Goal: Task Accomplishment & Management: Manage account settings

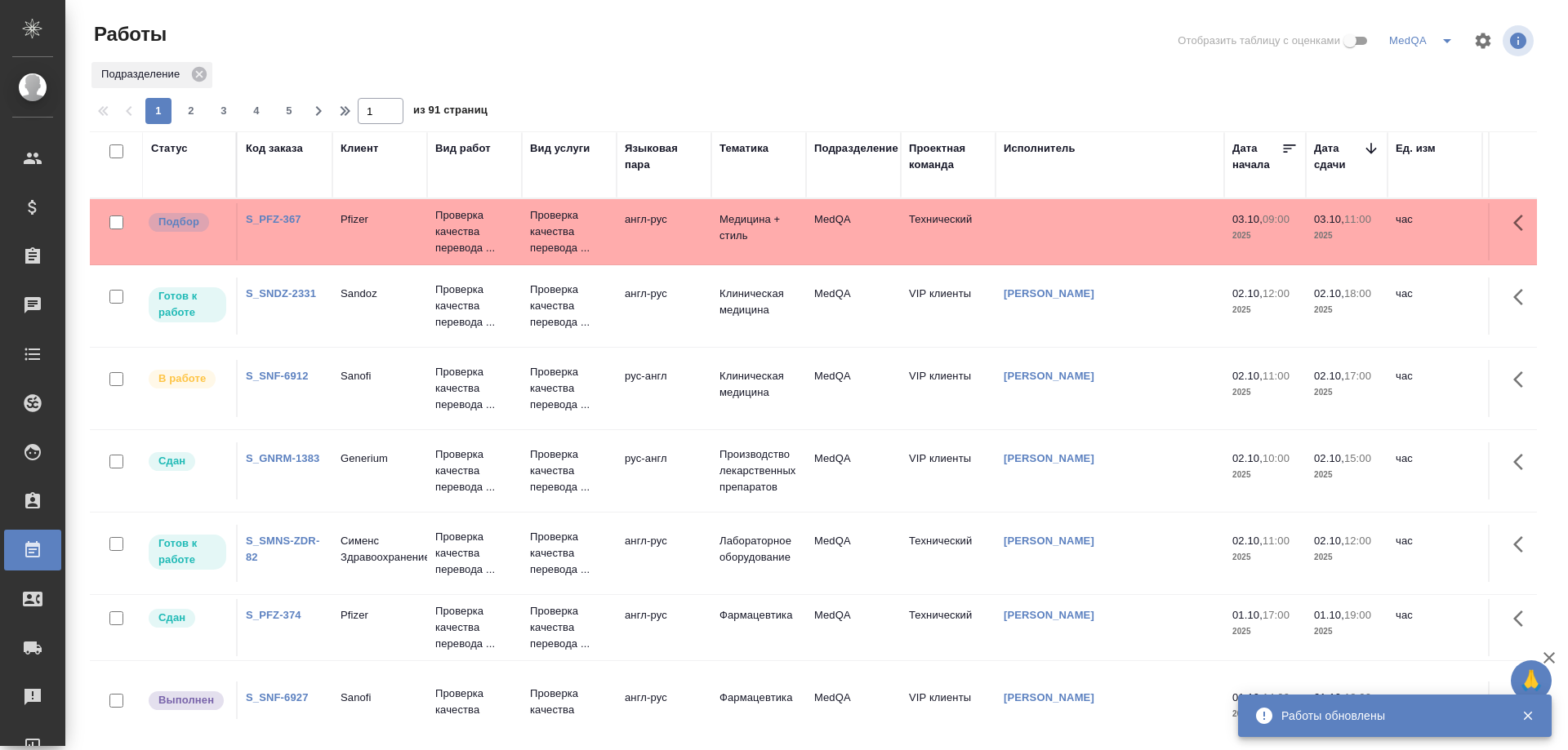
click at [267, 147] on div "Код заказа" at bounding box center [274, 148] width 57 height 16
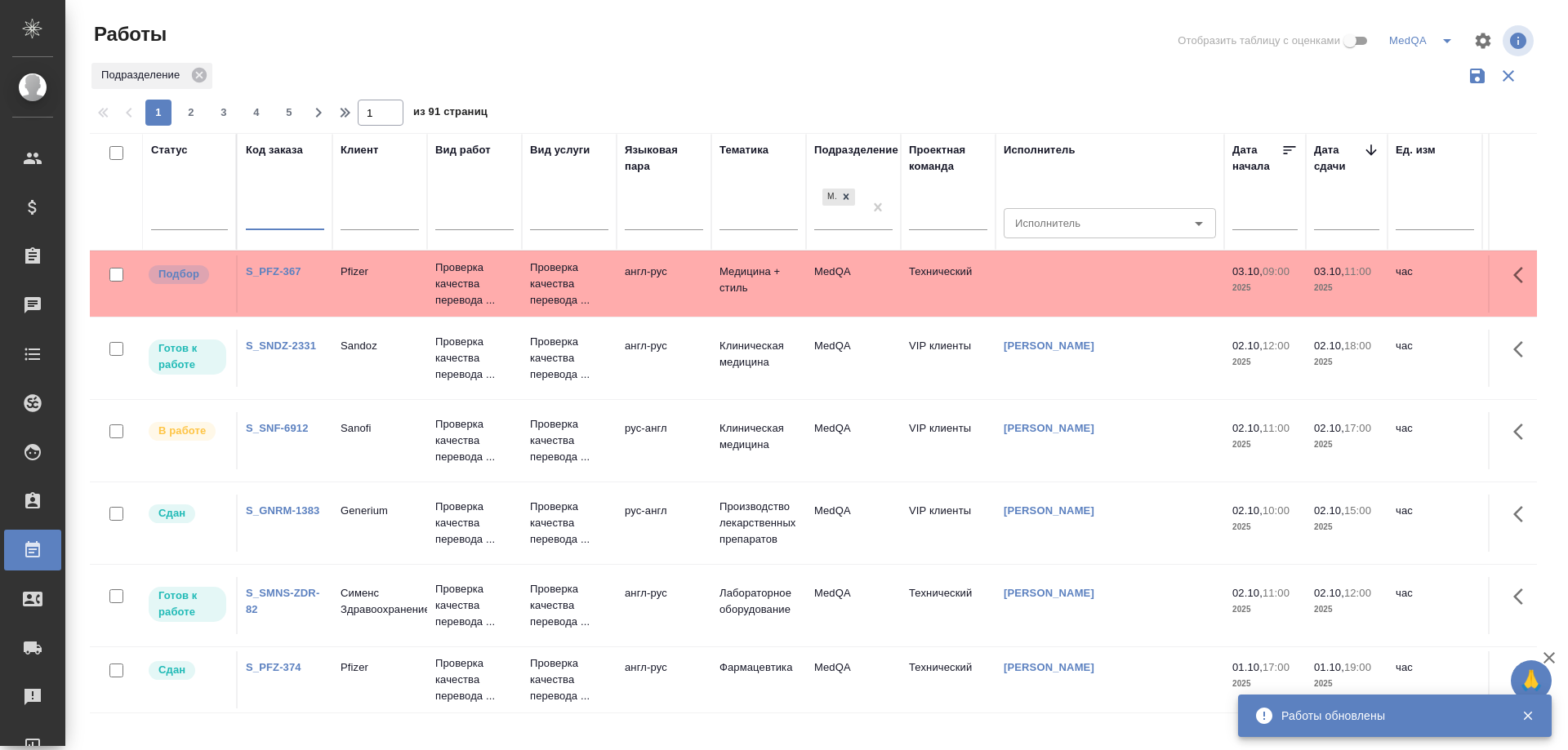
click at [276, 221] on input "text" at bounding box center [284, 220] width 78 height 21
paste input "S_SMNS-ZDR-86"
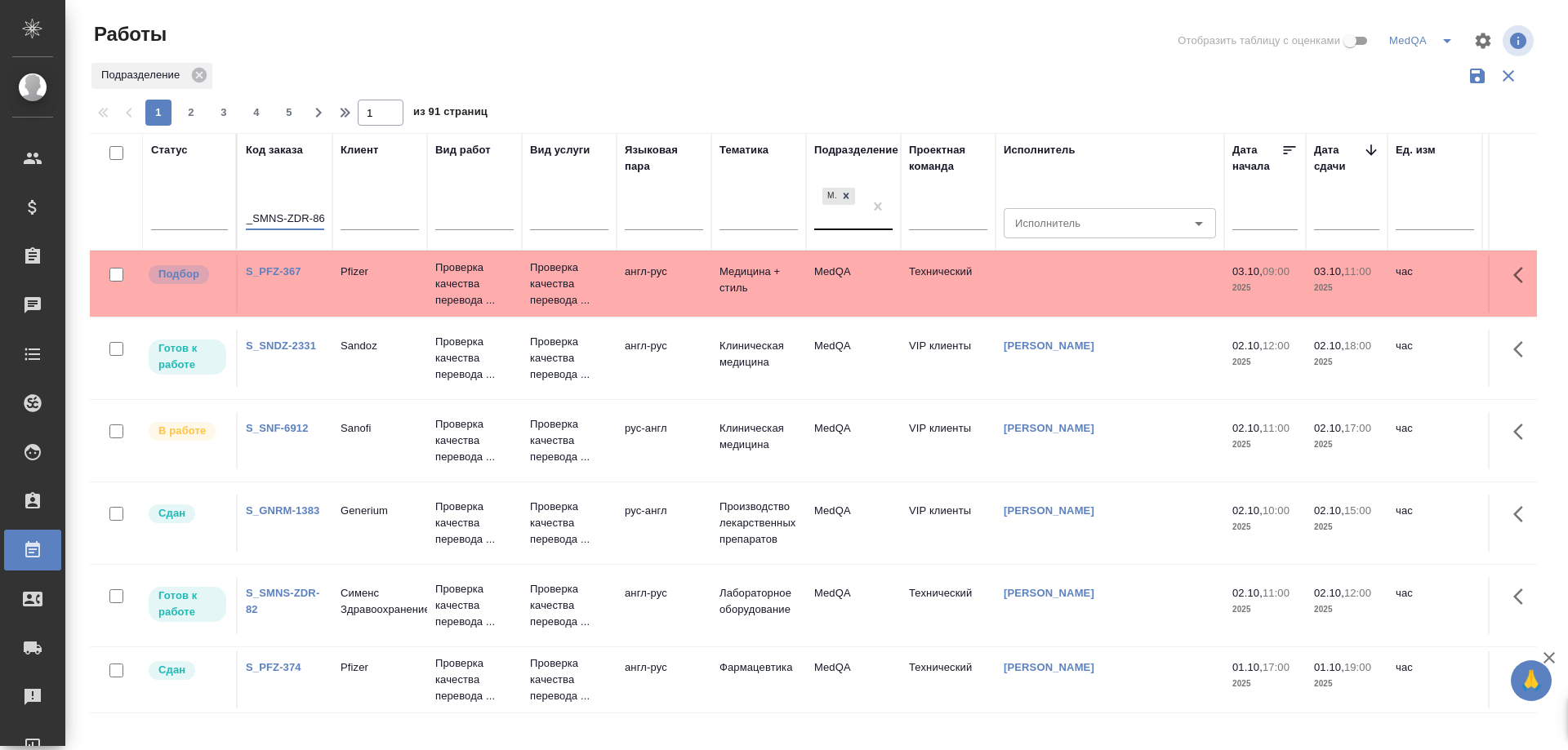
type input "S_SMNS-ZDR-86"
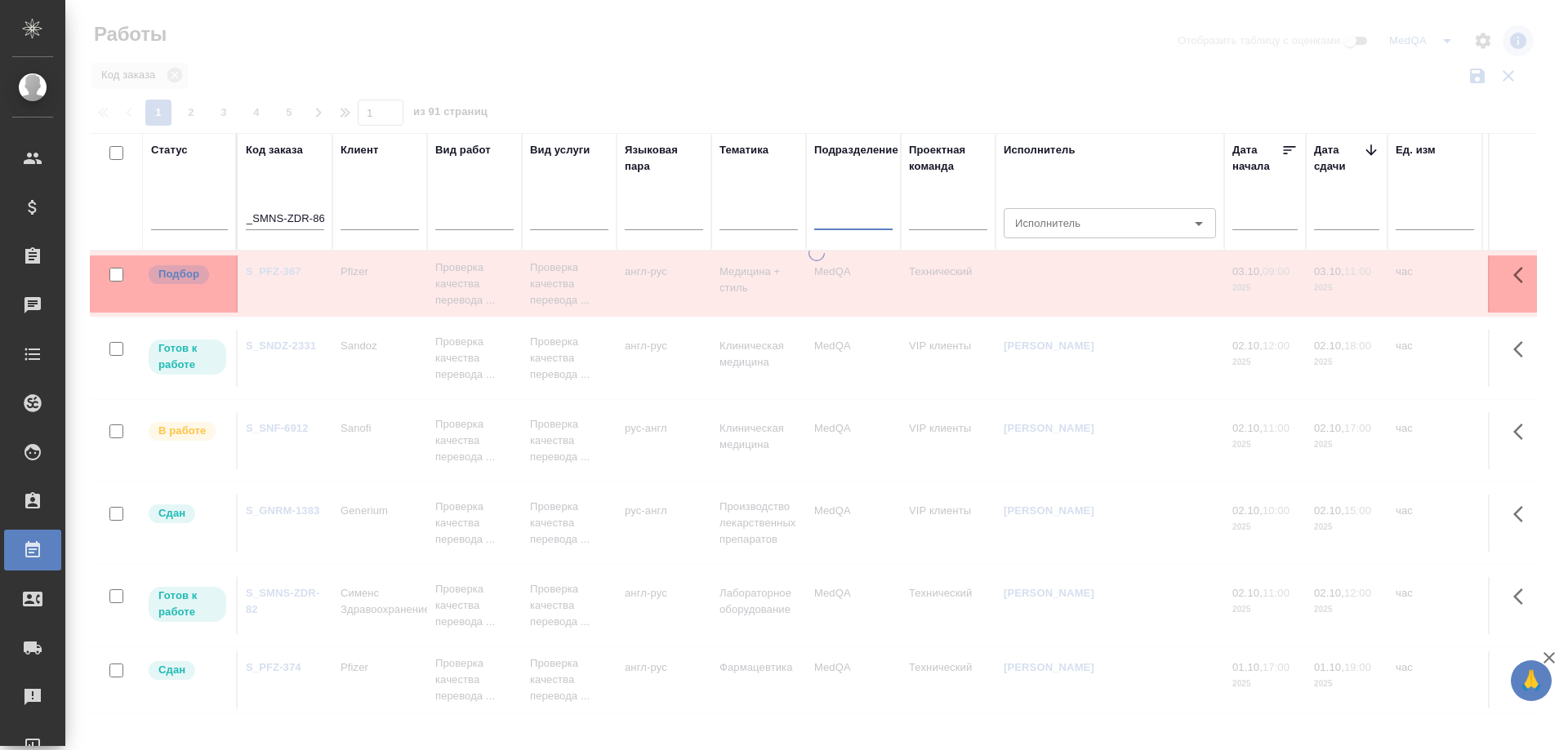
scroll to position [0, 0]
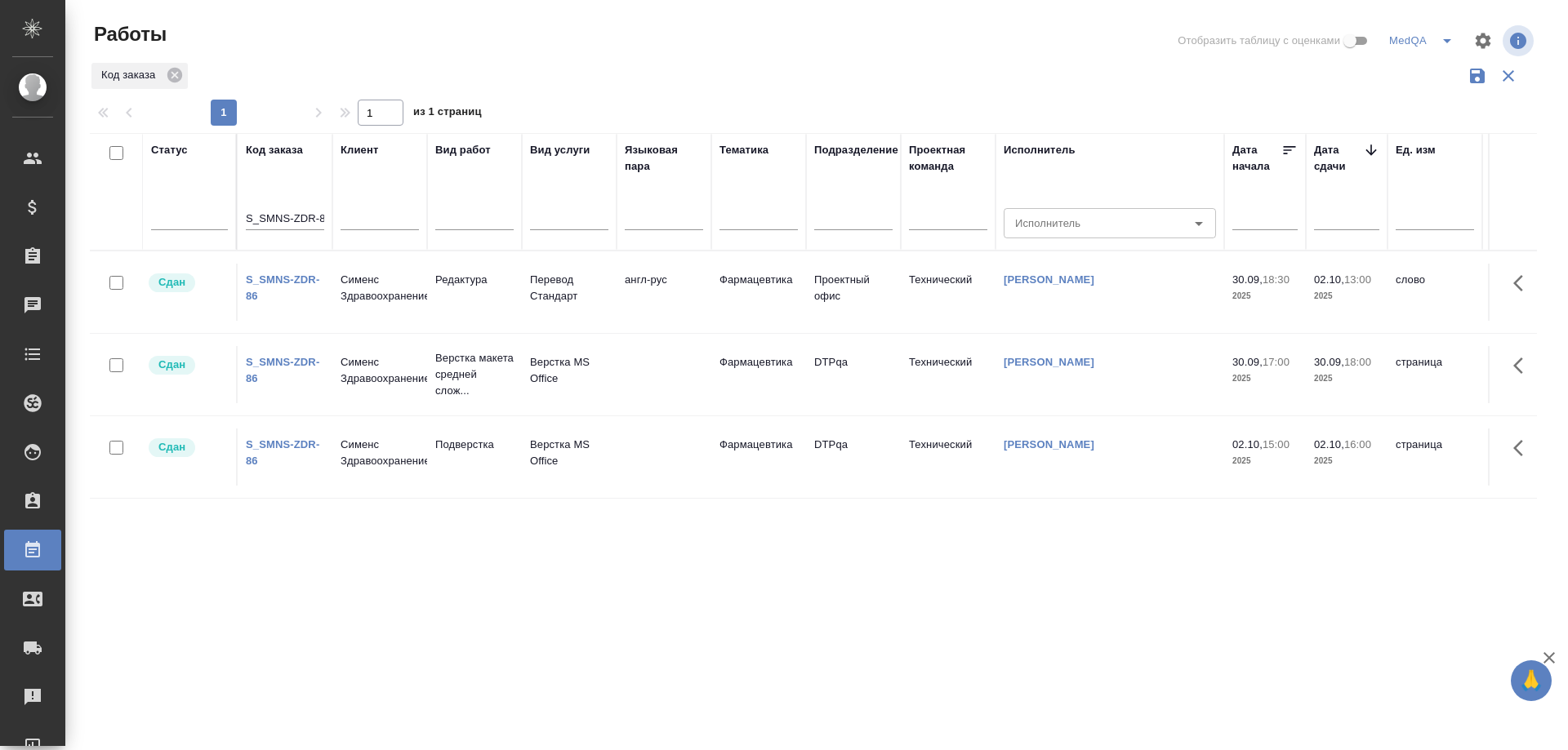
click at [282, 277] on link "S_SMNS-ZDR-86" at bounding box center [282, 288] width 73 height 28
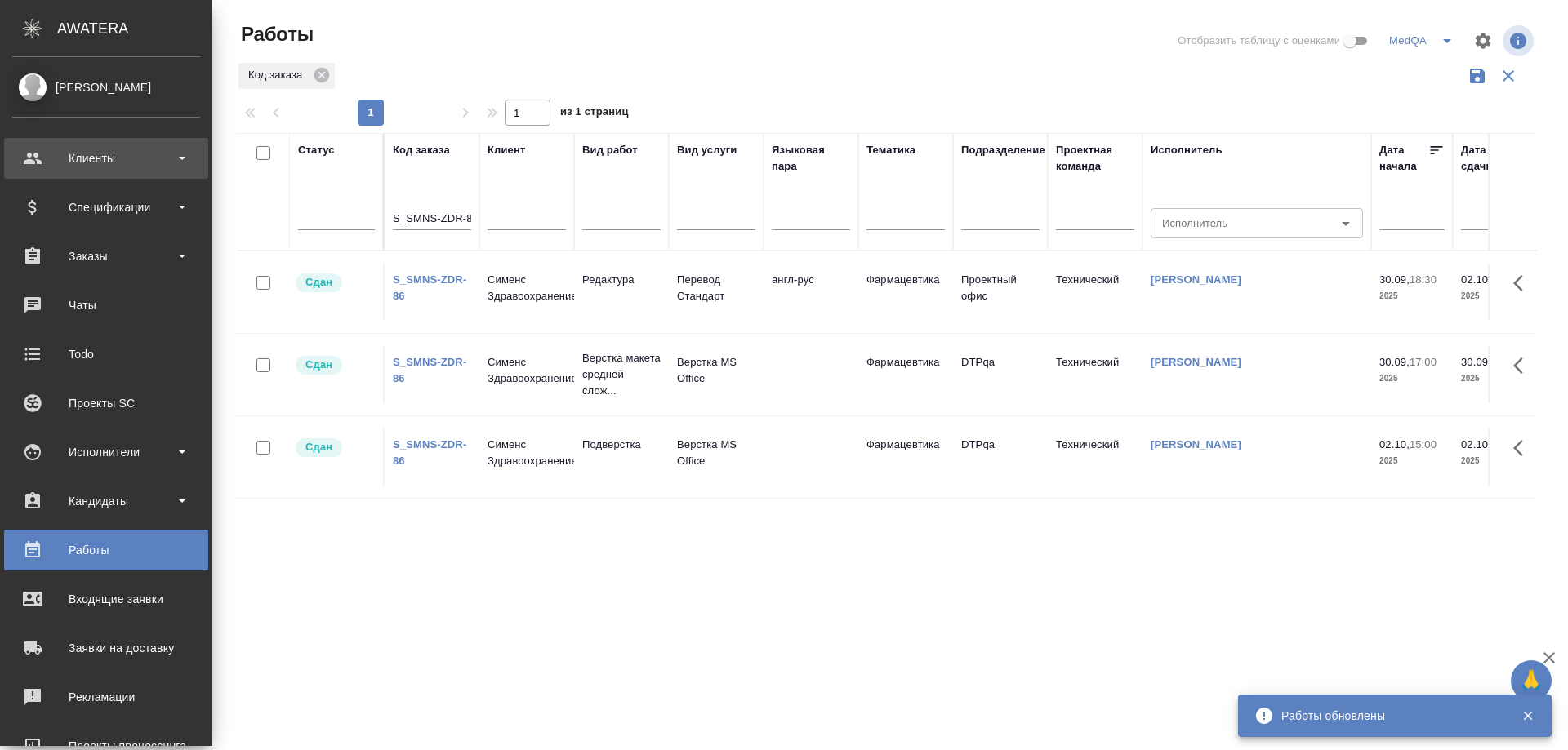
click at [95, 155] on div "Клиенты" at bounding box center [106, 158] width 188 height 24
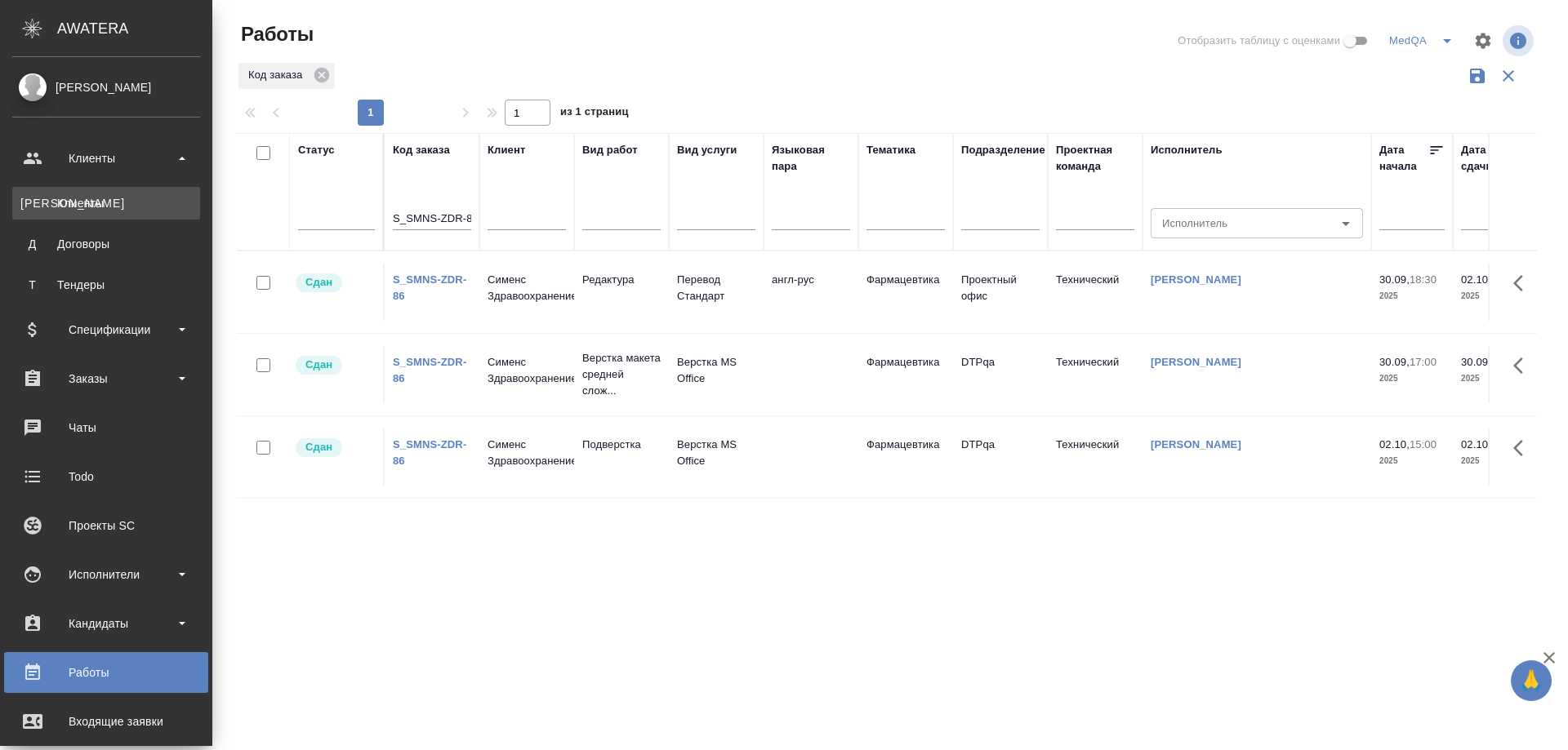
click at [87, 205] on div "Клиенты" at bounding box center [106, 203] width 171 height 16
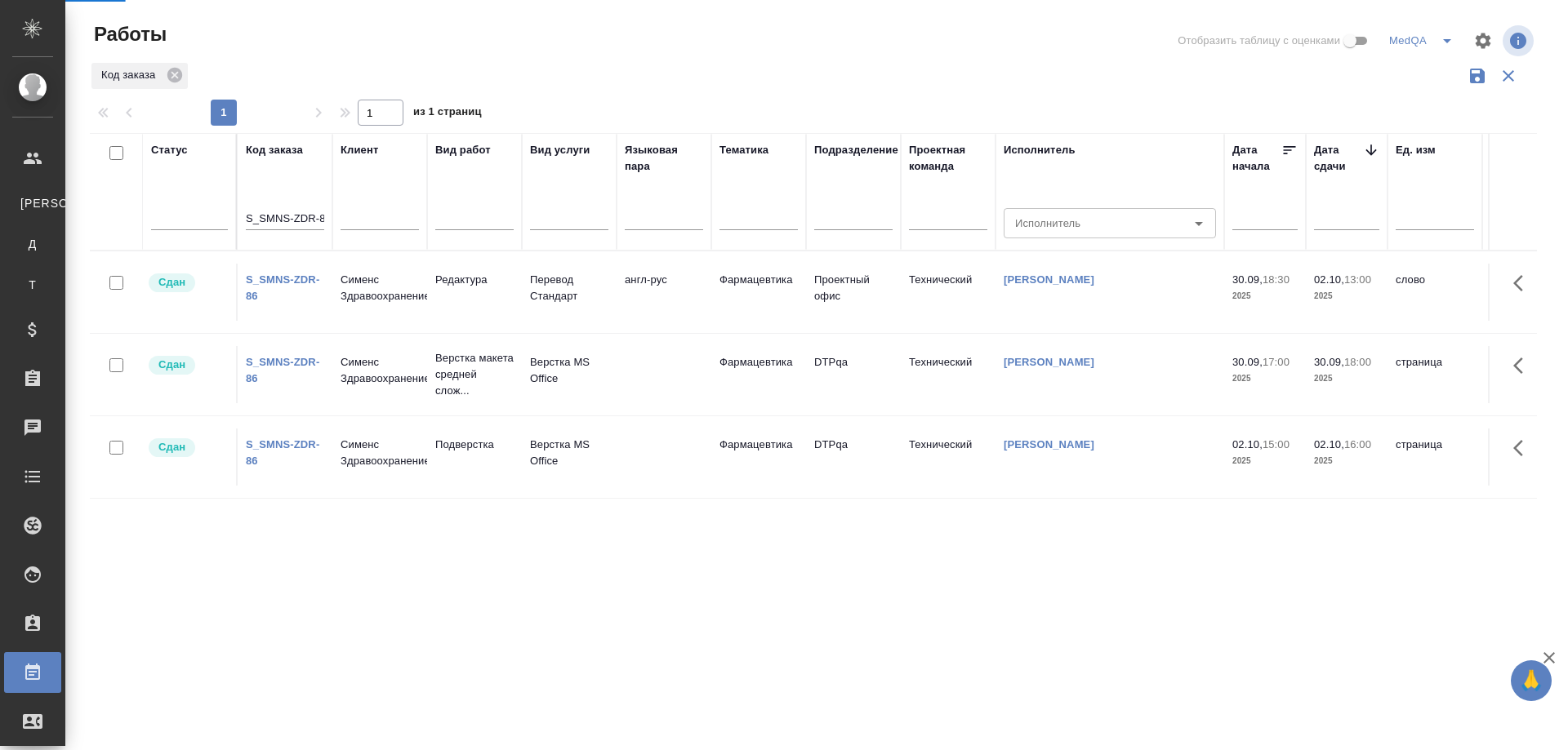
select select "RU"
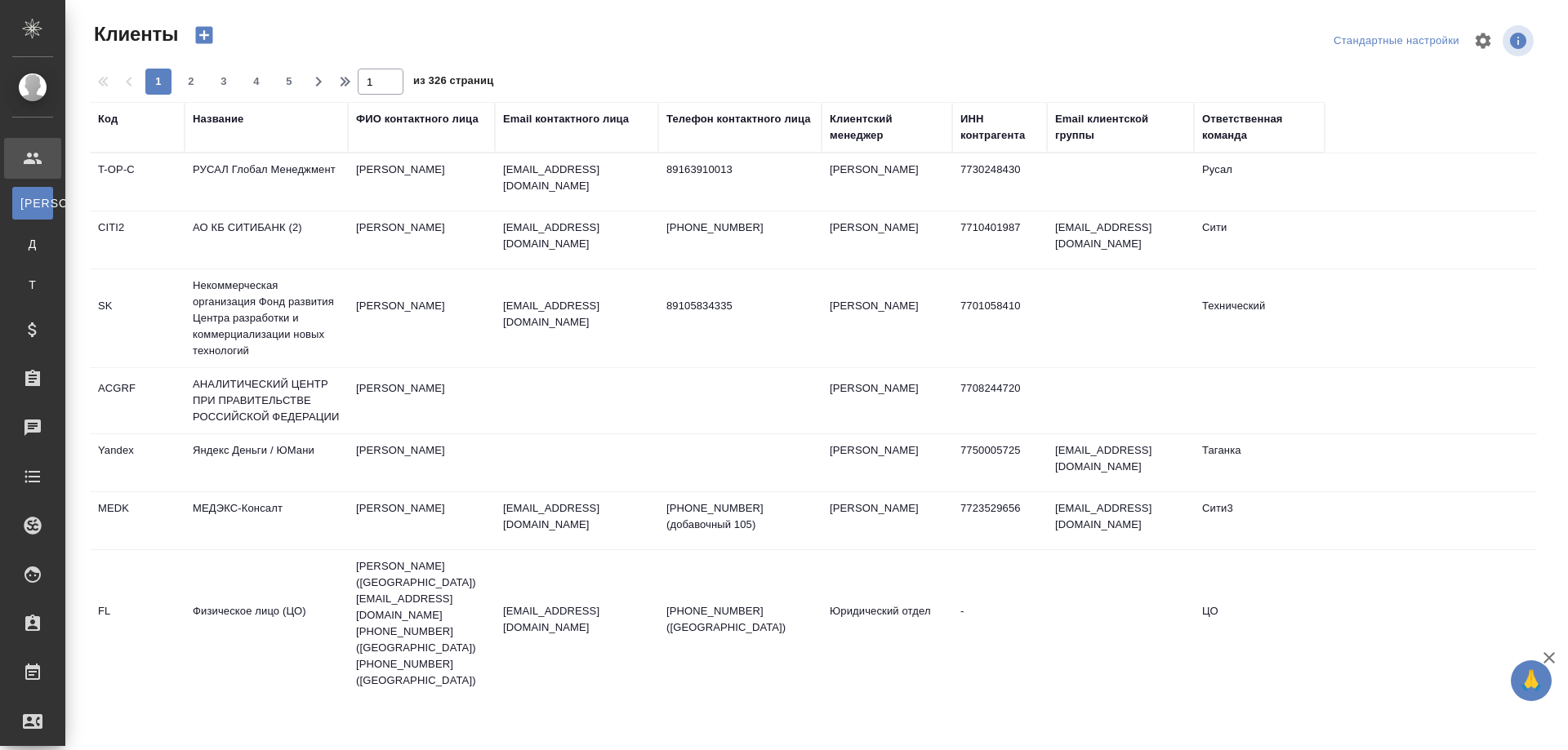
click at [220, 117] on div "Название" at bounding box center [218, 119] width 51 height 16
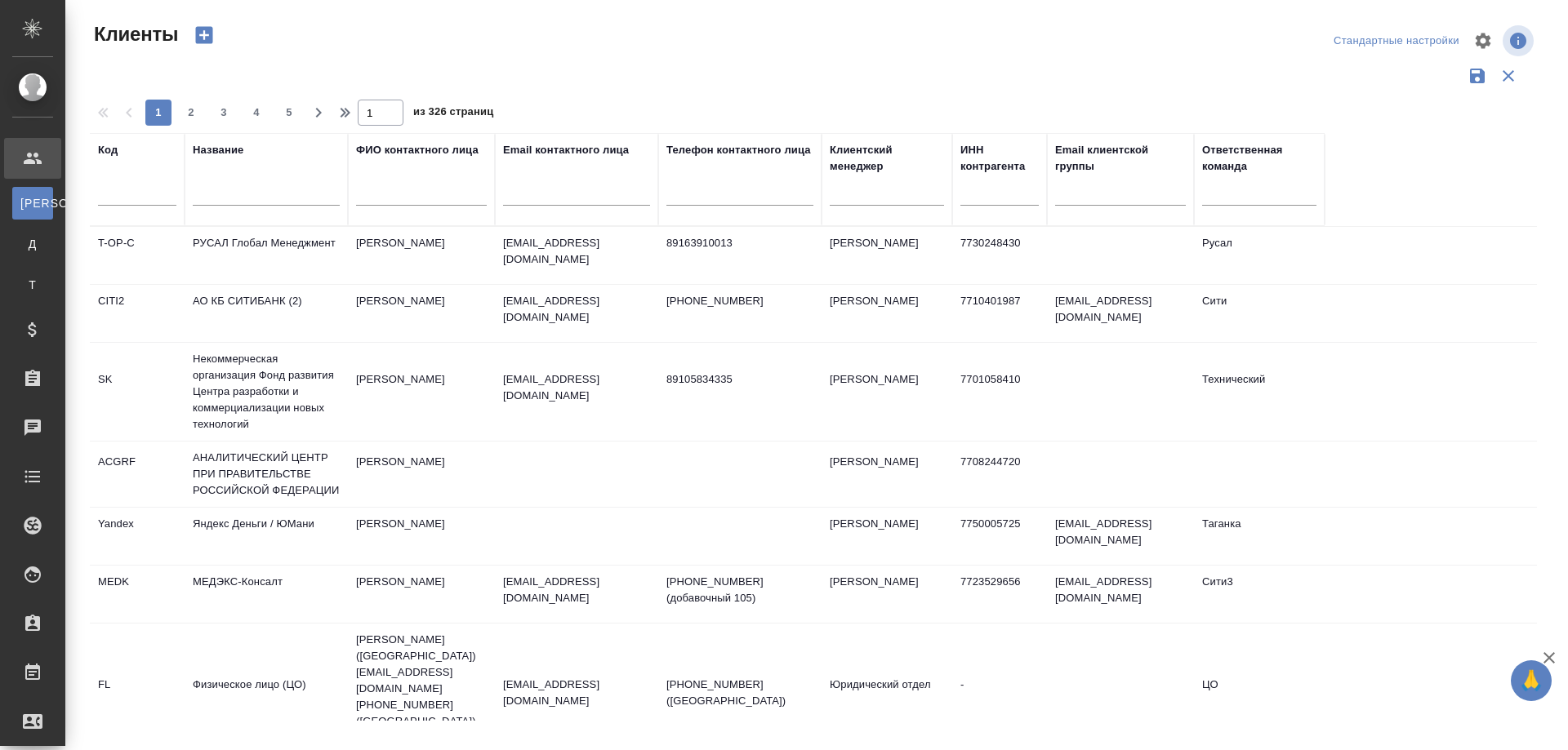
click at [271, 195] on input "text" at bounding box center [266, 195] width 147 height 21
paste input "[PERSON_NAME]"
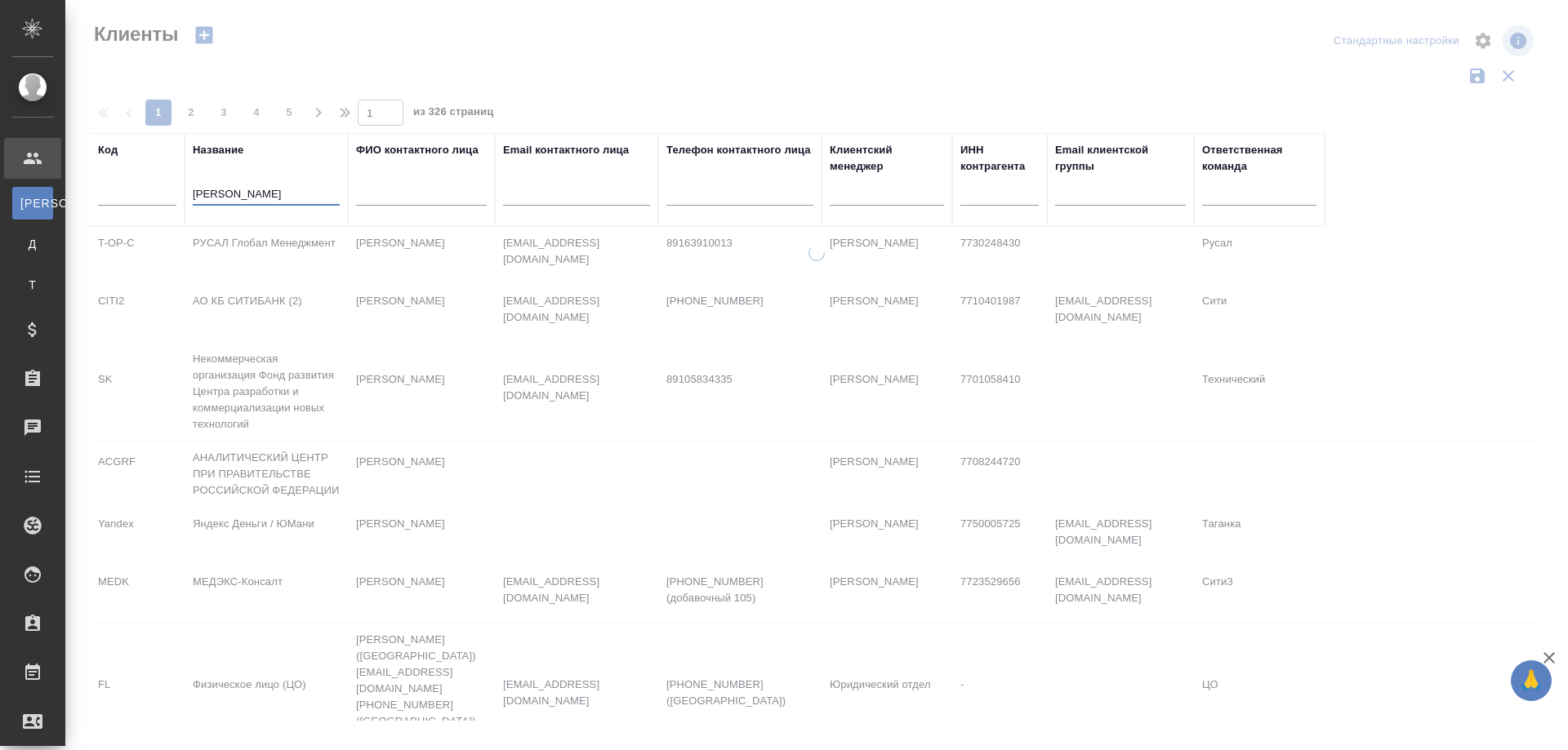
type input "[PERSON_NAME]"
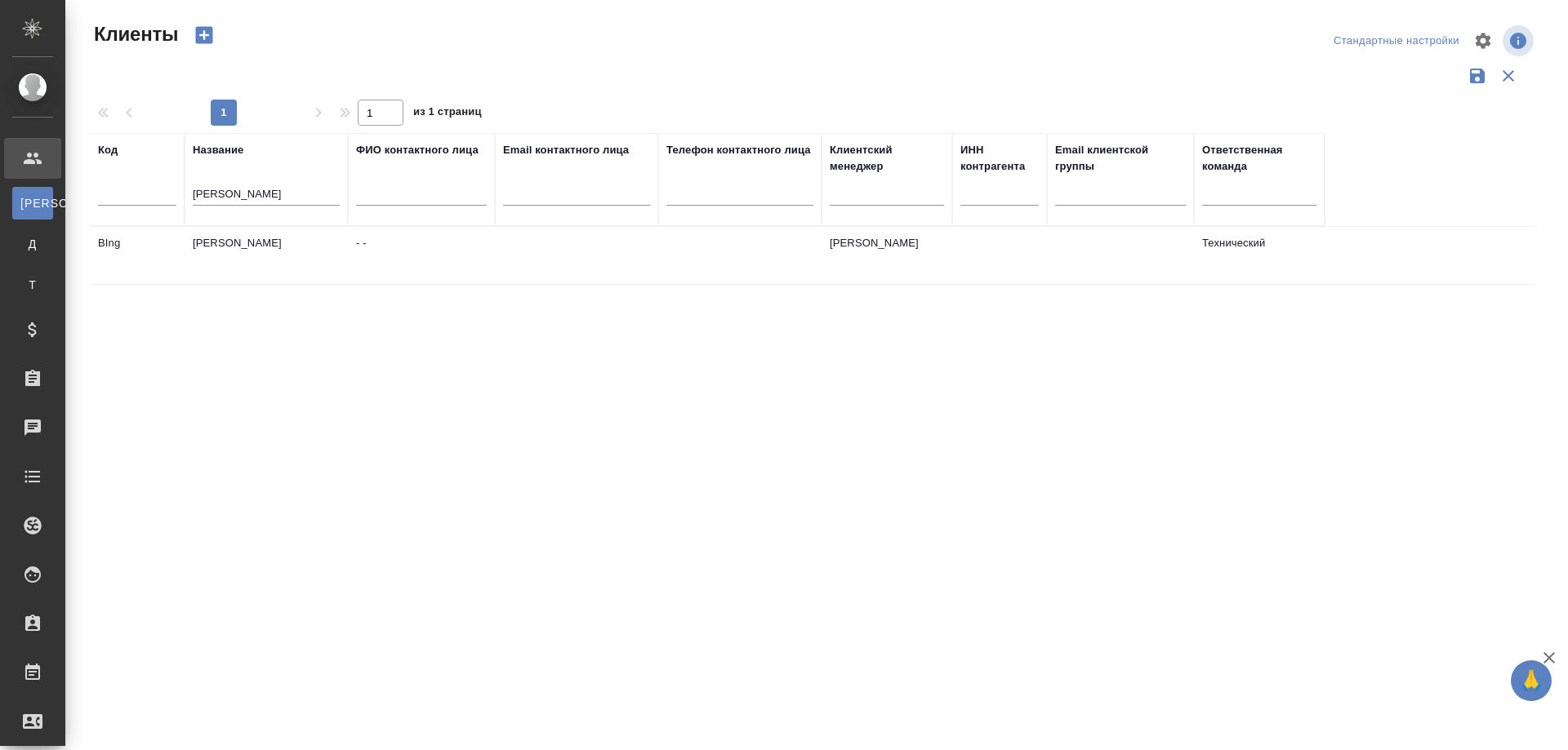
click at [210, 242] on td "[PERSON_NAME]" at bounding box center [266, 256] width 164 height 57
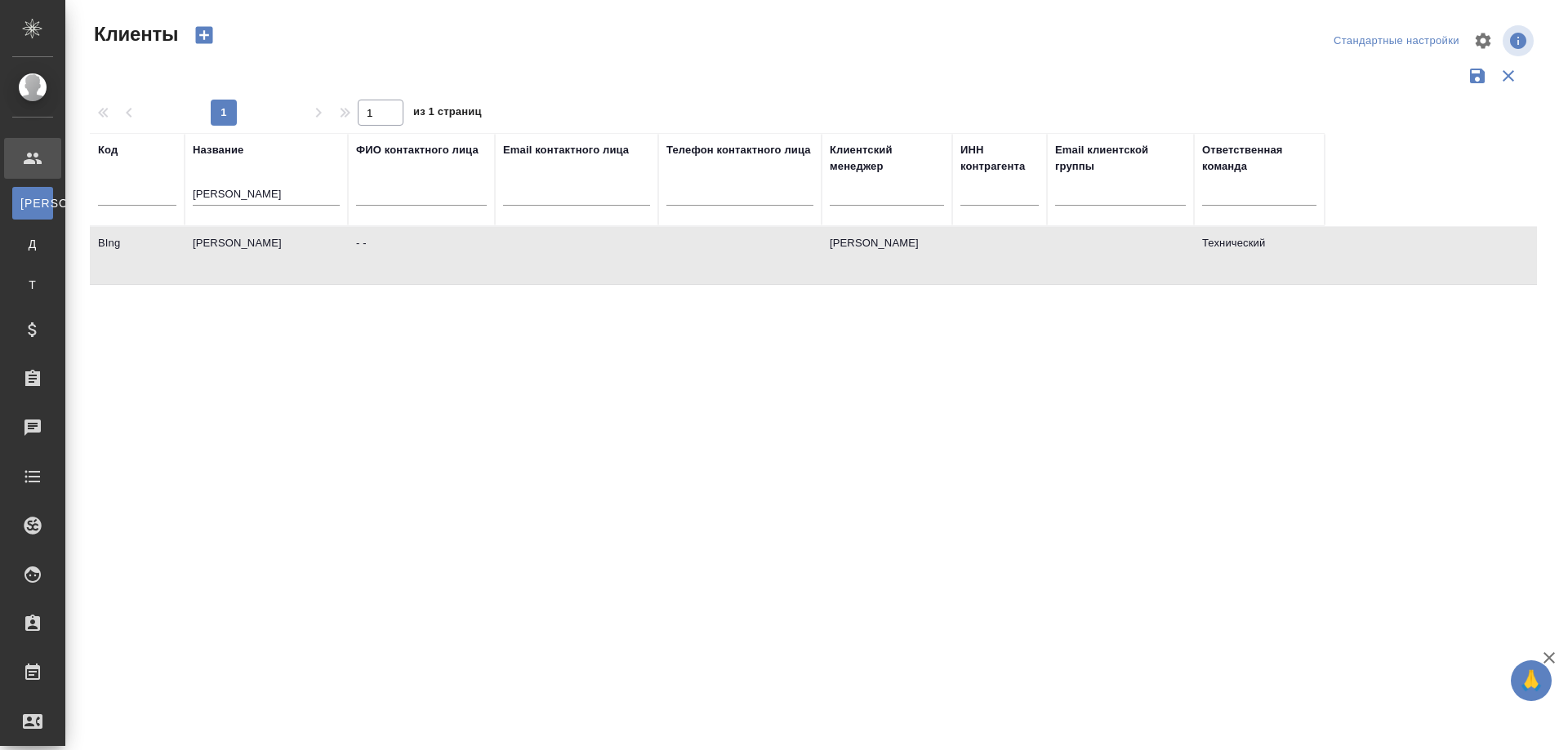
click at [210, 242] on td "[PERSON_NAME]" at bounding box center [266, 256] width 164 height 57
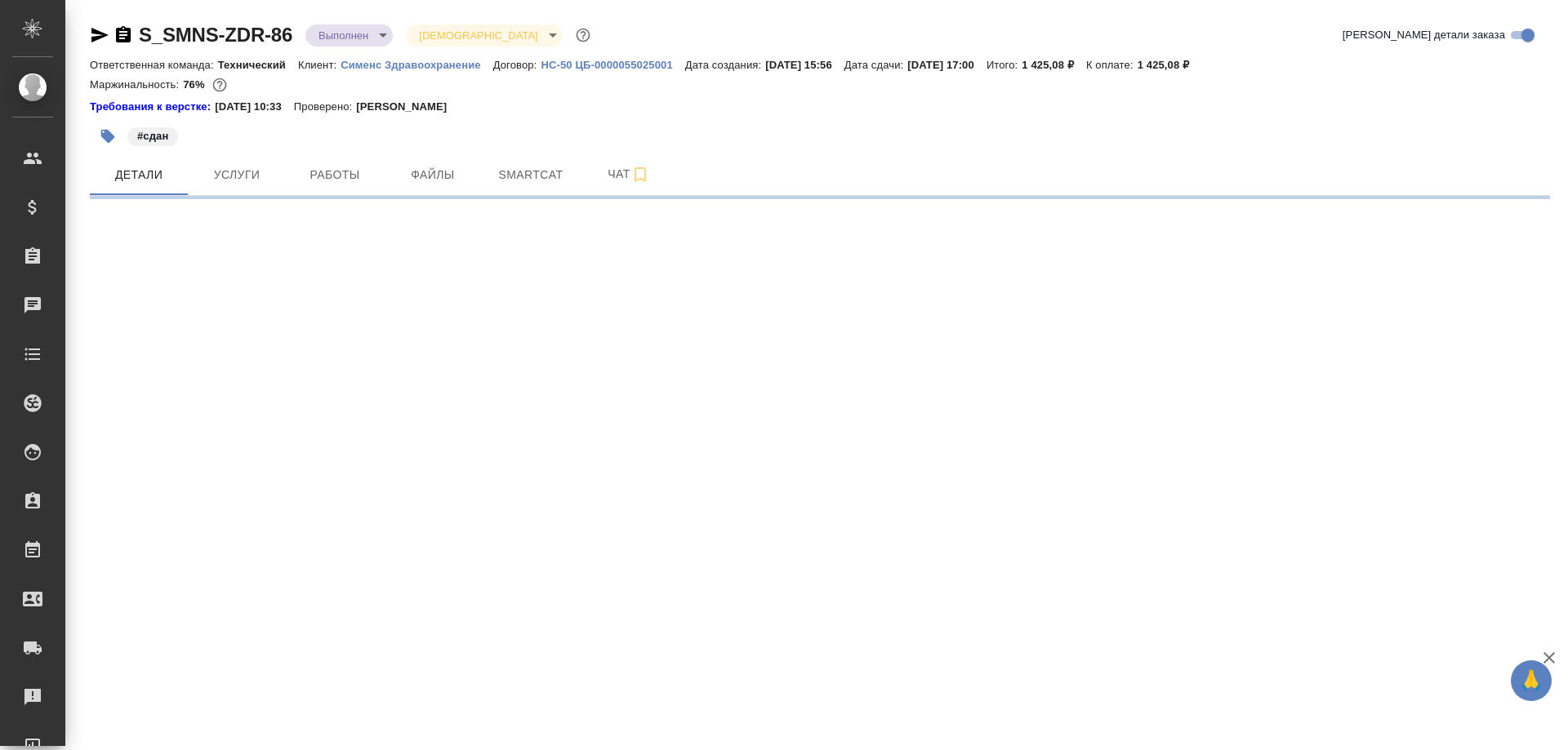
select select "RU"
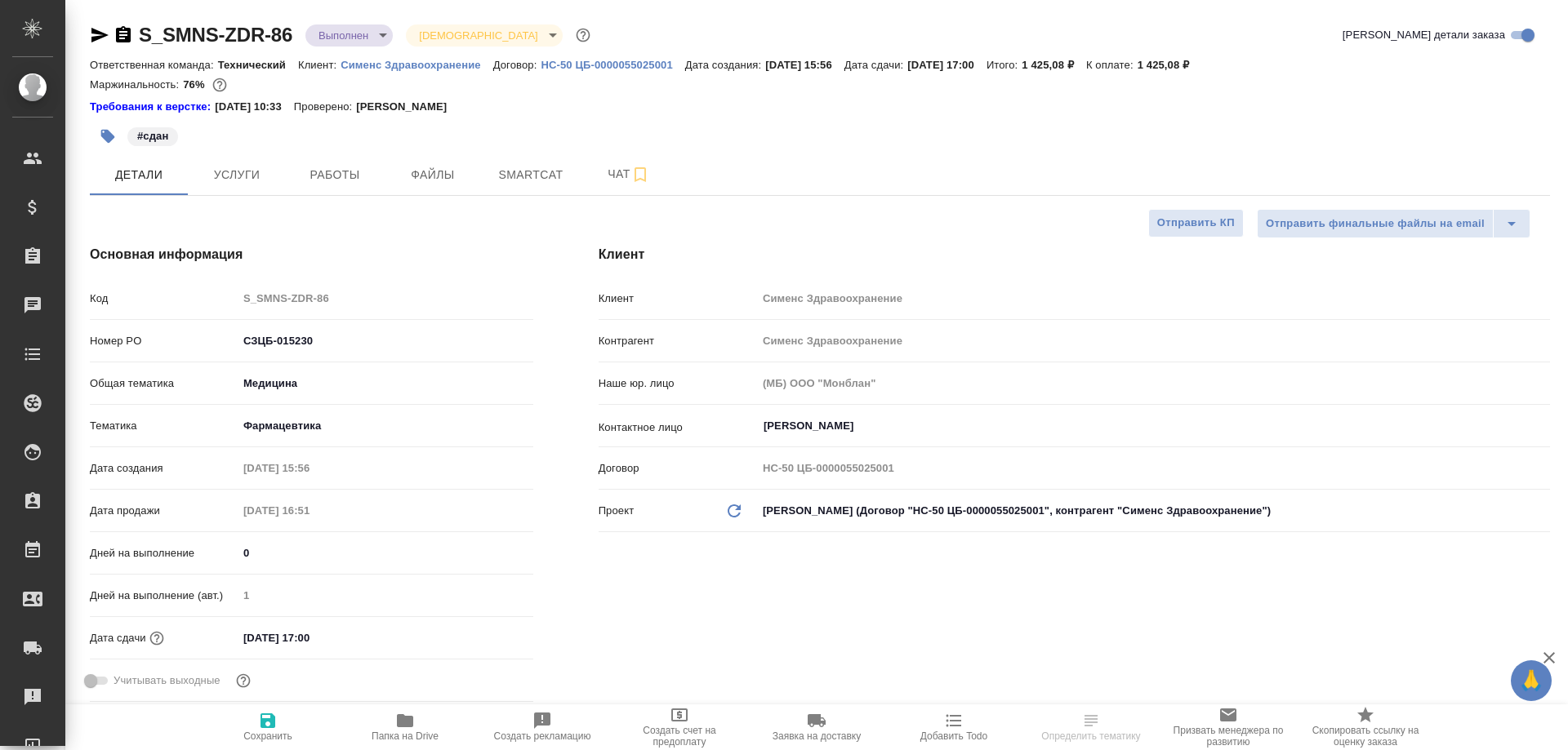
type textarea "x"
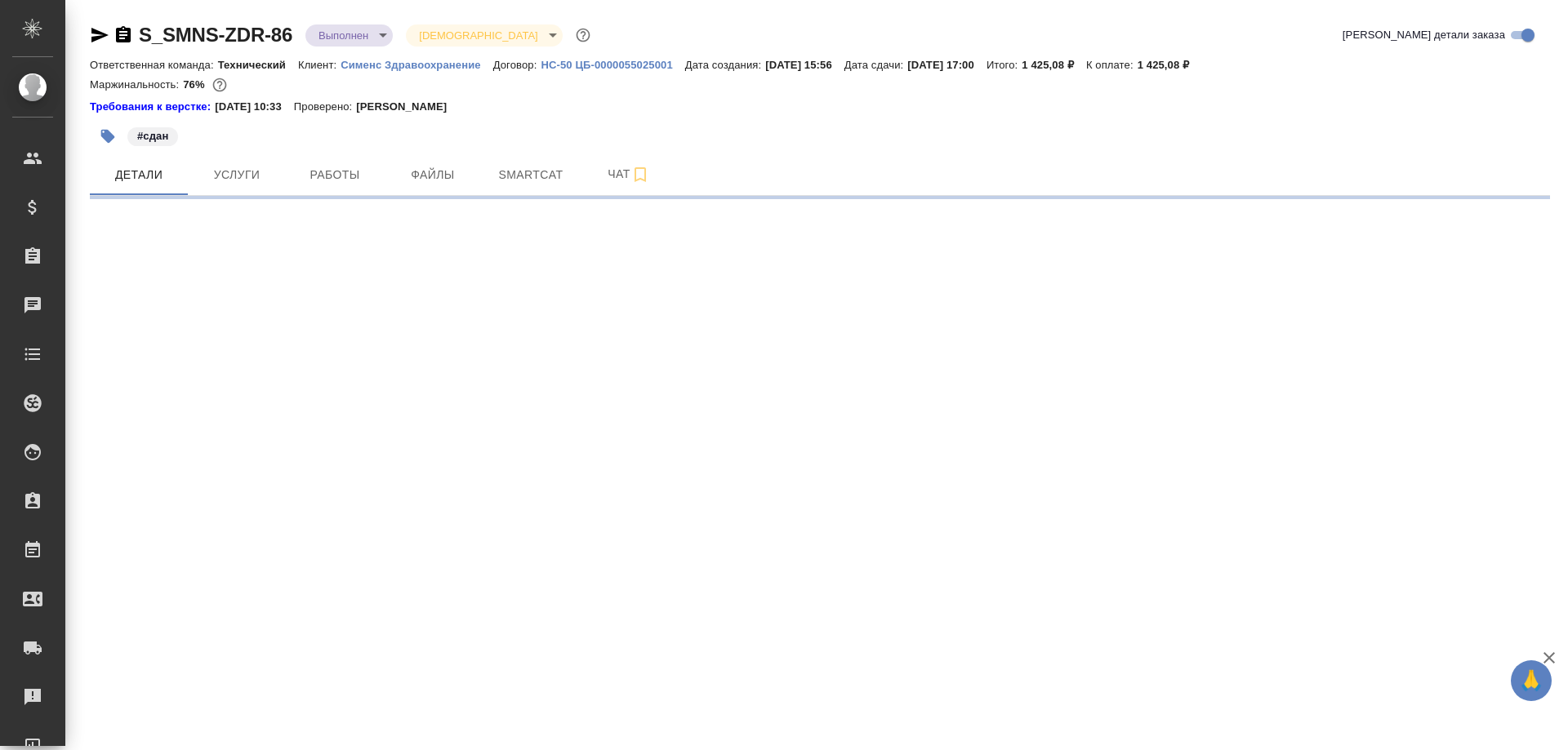
select select "RU"
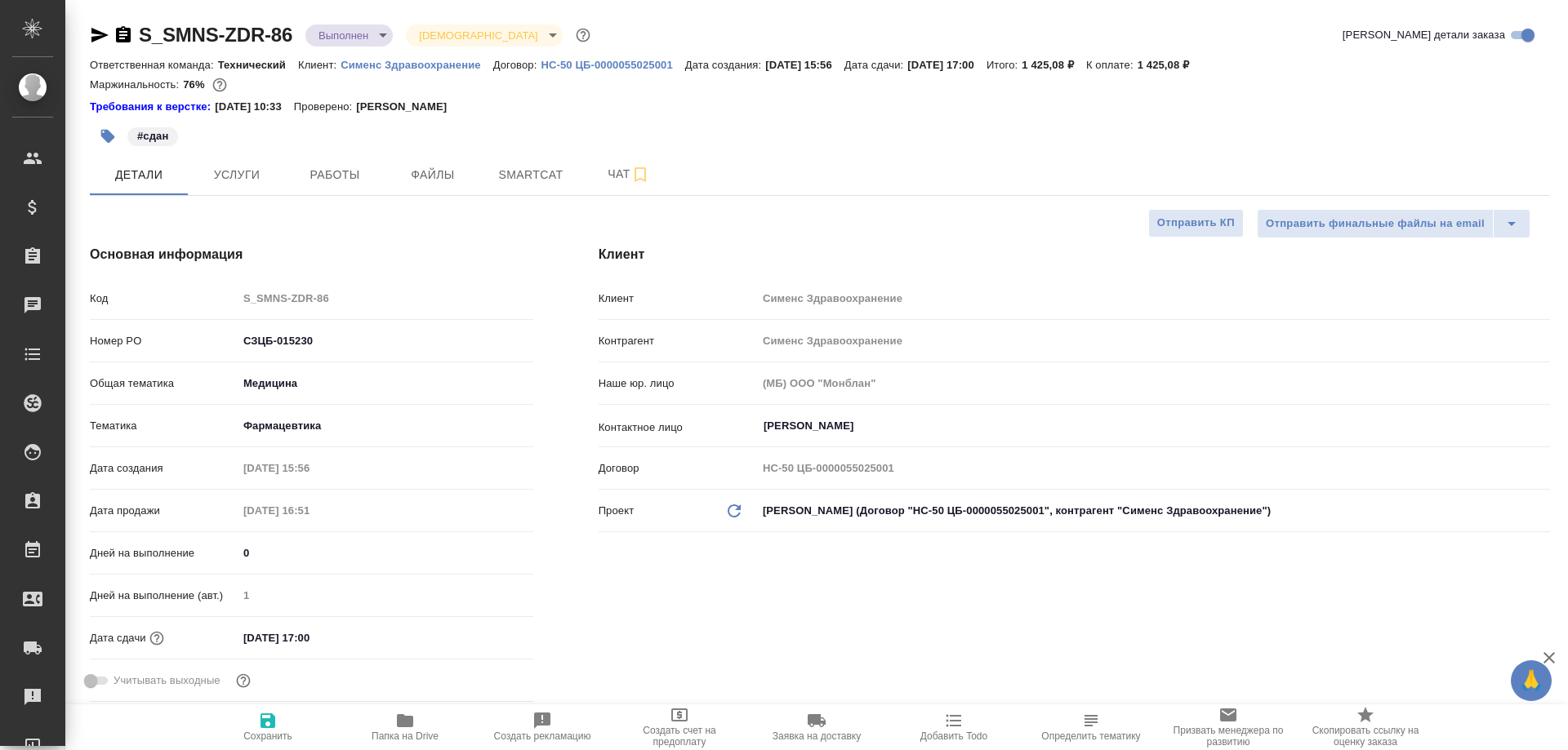
type textarea "x"
click at [535, 186] on button "Smartcat" at bounding box center [530, 174] width 98 height 40
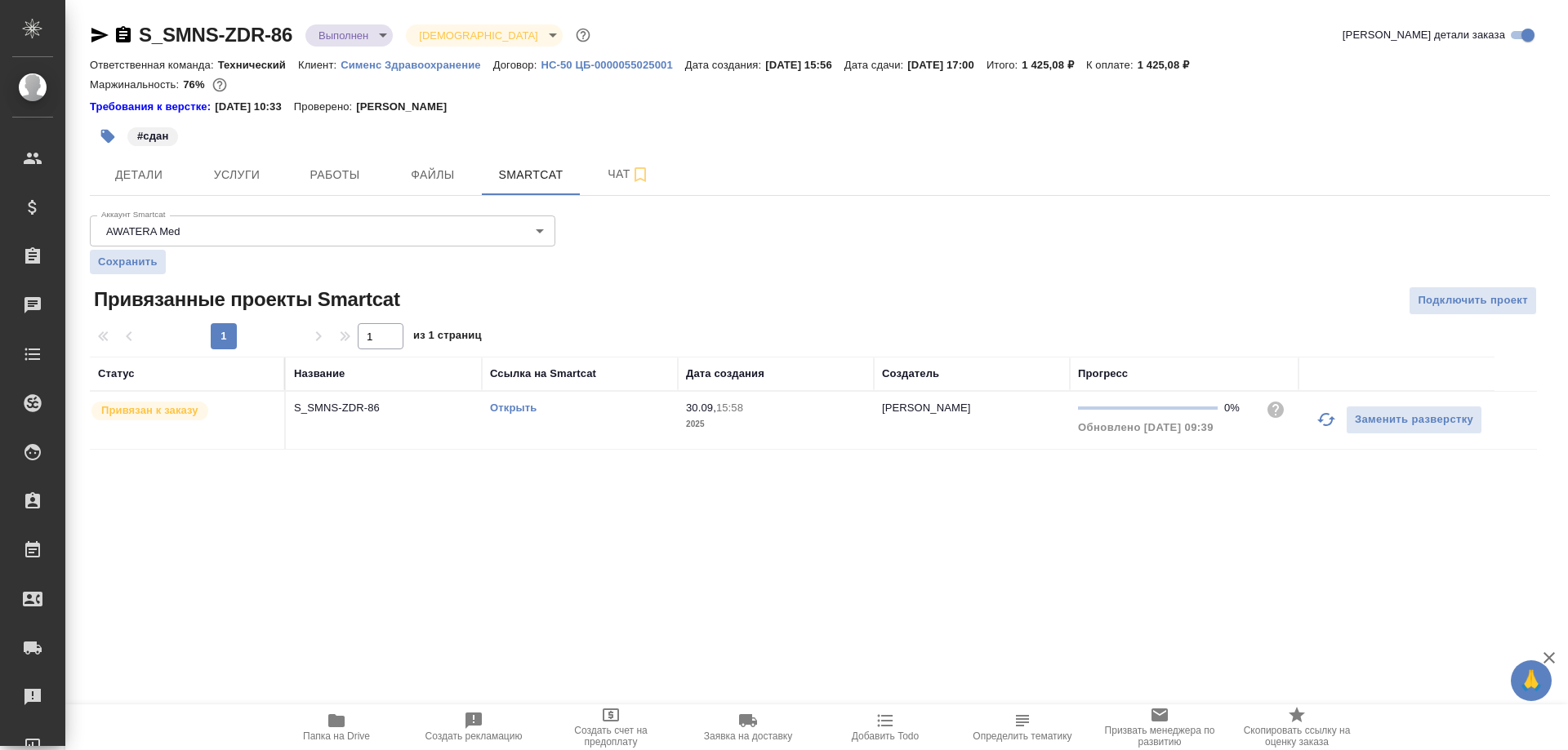
click at [519, 412] on link "Открыть" at bounding box center [513, 408] width 46 height 12
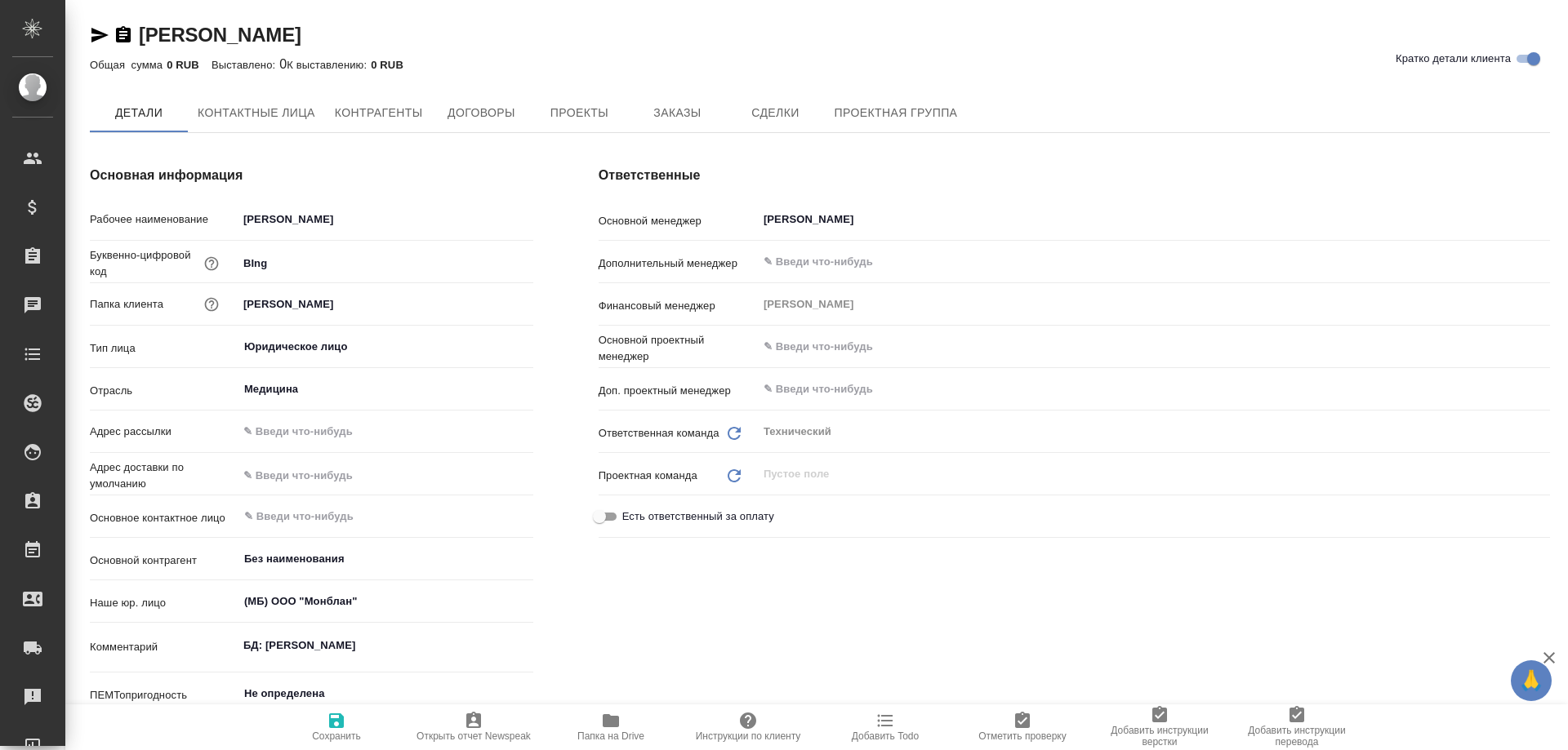
type textarea "x"
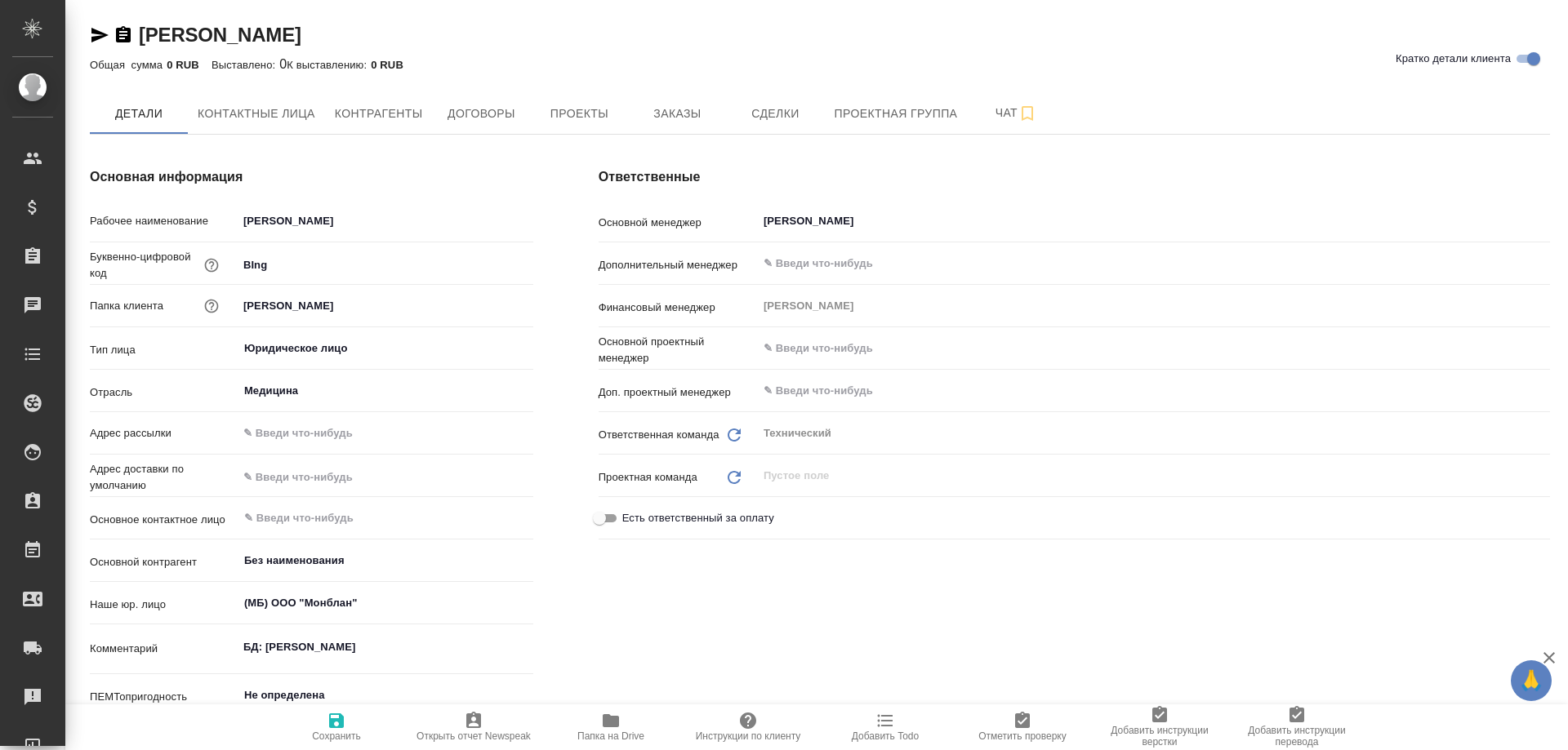
type textarea "x"
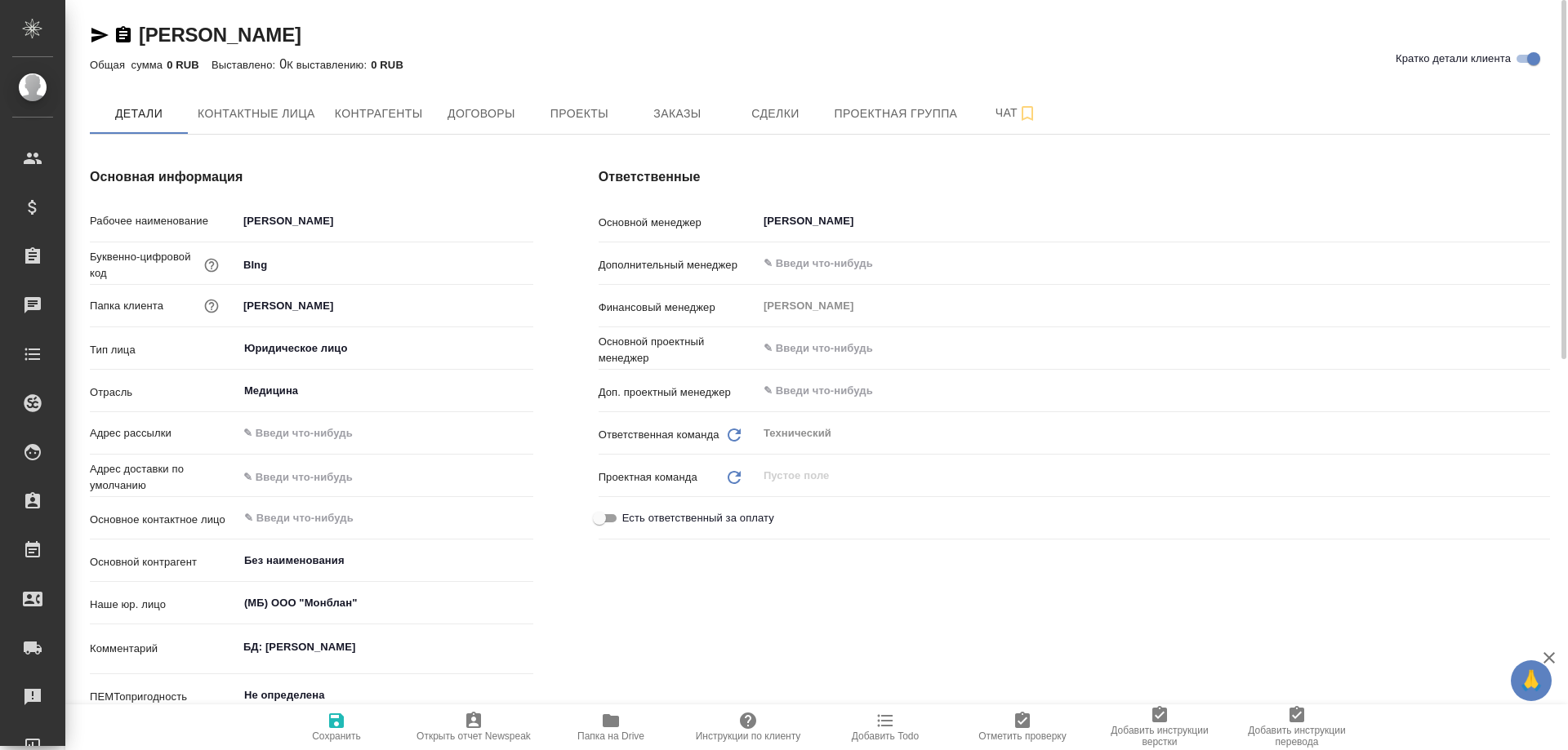
click at [608, 729] on icon "button" at bounding box center [610, 721] width 20 height 20
click at [481, 110] on span "Договоры" at bounding box center [480, 114] width 78 height 21
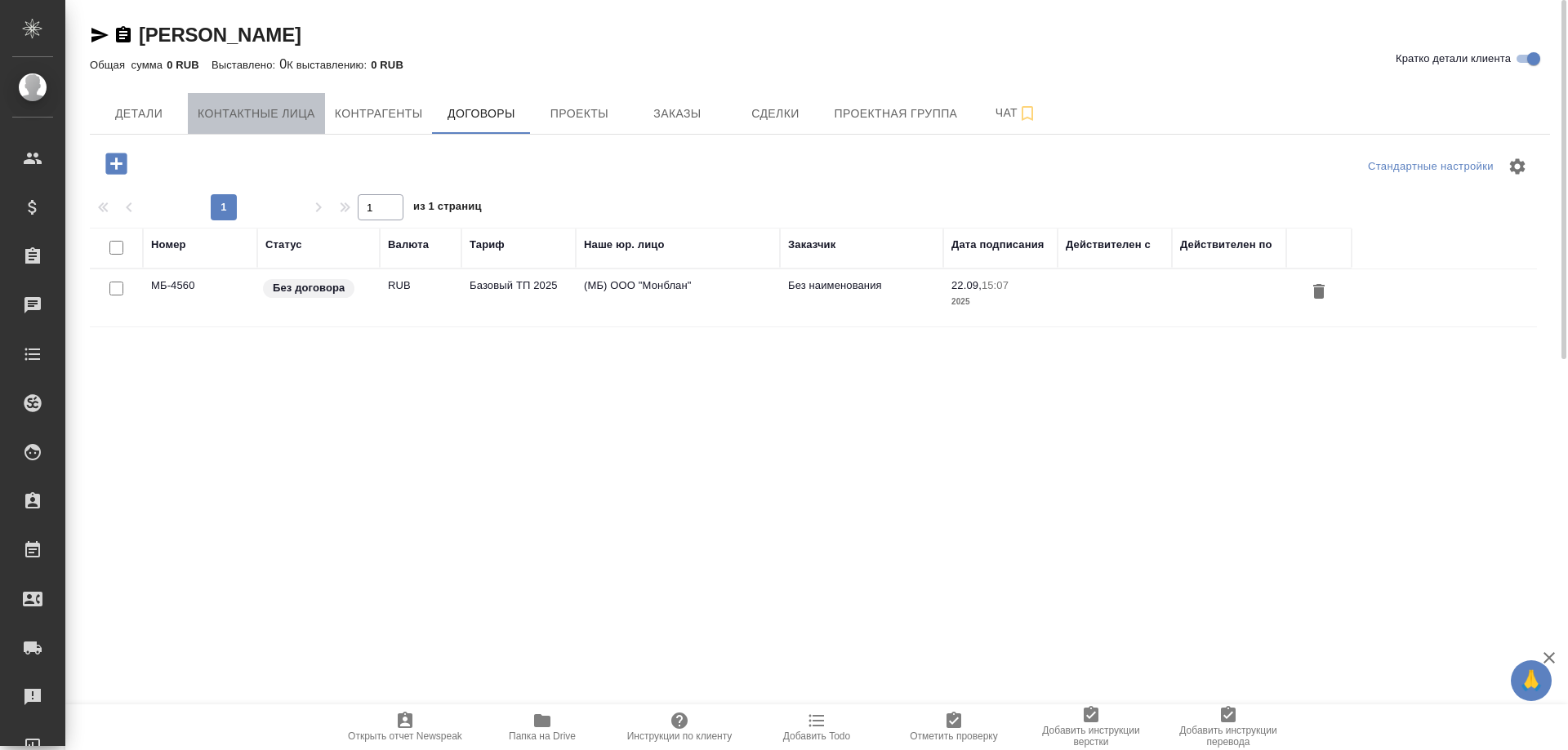
click at [282, 110] on span "Контактные лица" at bounding box center [256, 114] width 118 height 21
select select "RU"
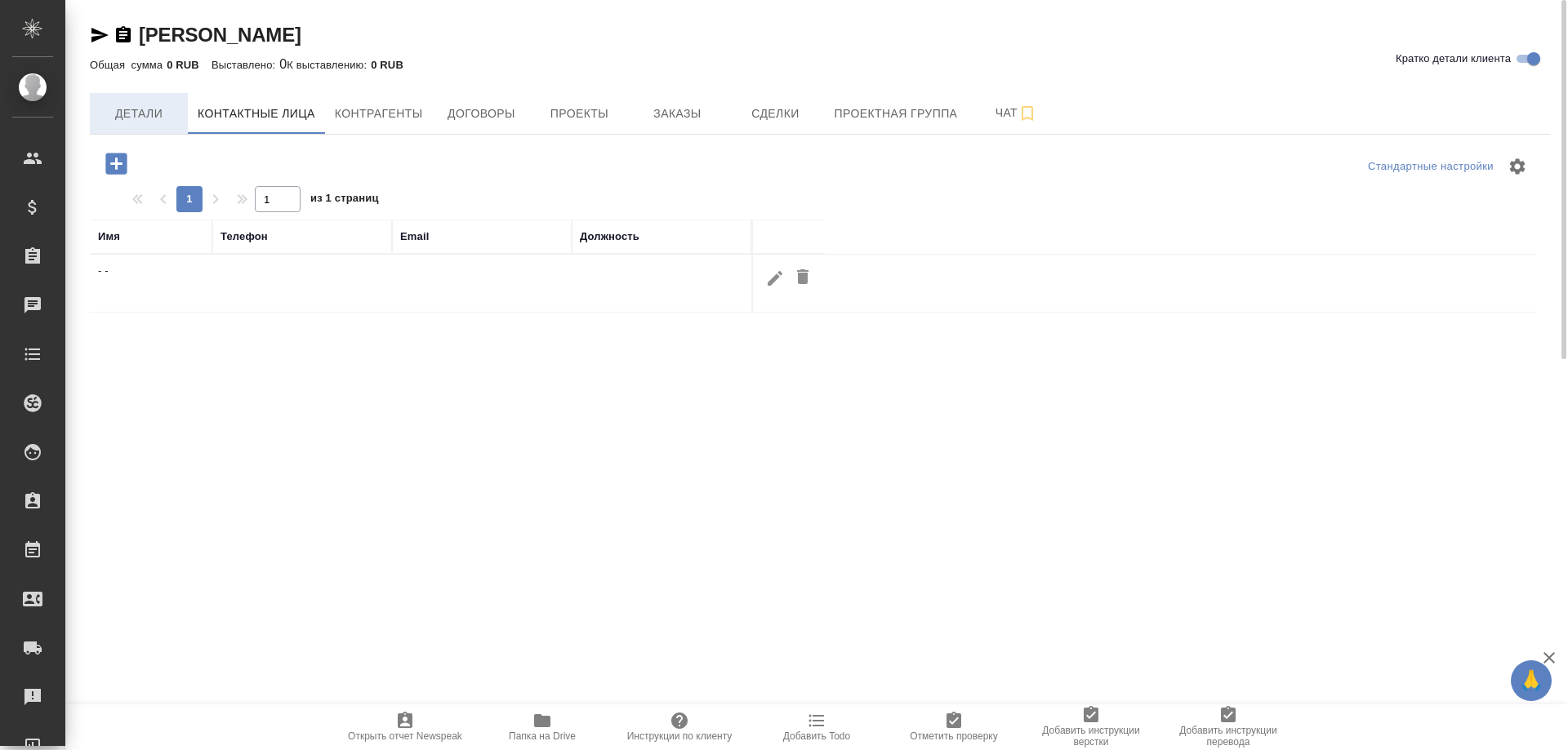
click at [145, 111] on span "Детали" at bounding box center [139, 114] width 78 height 21
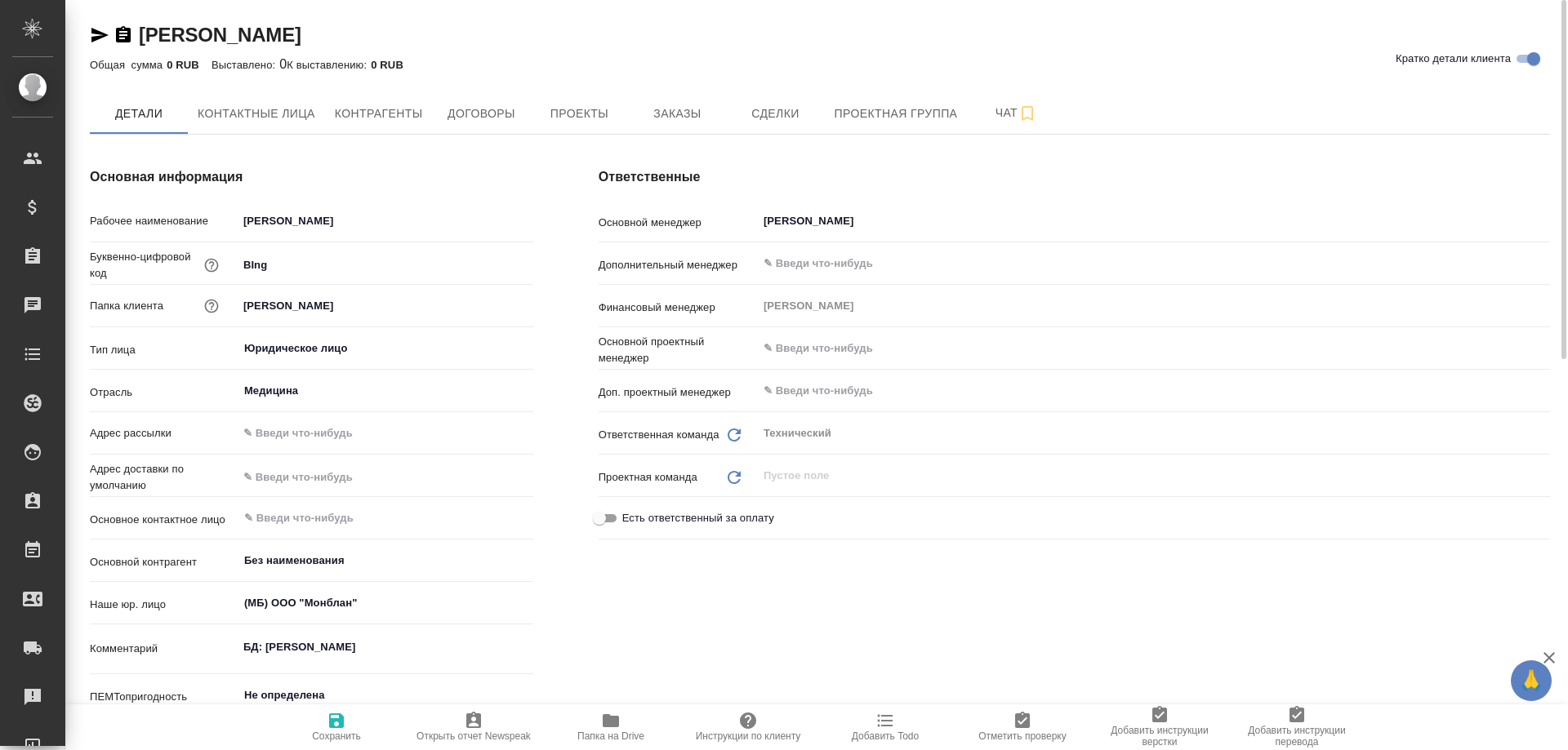
type textarea "x"
click at [612, 722] on icon "button" at bounding box center [610, 721] width 16 height 13
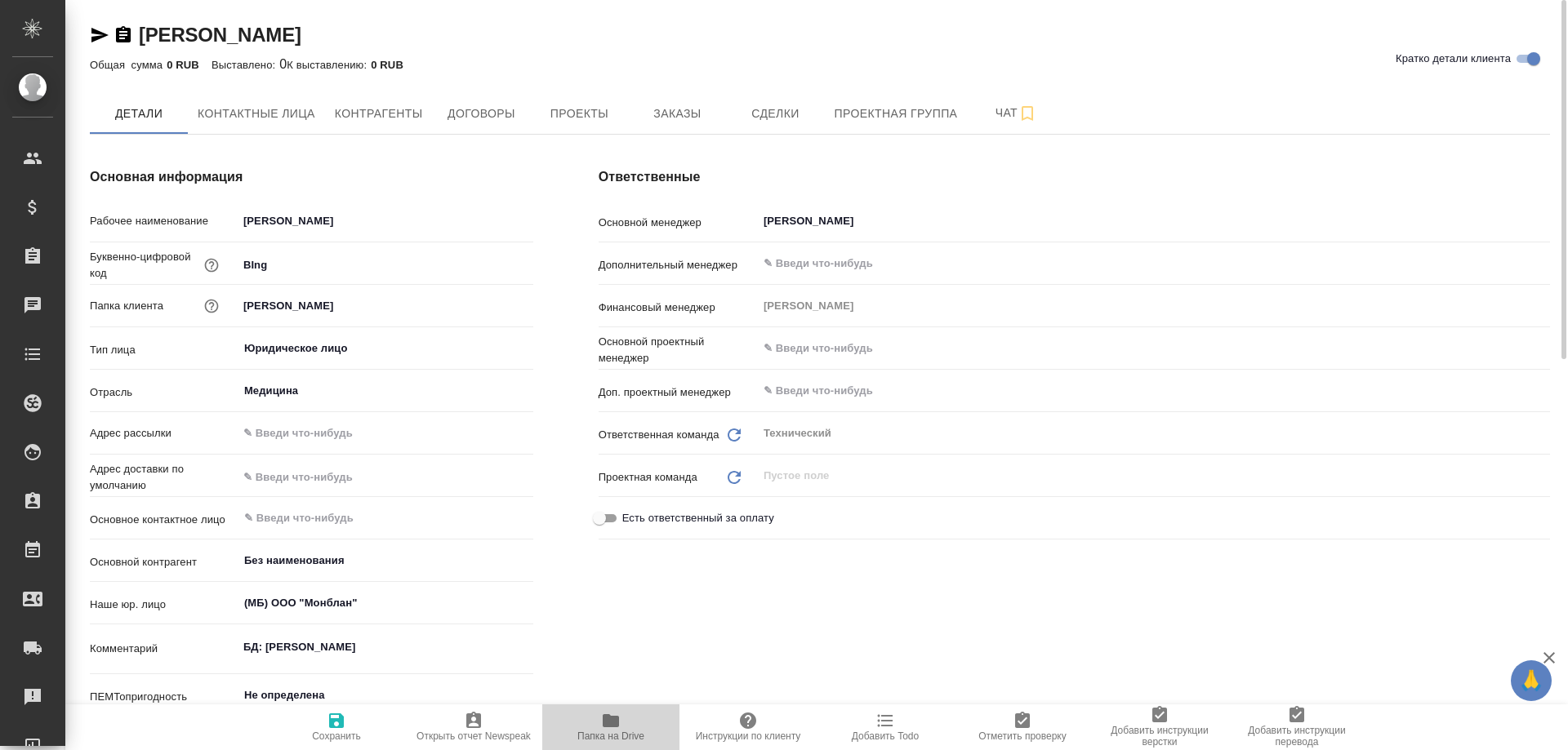
click at [612, 722] on icon "button" at bounding box center [610, 721] width 16 height 13
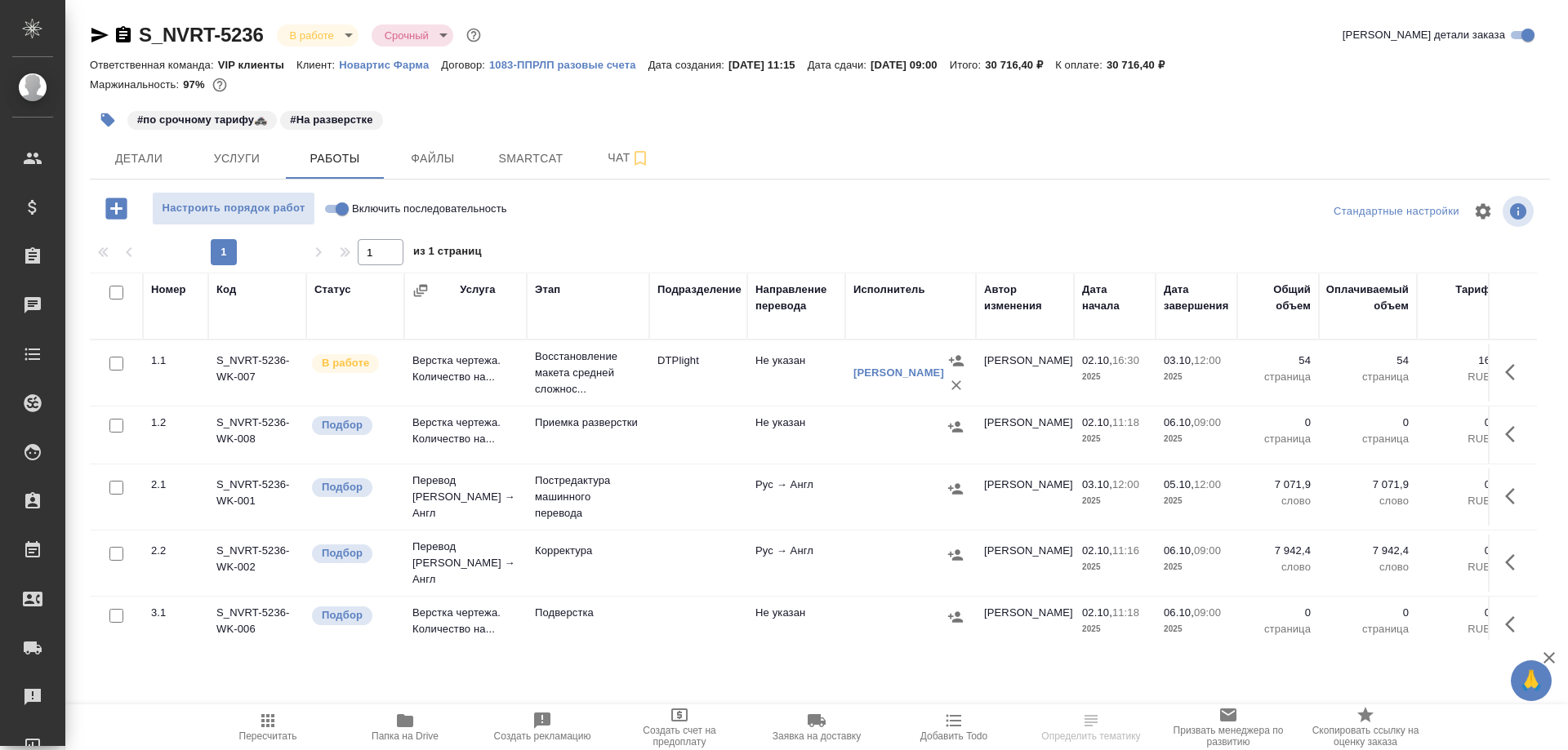
click at [407, 721] on icon "button" at bounding box center [405, 721] width 16 height 13
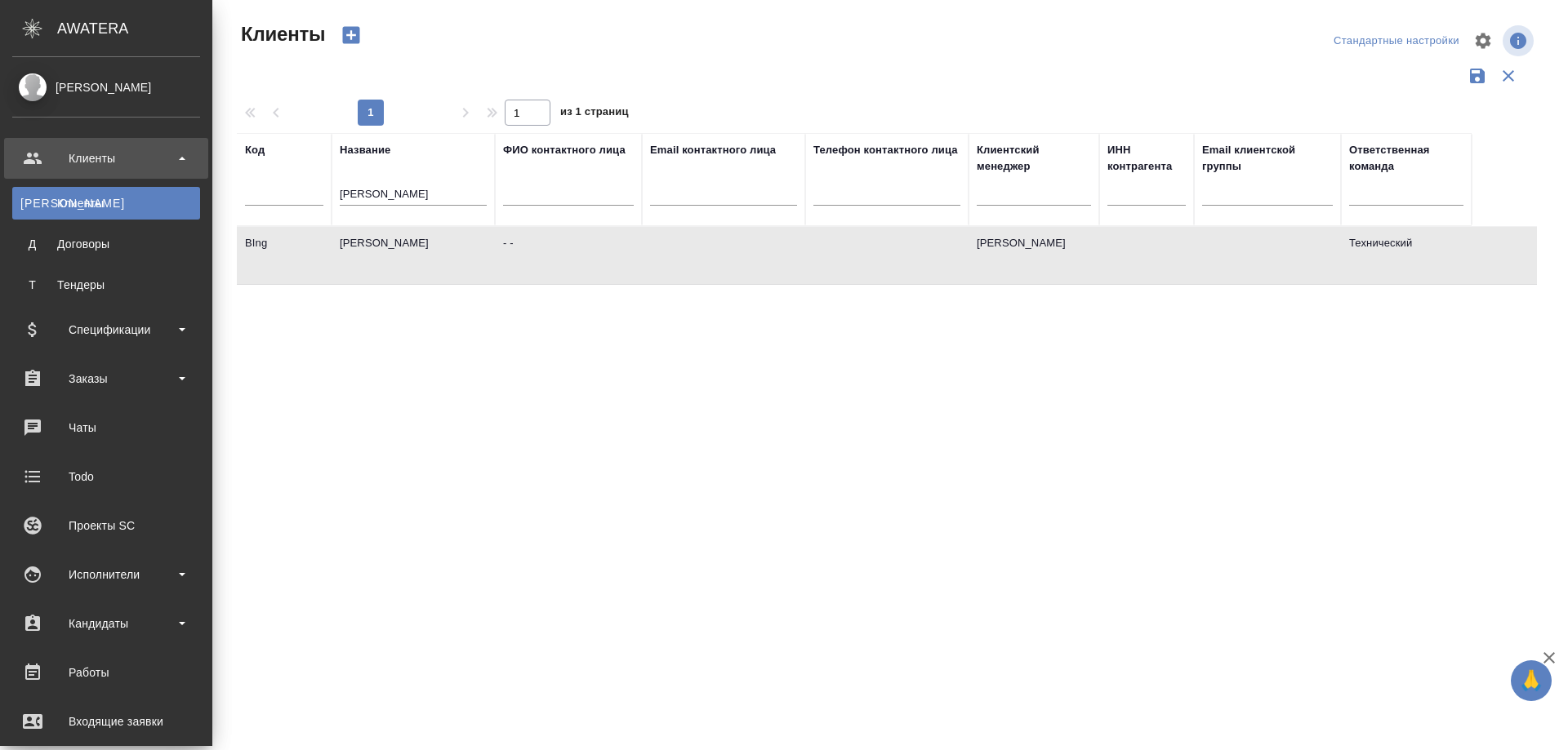
select select "RU"
click at [96, 679] on div "Работы" at bounding box center [106, 673] width 188 height 24
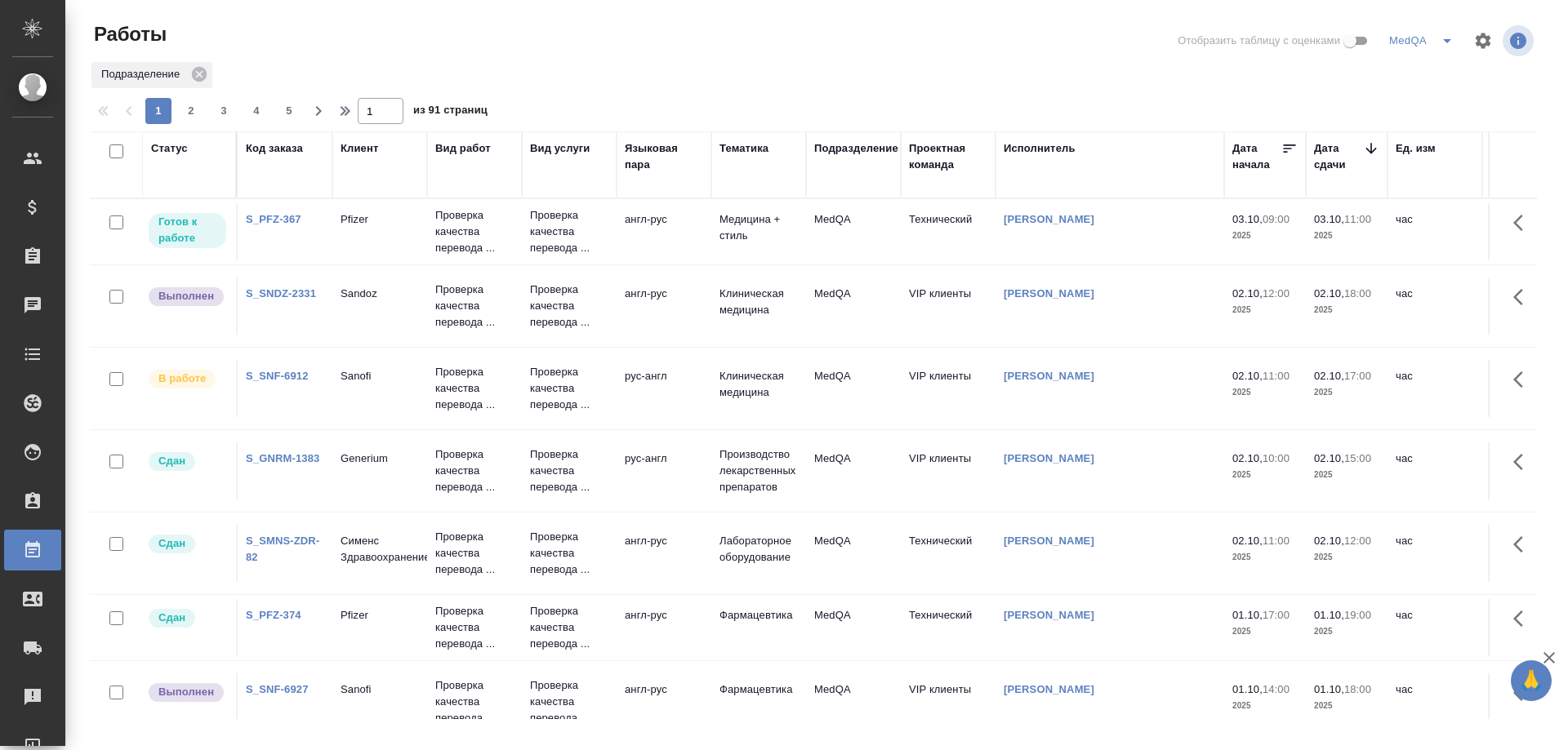
click at [270, 369] on div "S_SNF-6912" at bounding box center [284, 376] width 78 height 16
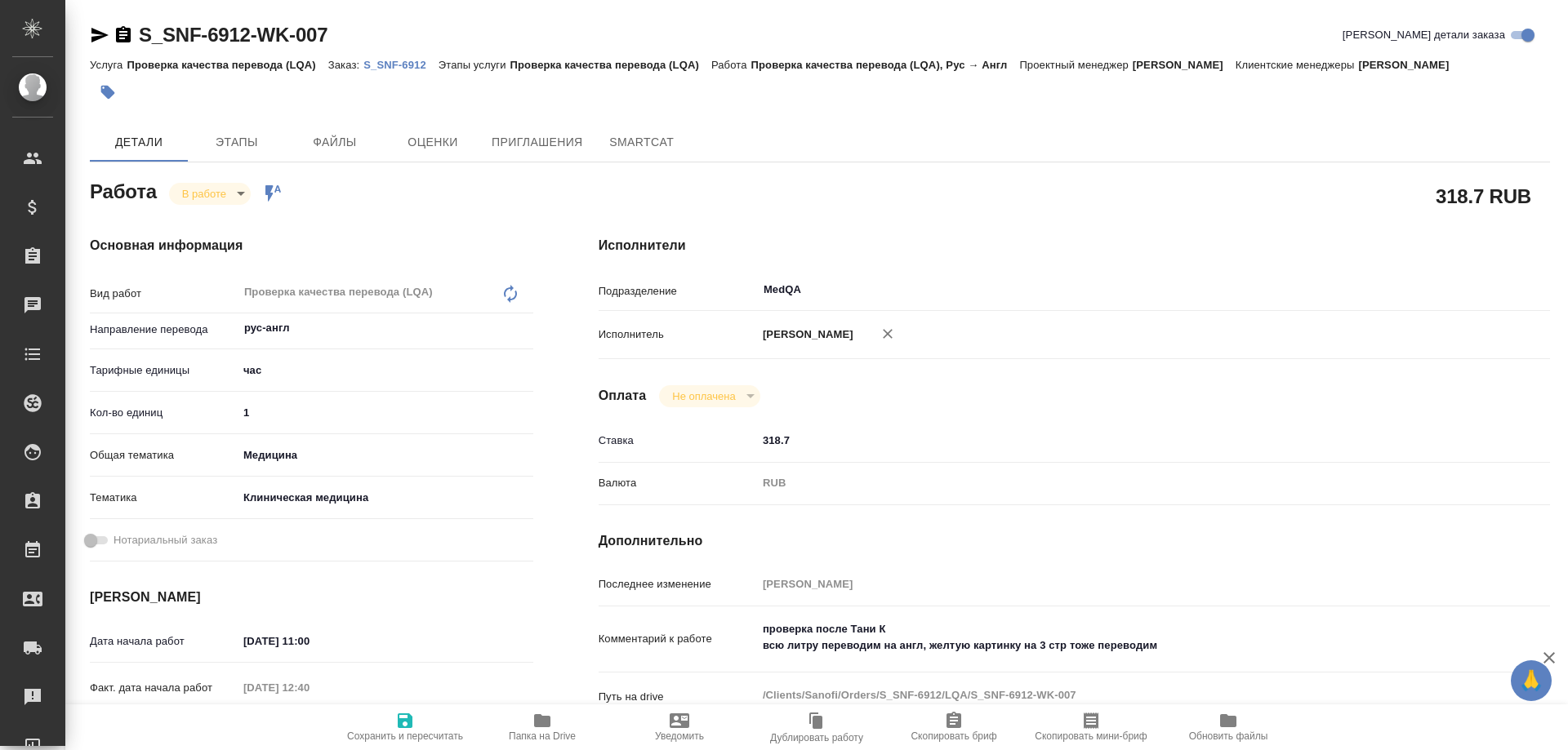
type textarea "x"
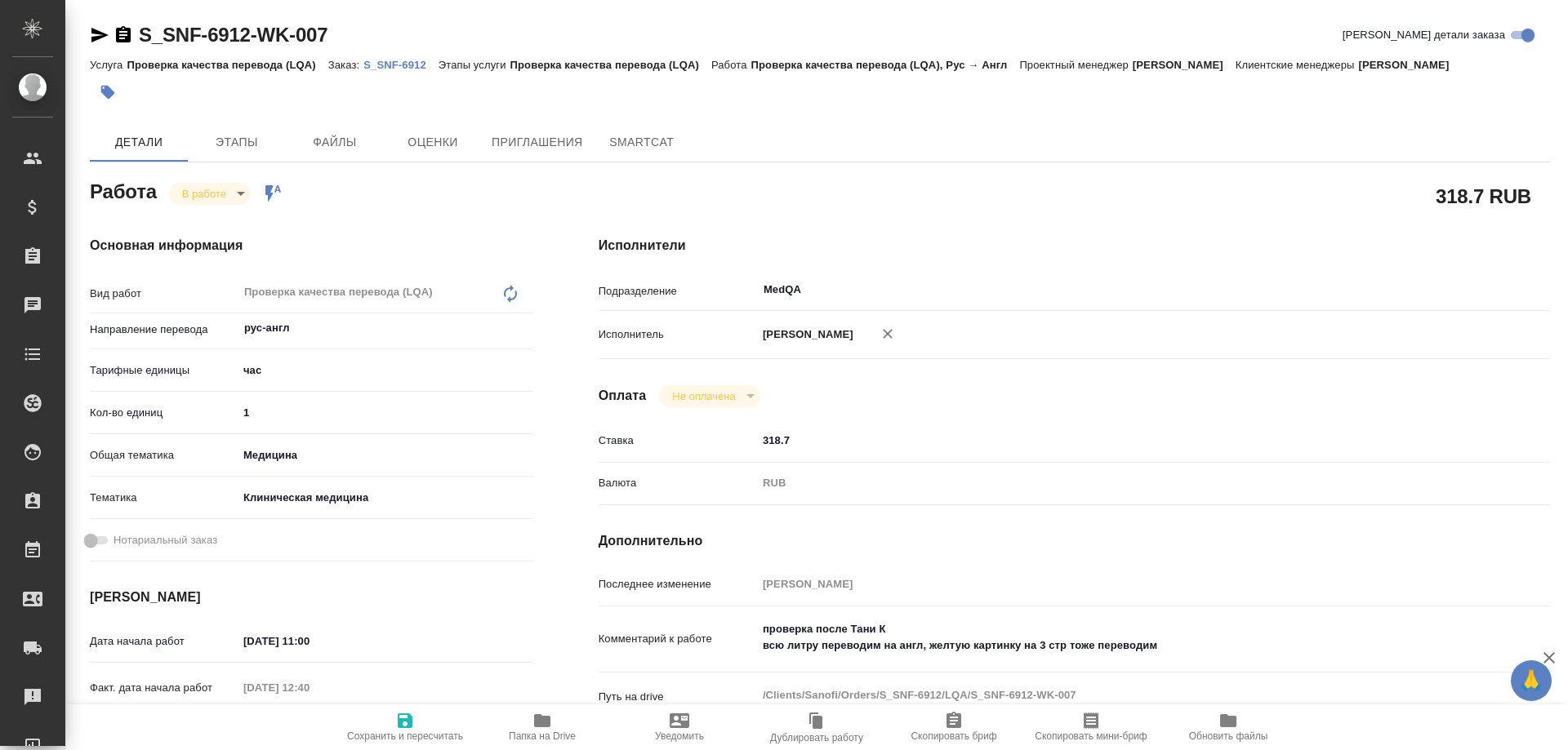
type textarea "x"
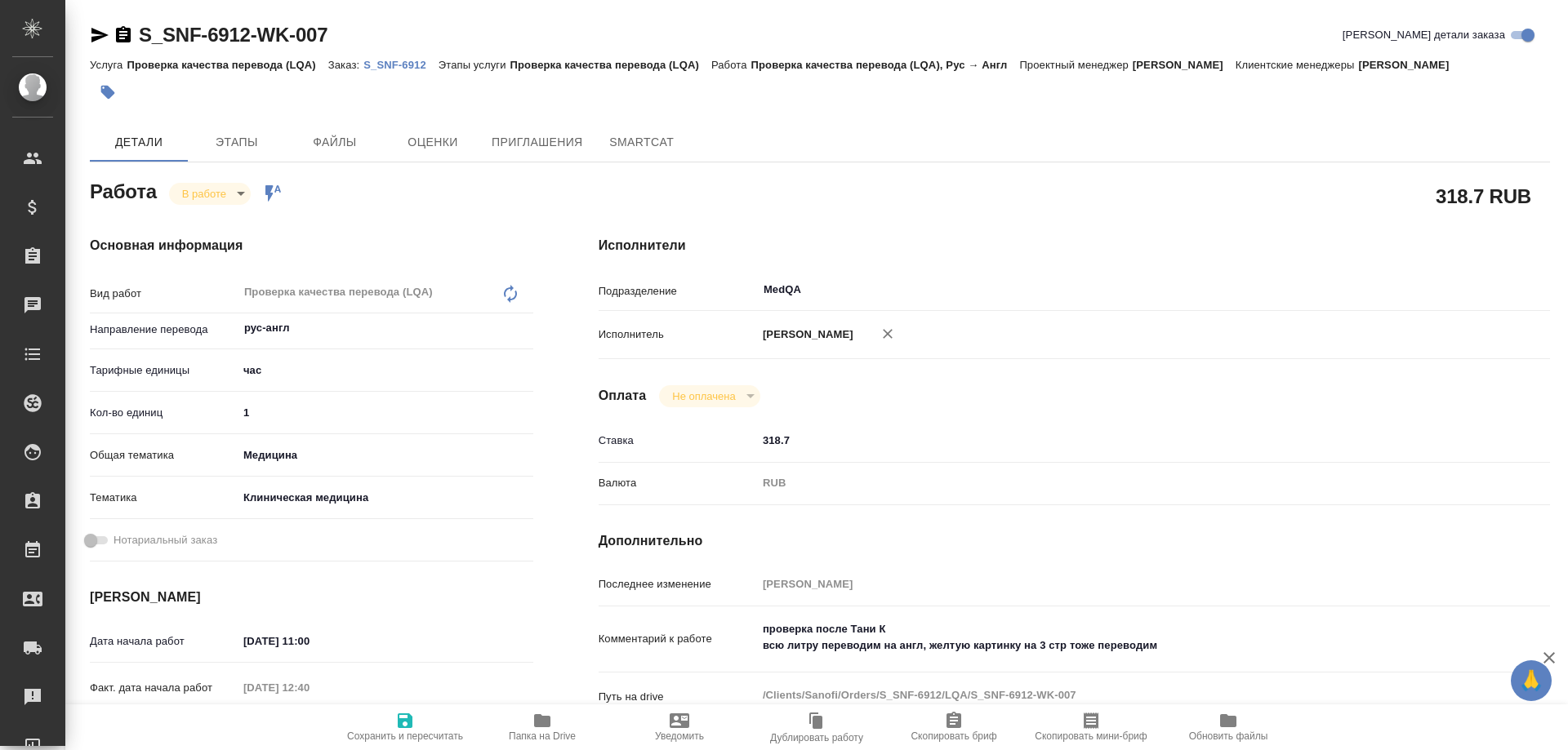
type textarea "x"
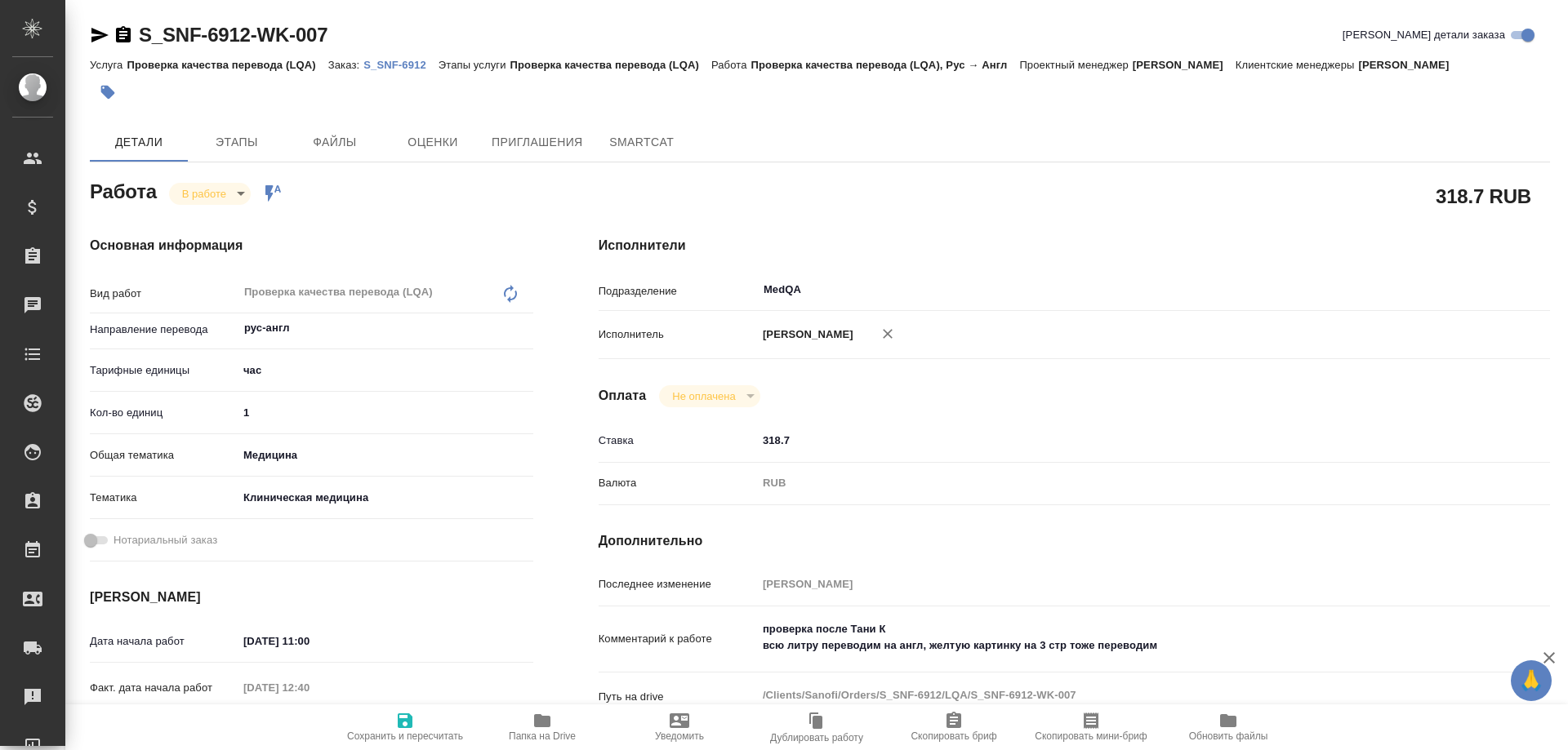
type textarea "x"
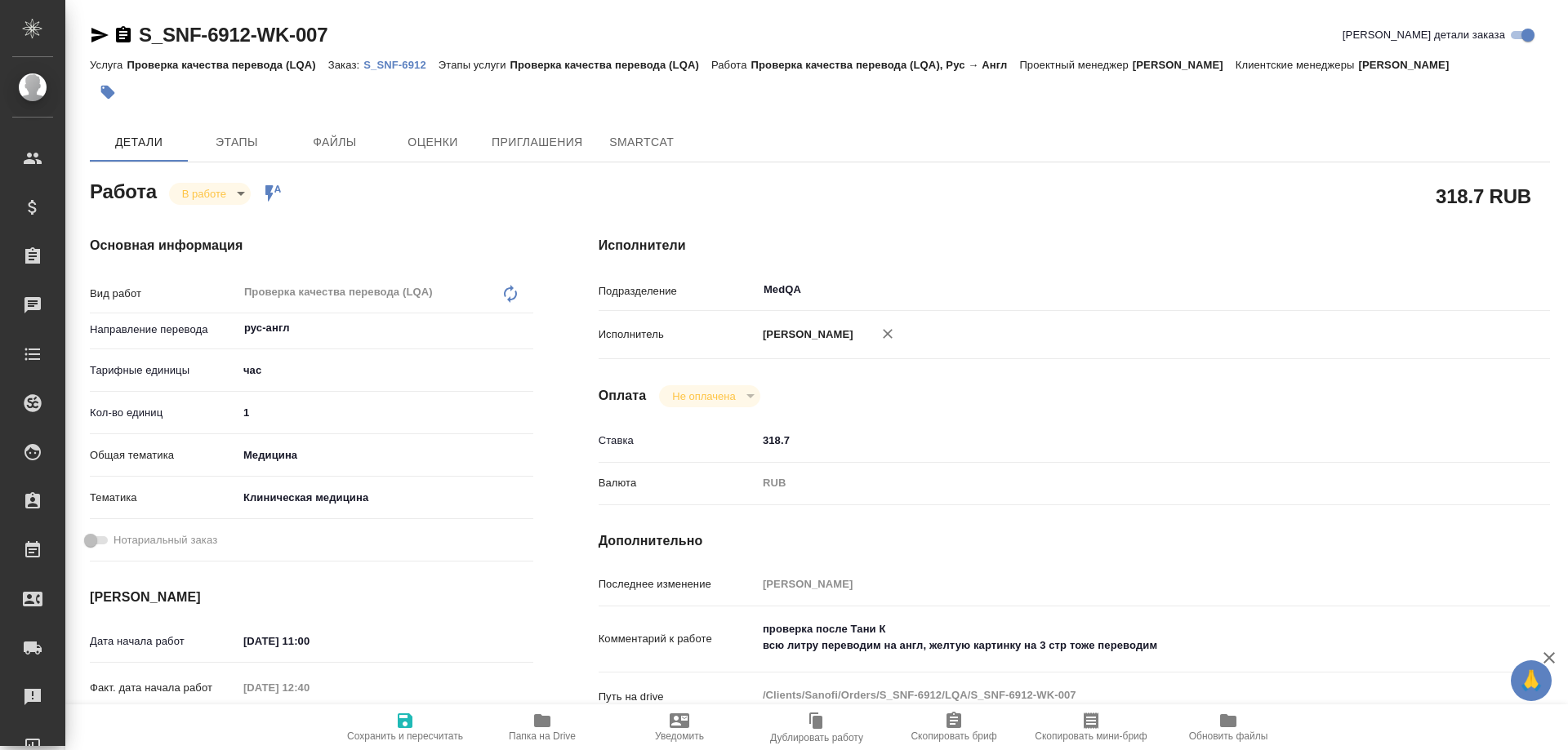
click at [386, 58] on link "S_SNF-6912" at bounding box center [400, 64] width 75 height 14
type textarea "x"
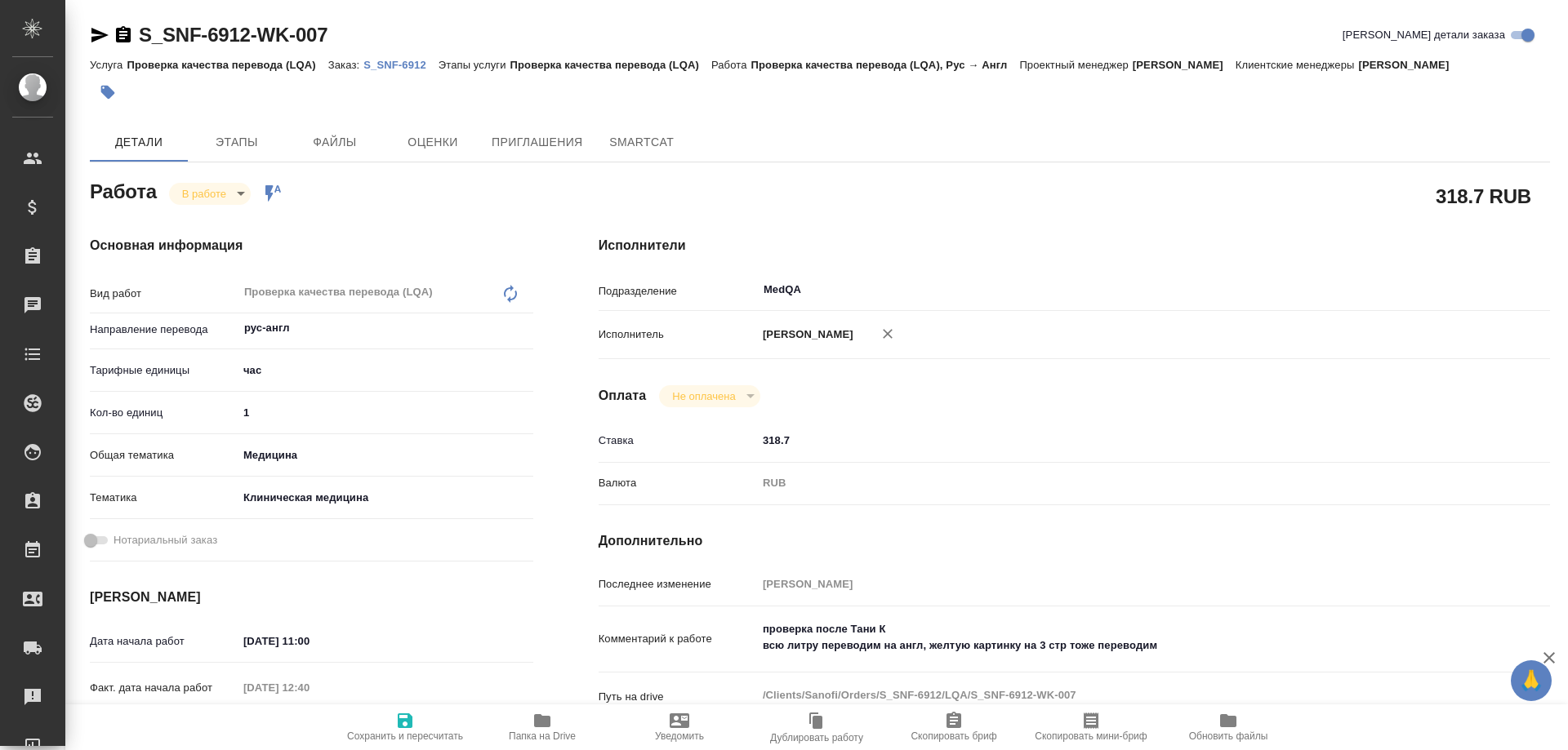
type textarea "x"
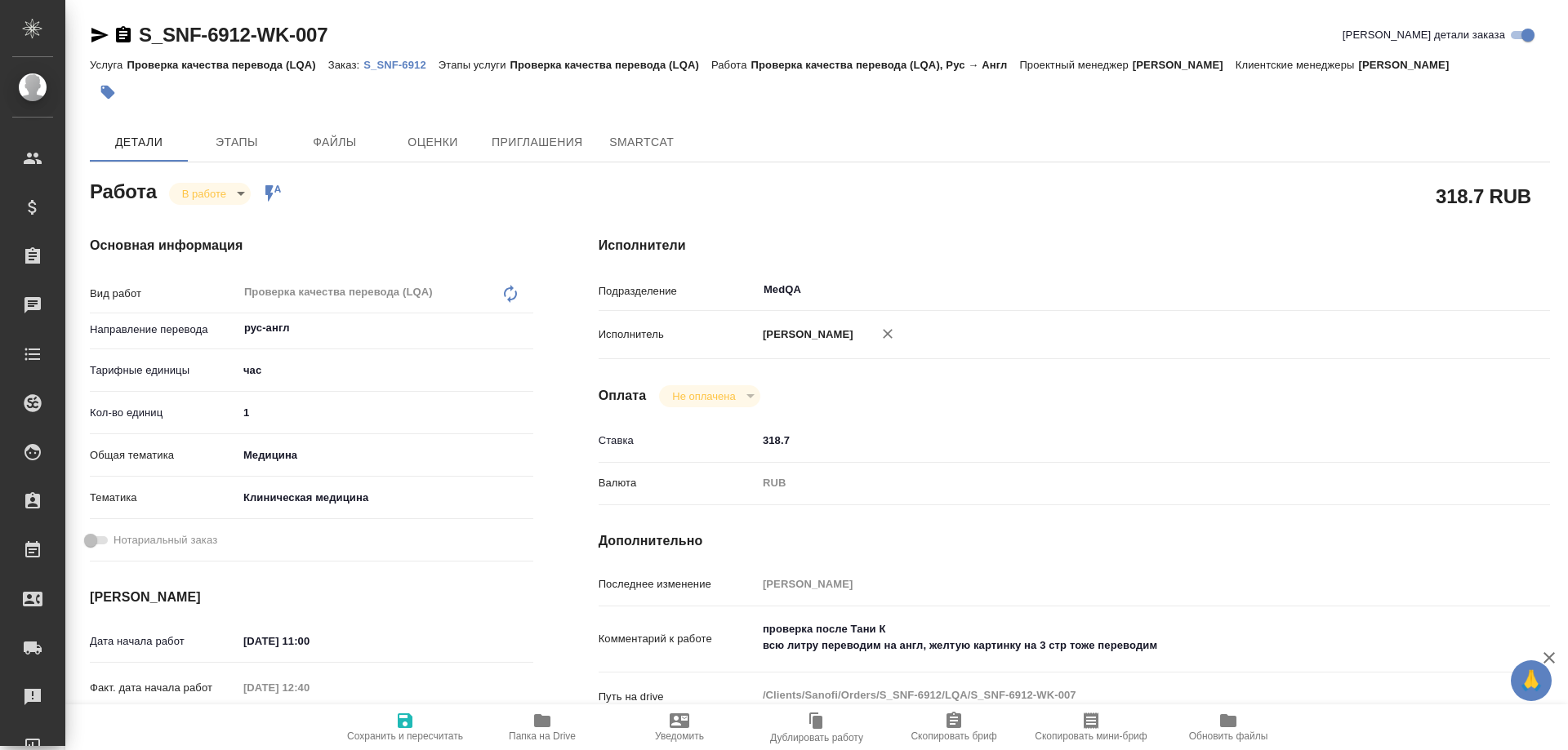
type textarea "x"
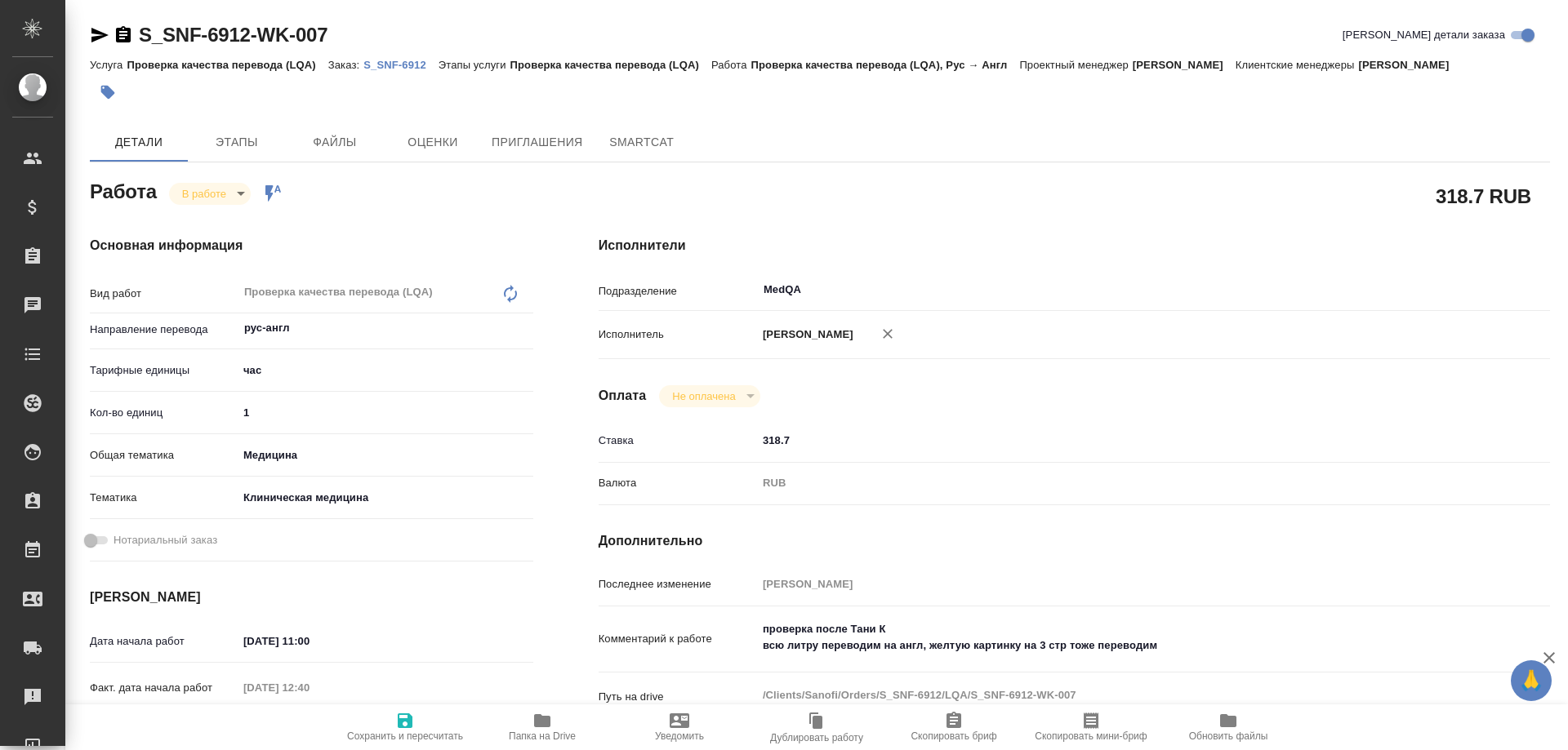
type textarea "x"
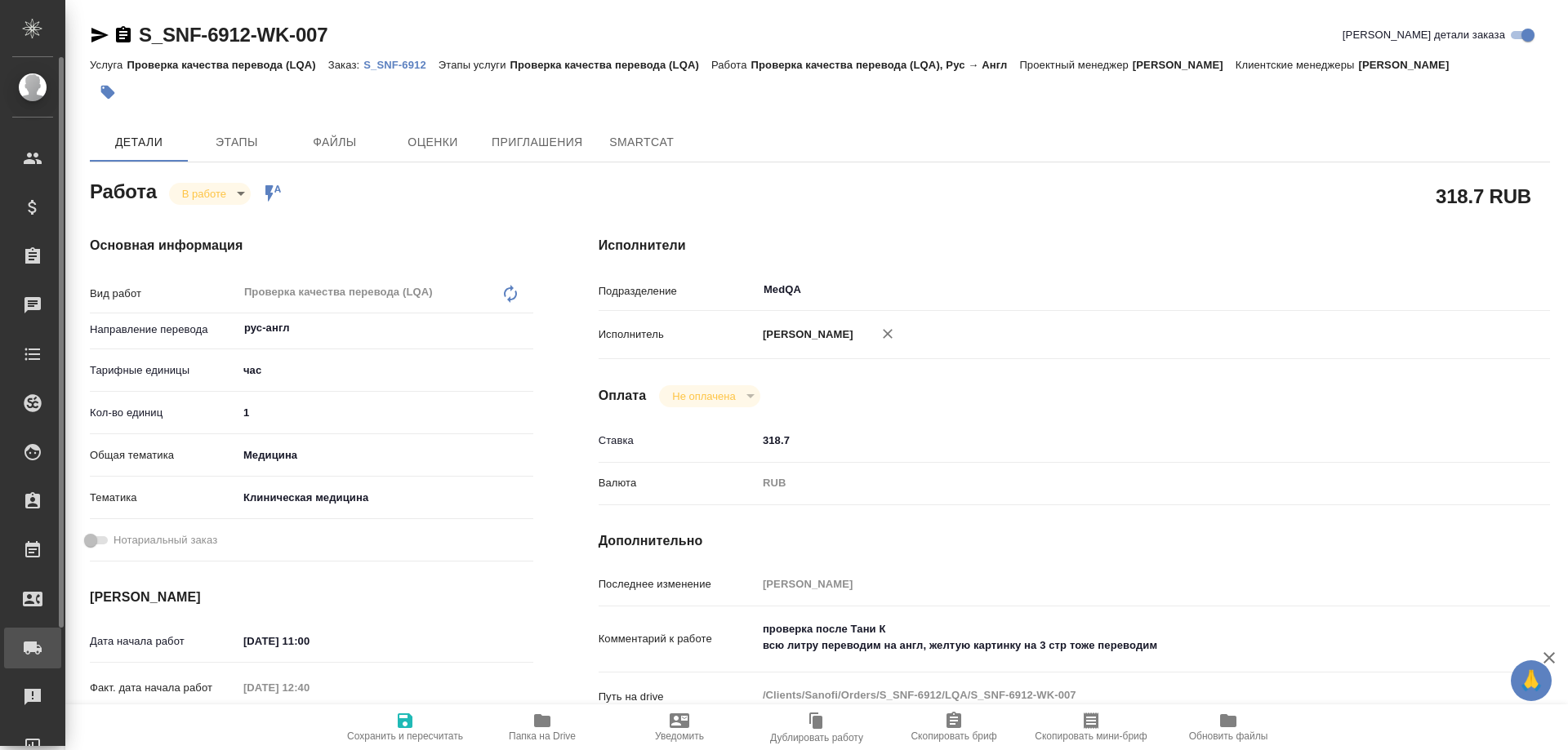
type textarea "x"
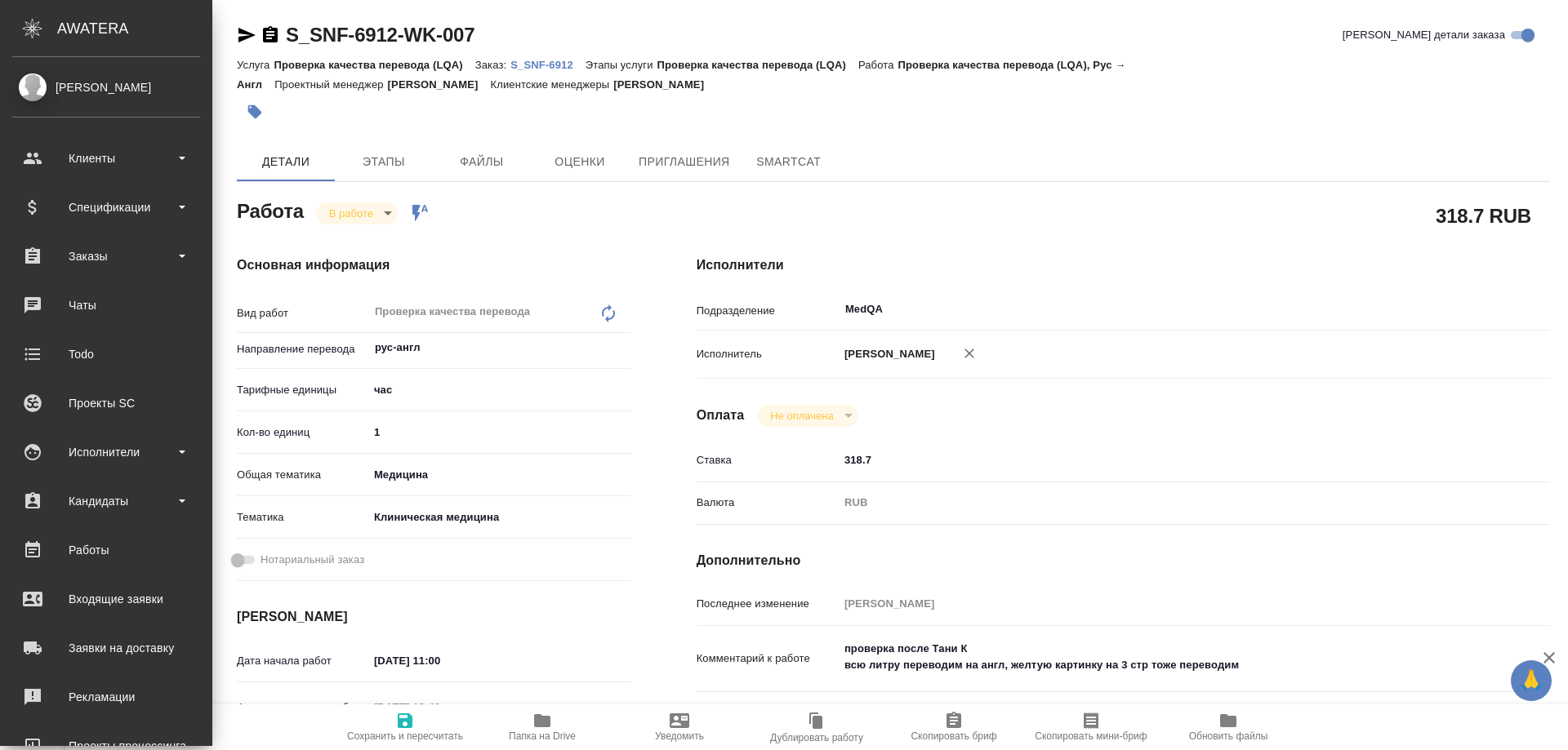
type textarea "x"
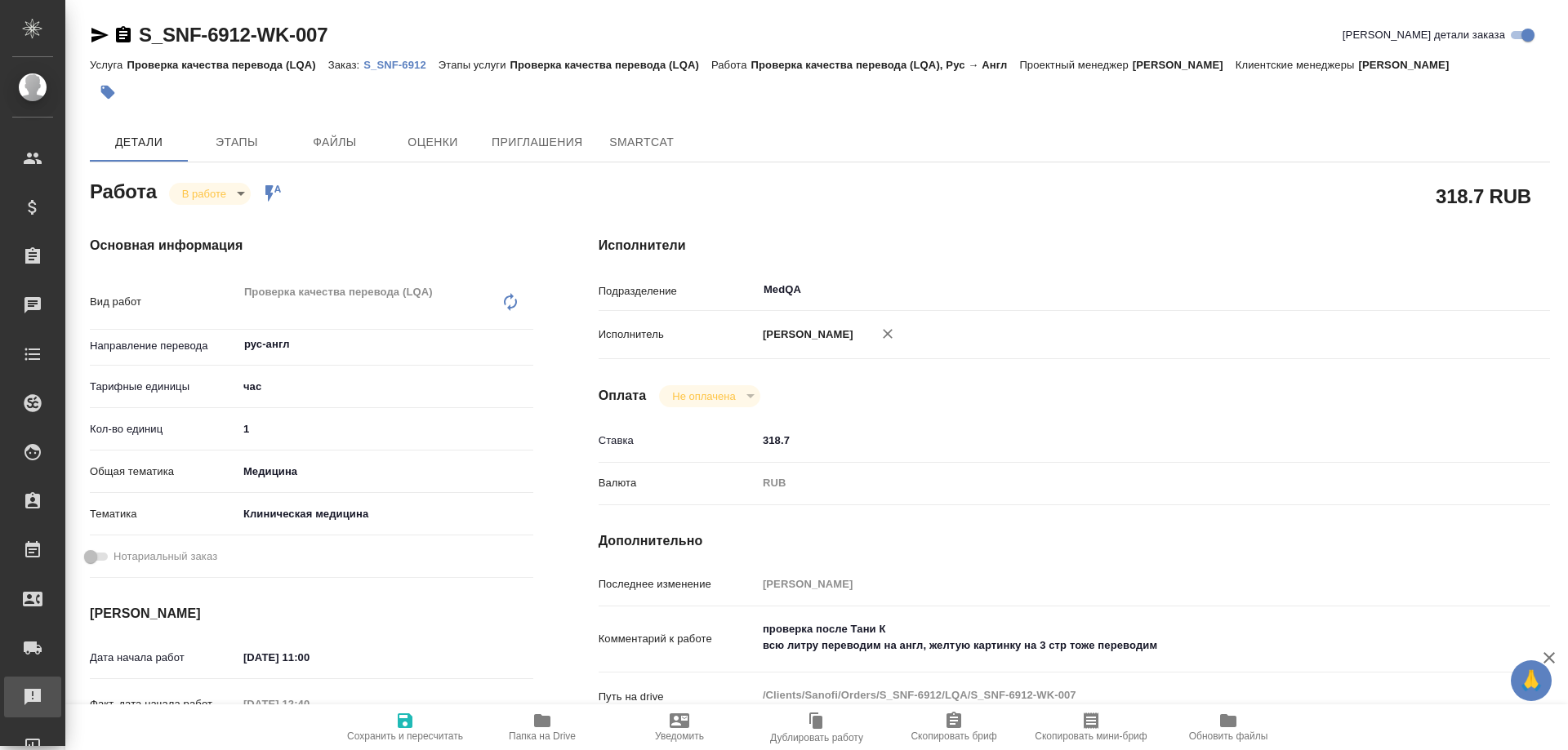
type textarea "x"
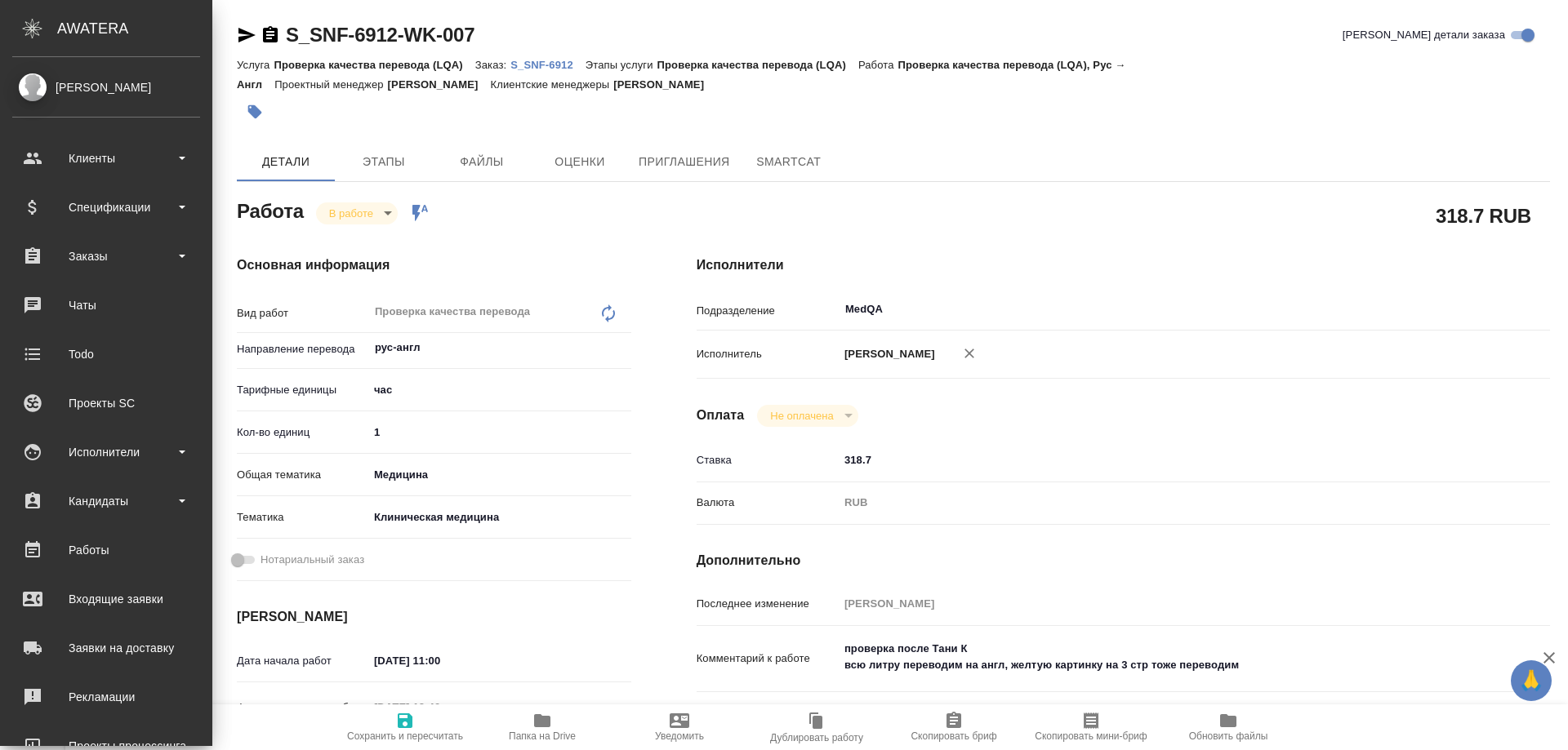
type textarea "x"
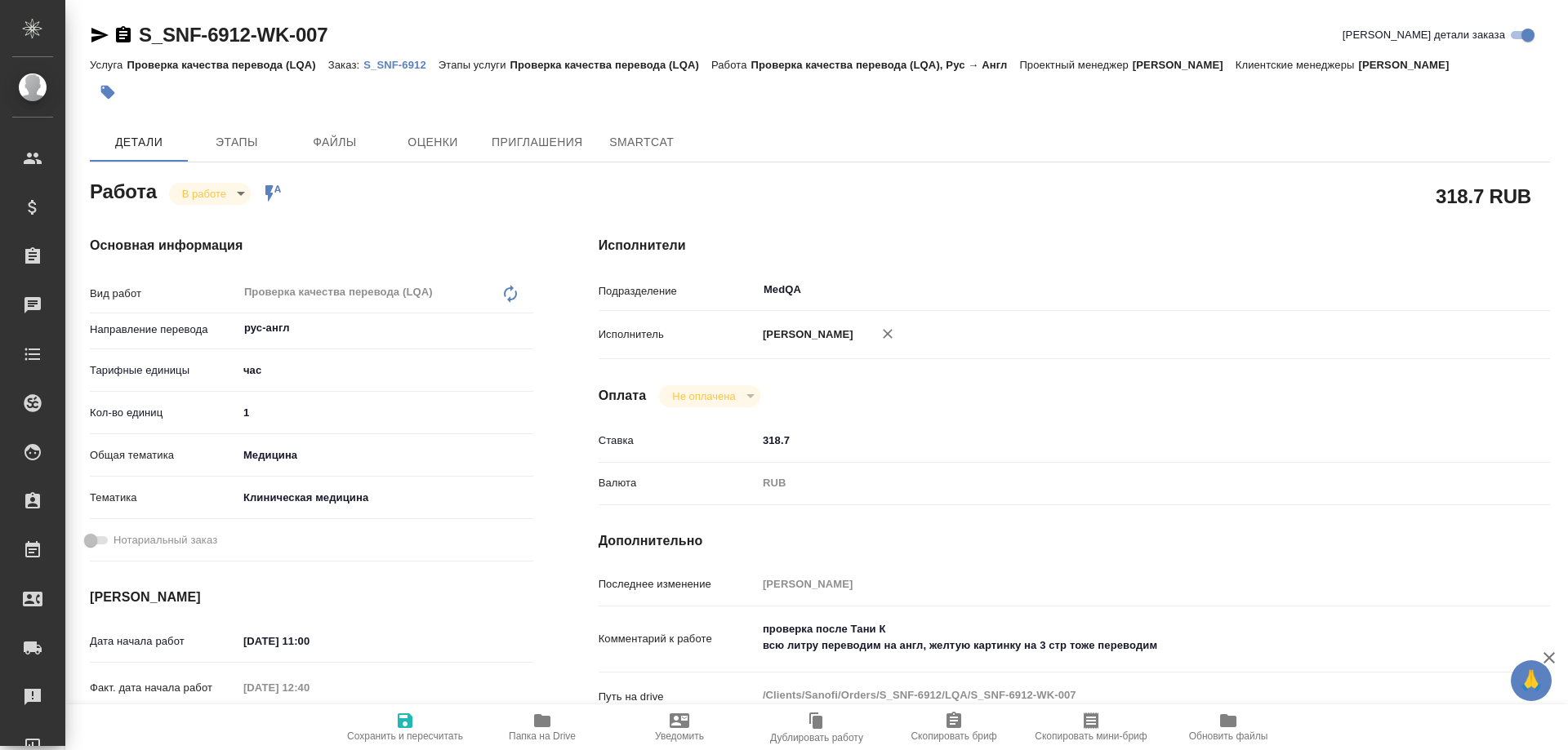
type textarea "x"
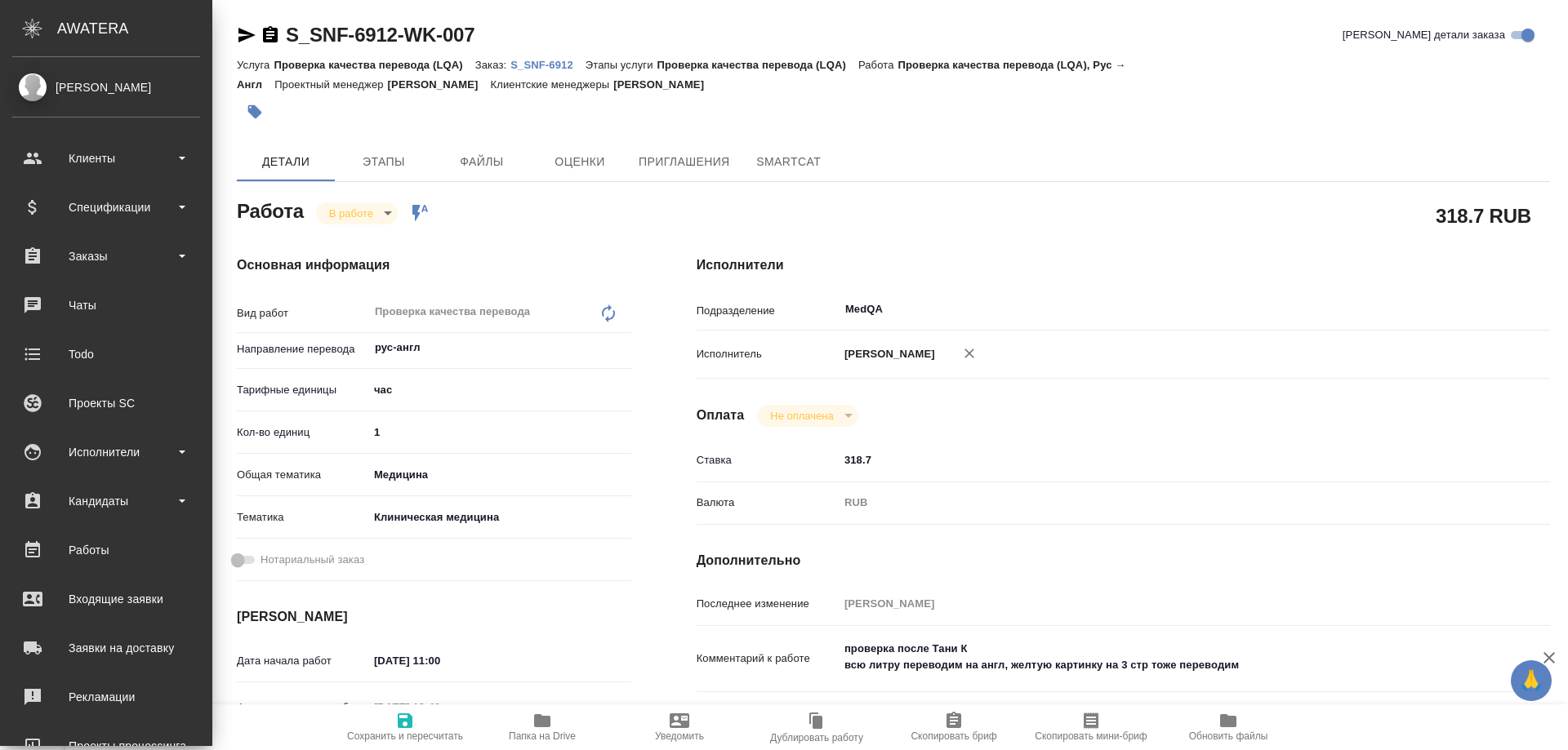
type textarea "x"
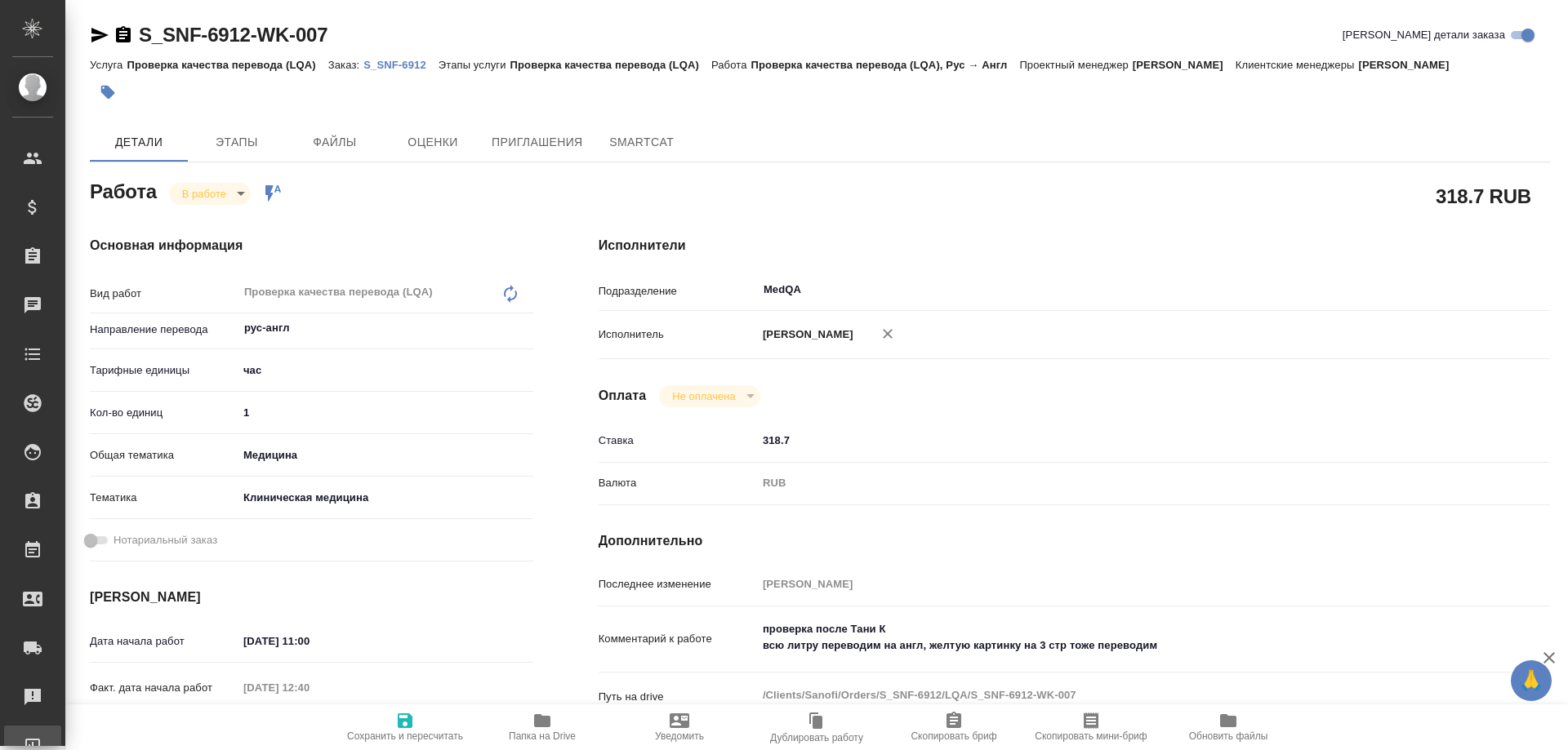
type textarea "x"
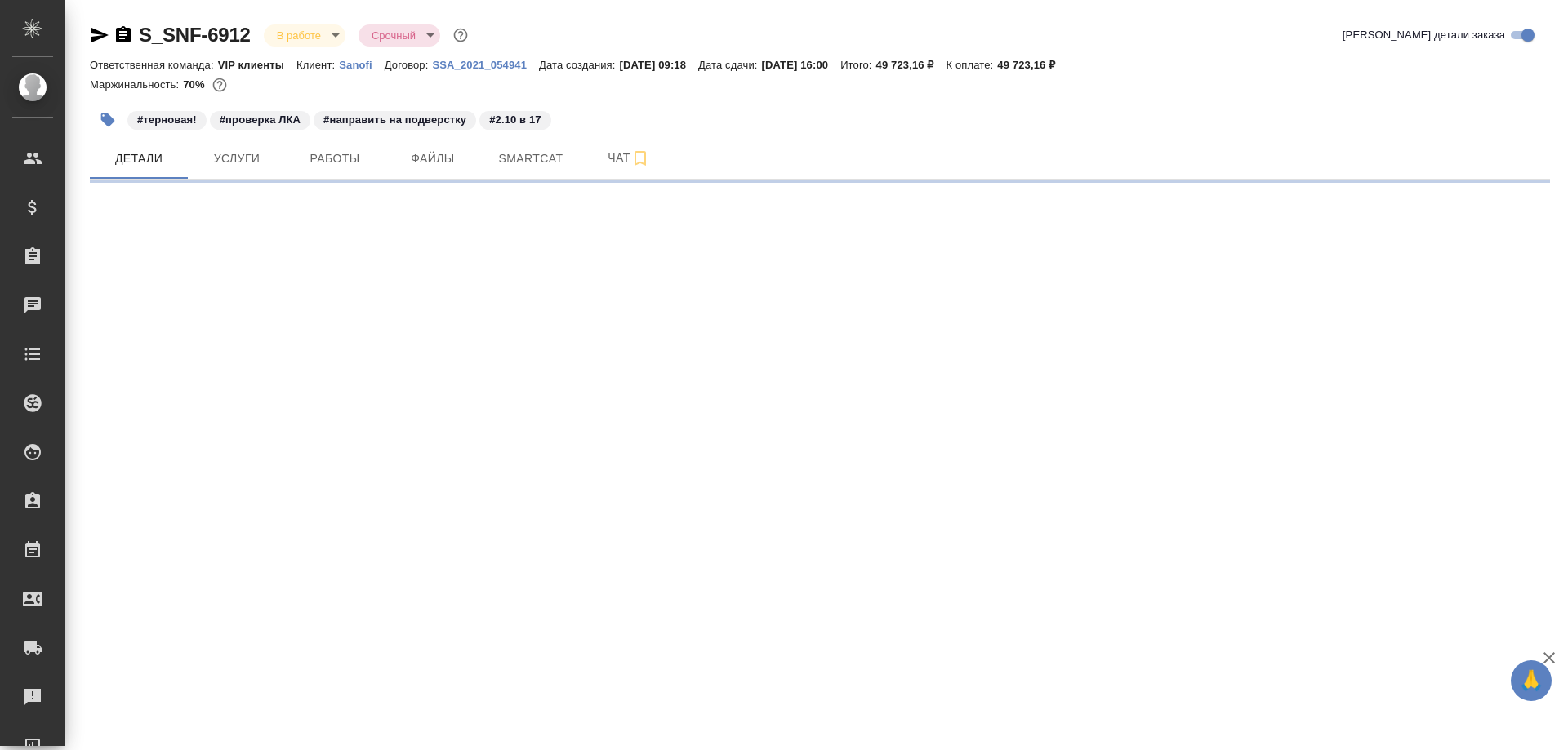
select select "RU"
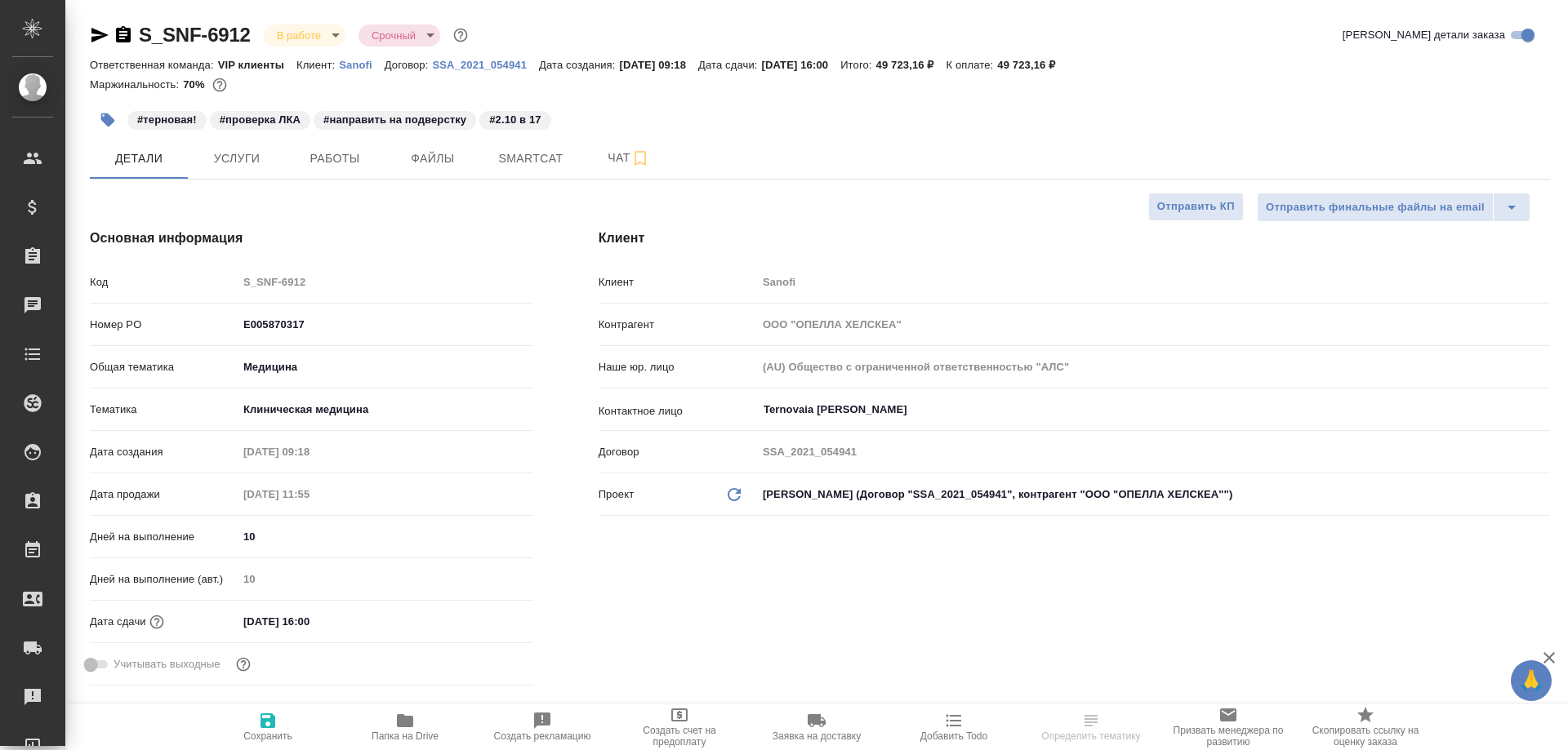
type textarea "x"
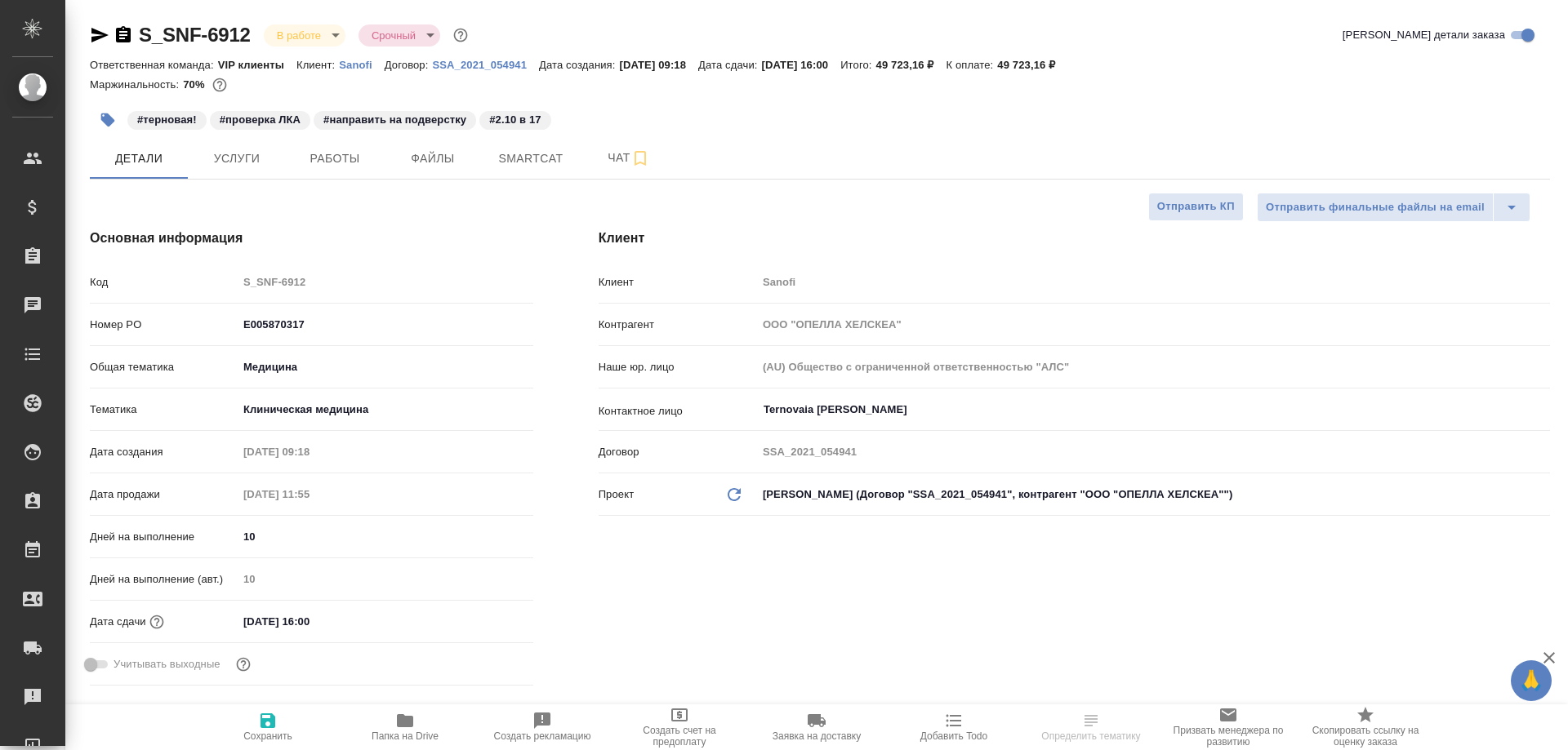
type textarea "x"
click at [403, 725] on icon "button" at bounding box center [405, 721] width 16 height 13
type textarea "x"
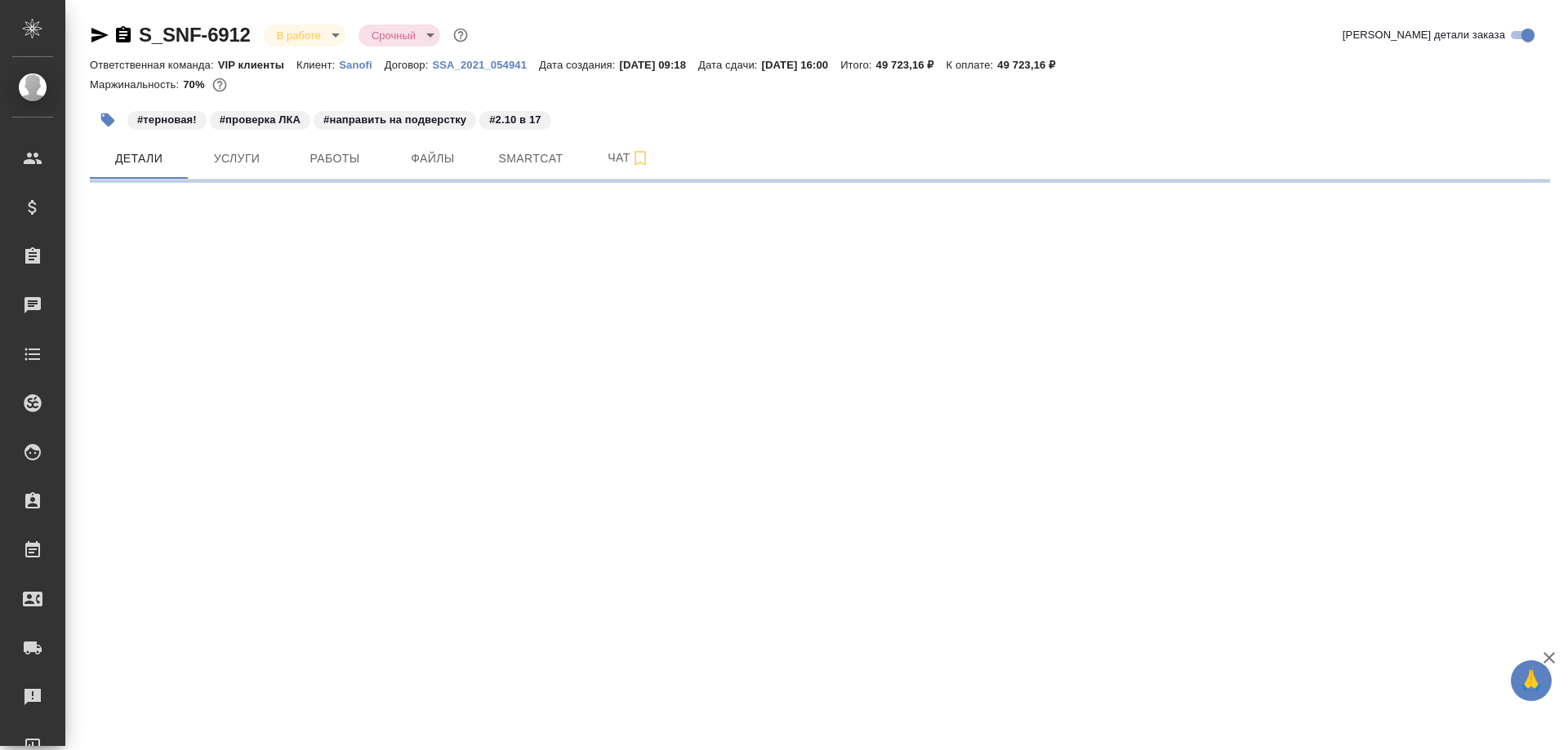
select select "RU"
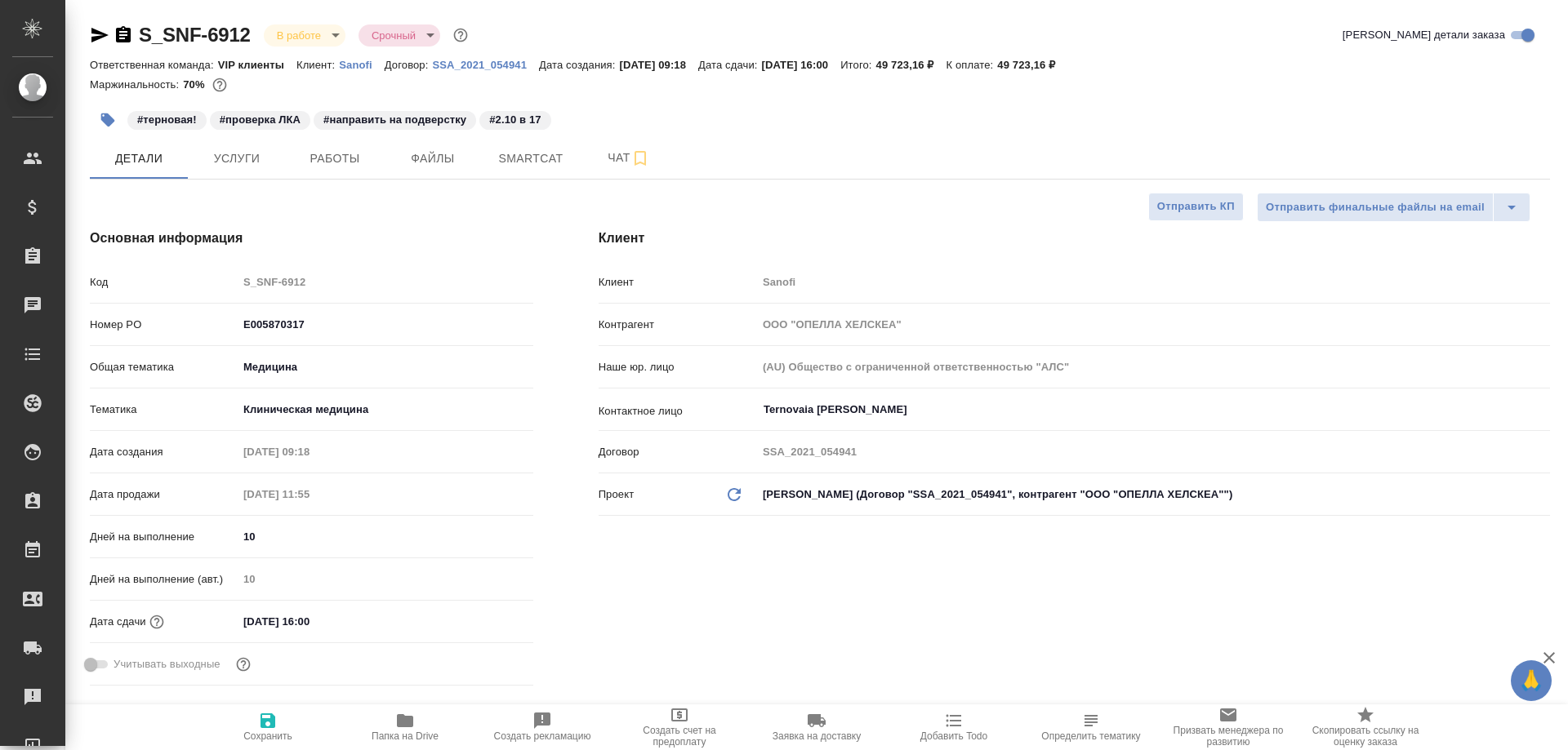
type textarea "x"
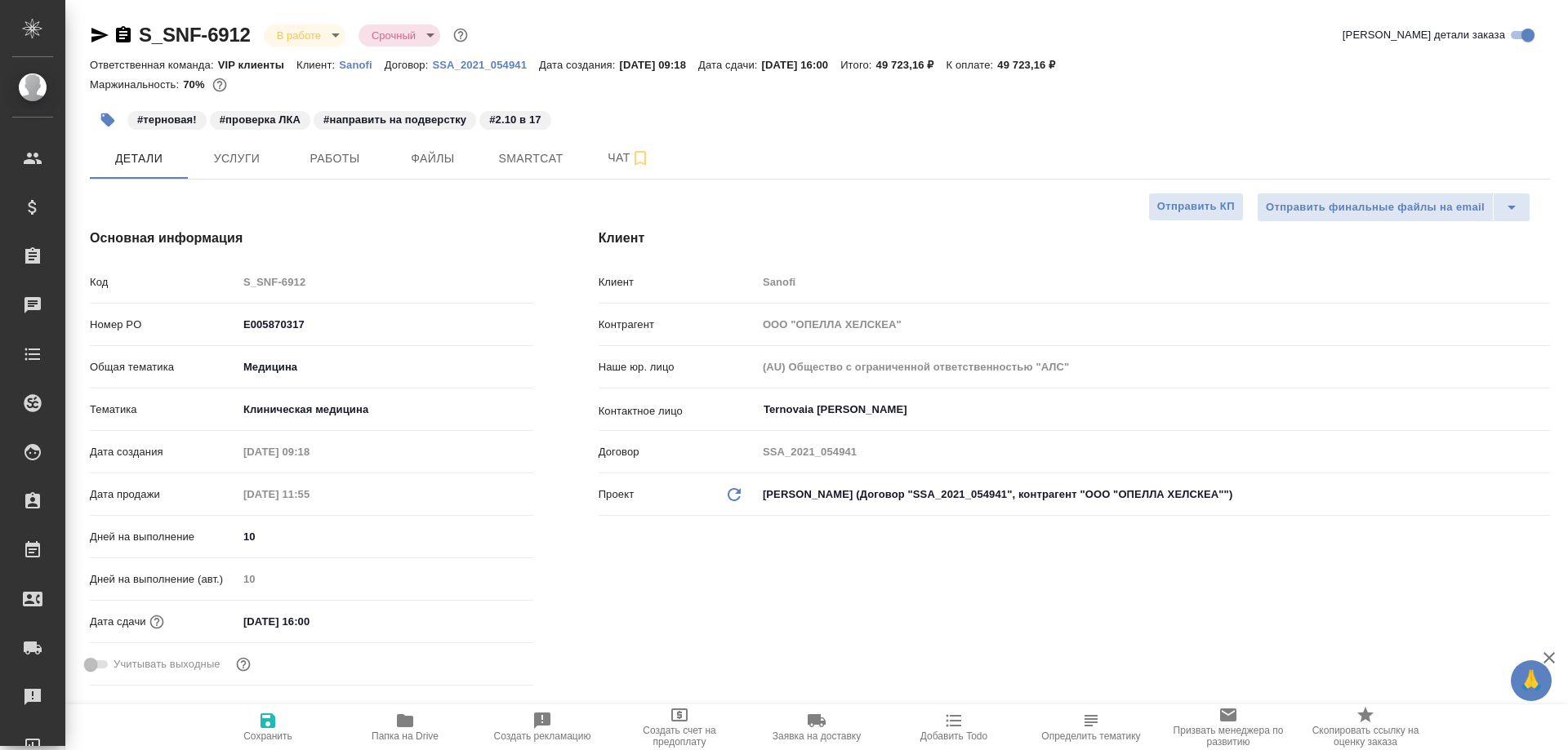
type textarea "x"
click at [397, 720] on icon "button" at bounding box center [405, 721] width 20 height 20
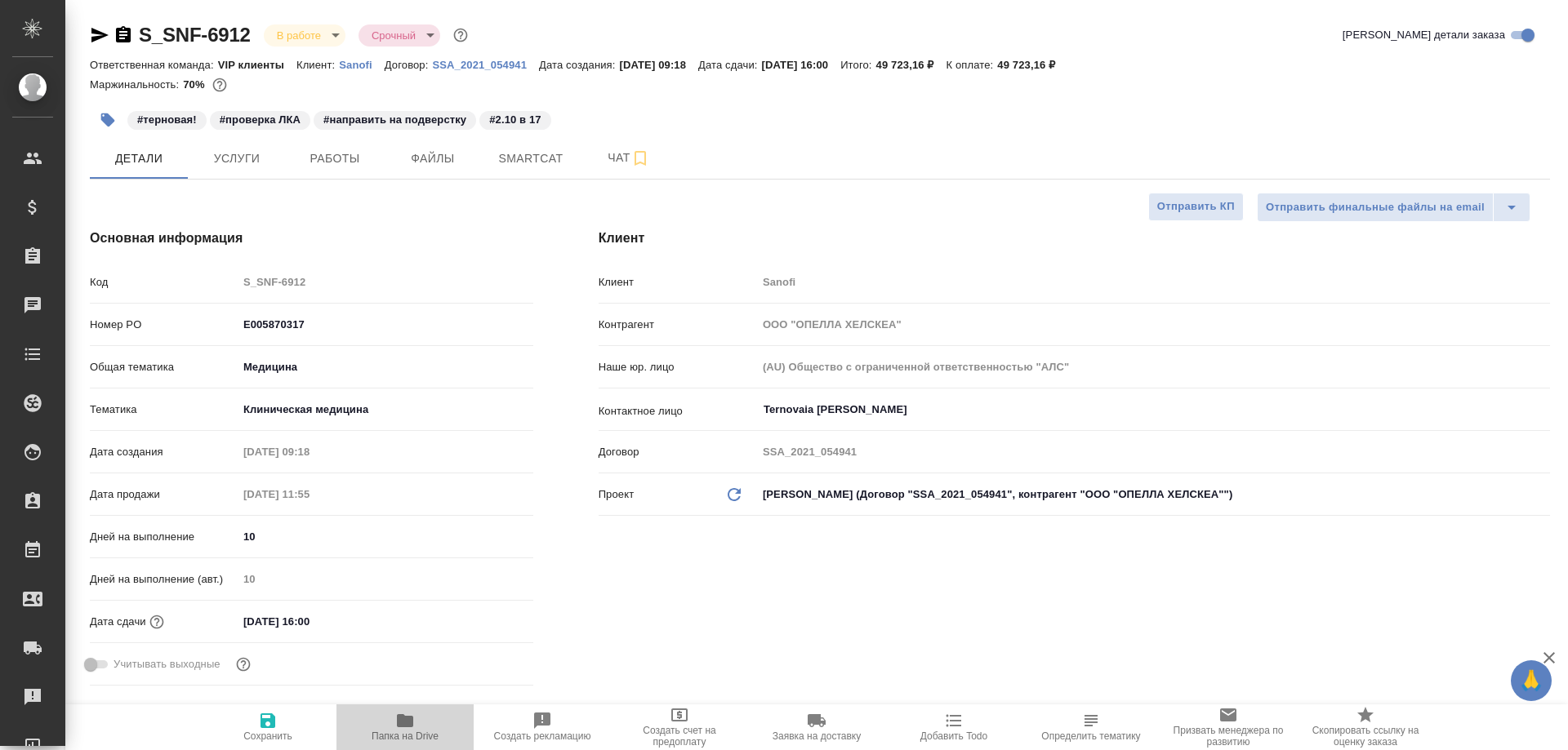
click at [397, 720] on icon "button" at bounding box center [405, 721] width 20 height 20
type textarea "x"
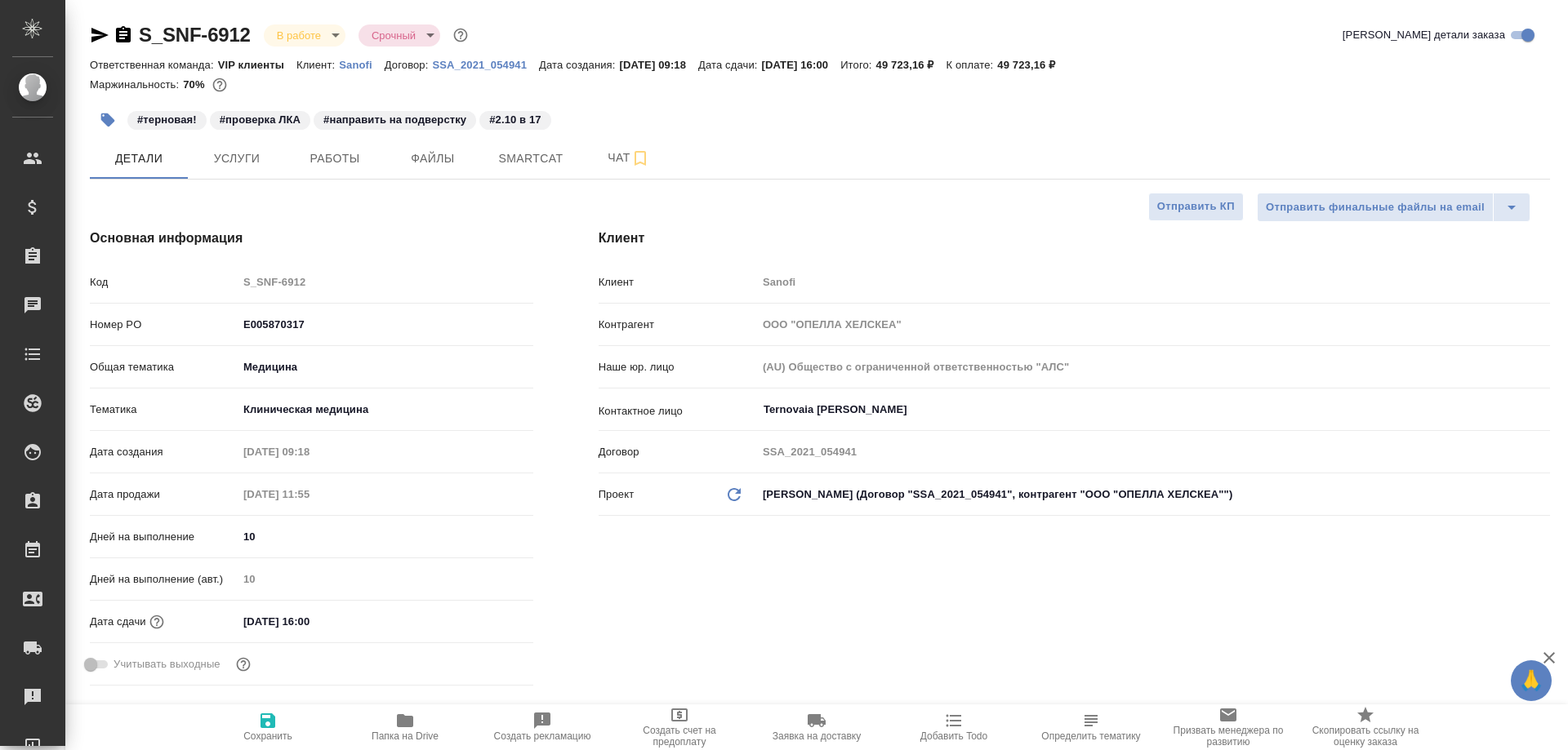
type textarea "x"
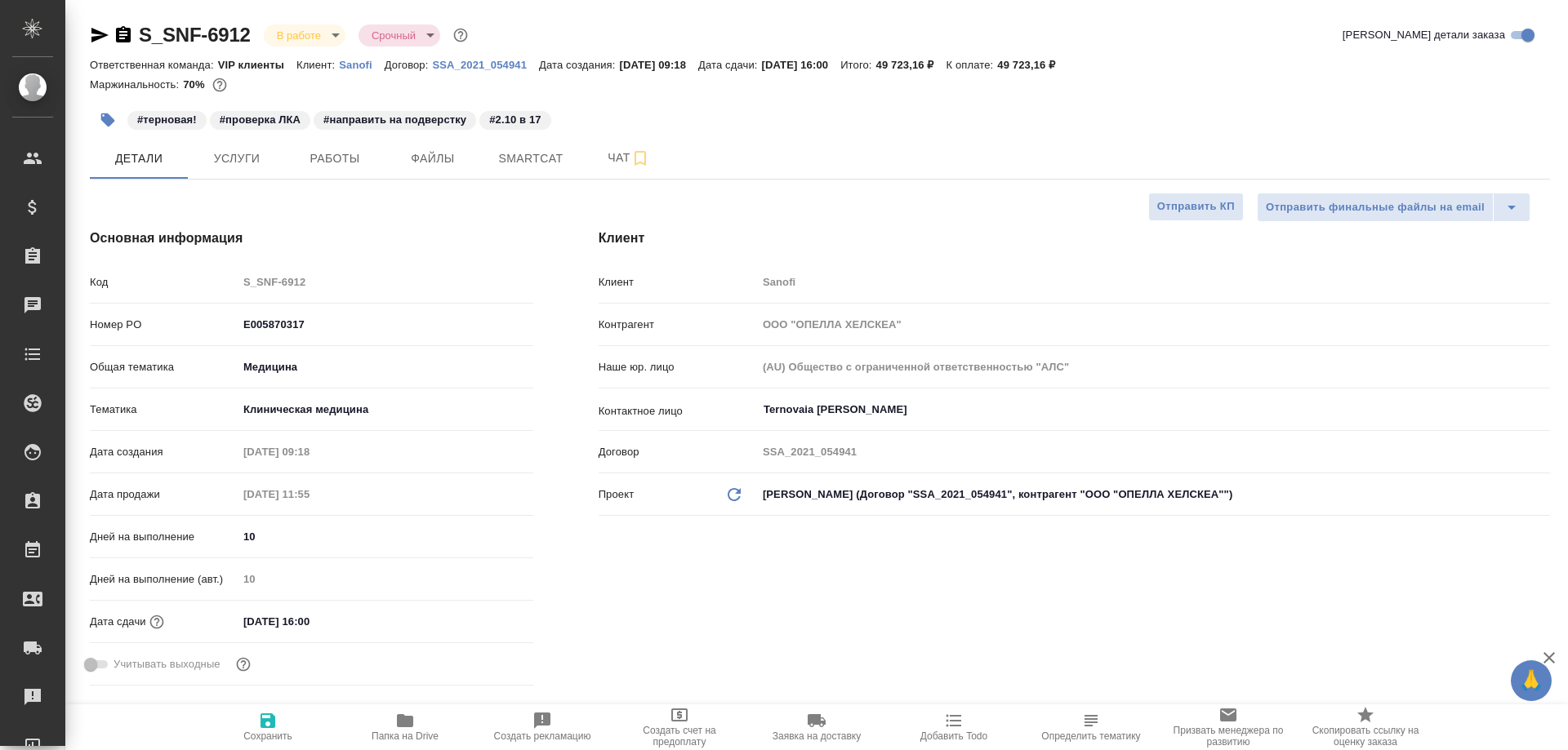
type textarea "x"
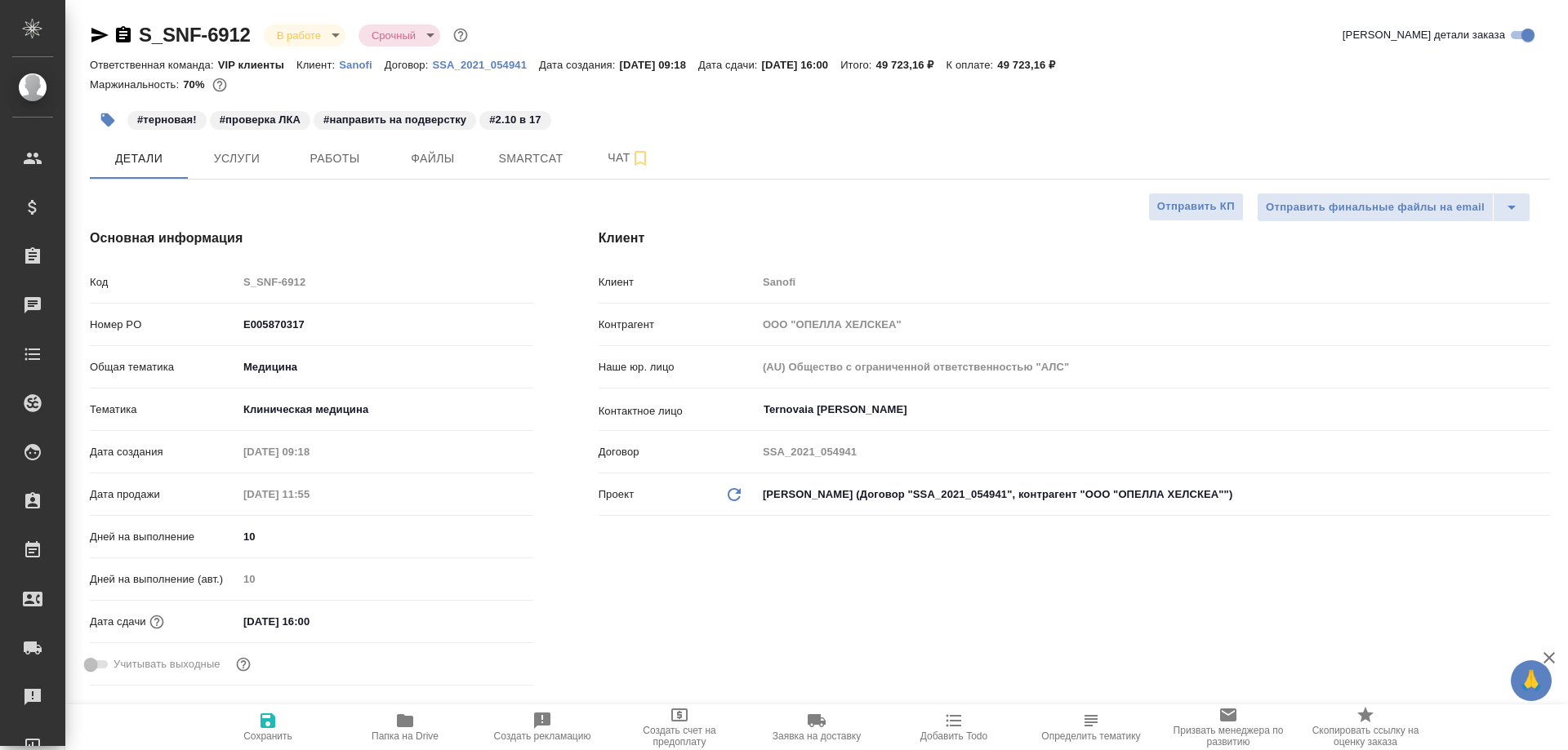
type textarea "x"
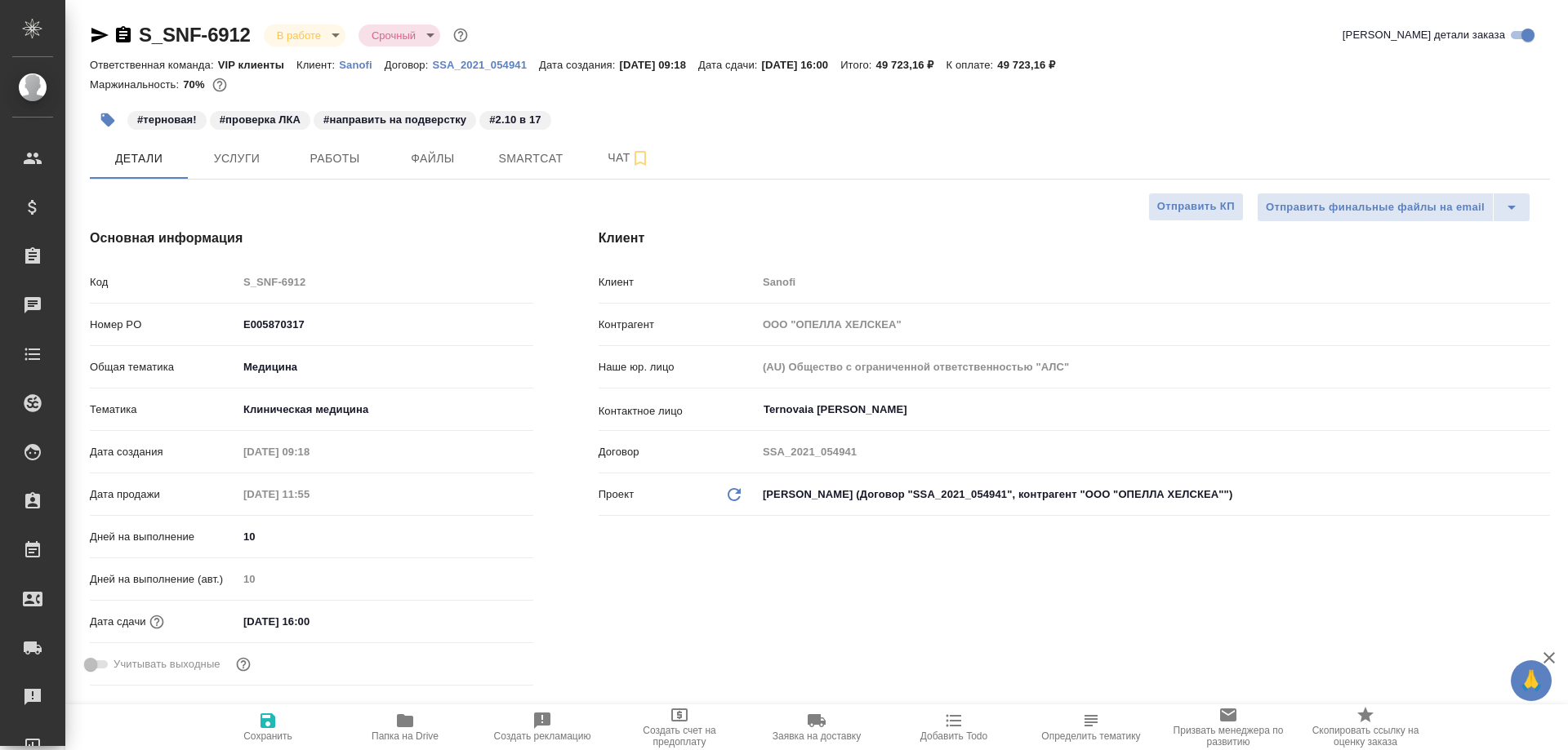
type textarea "x"
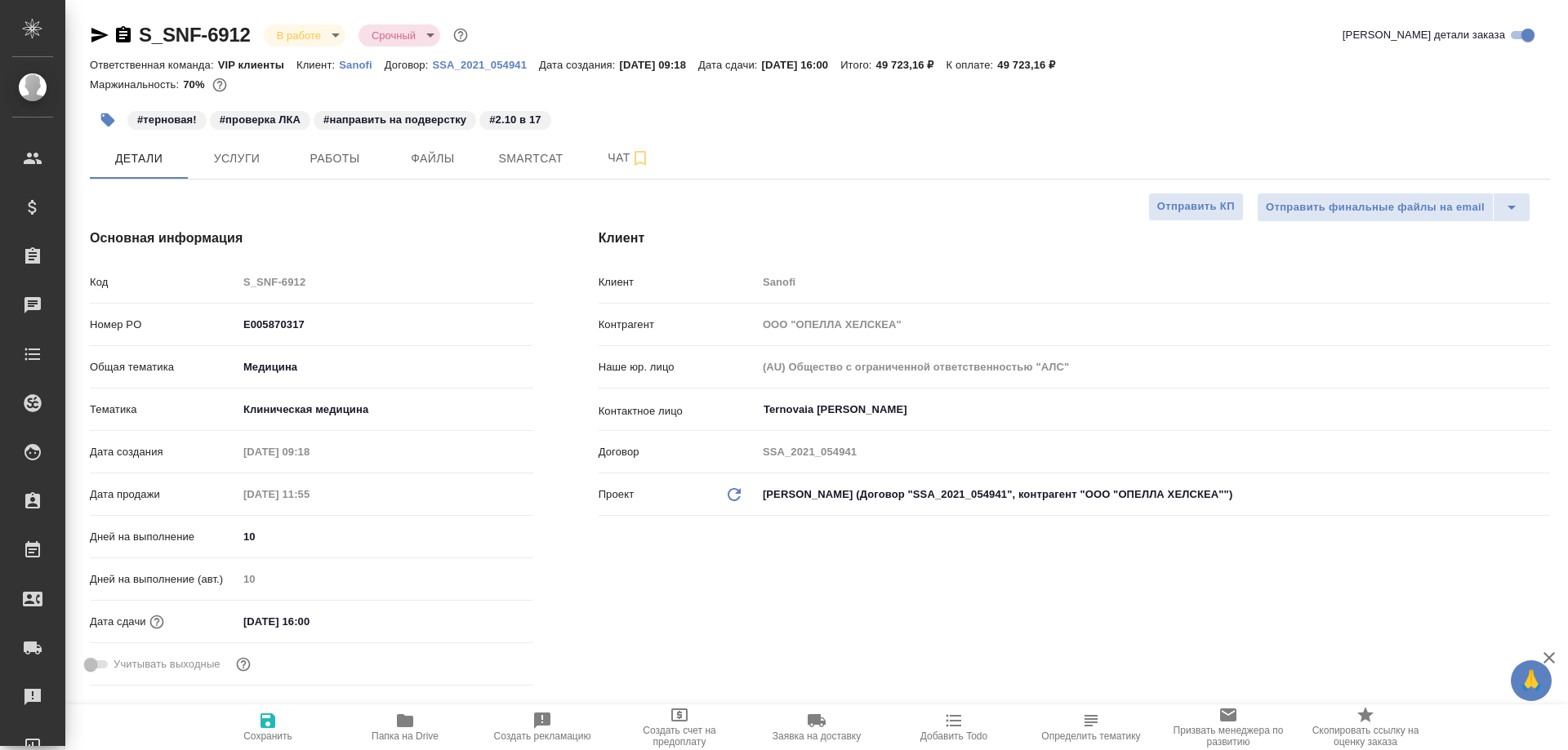
type textarea "x"
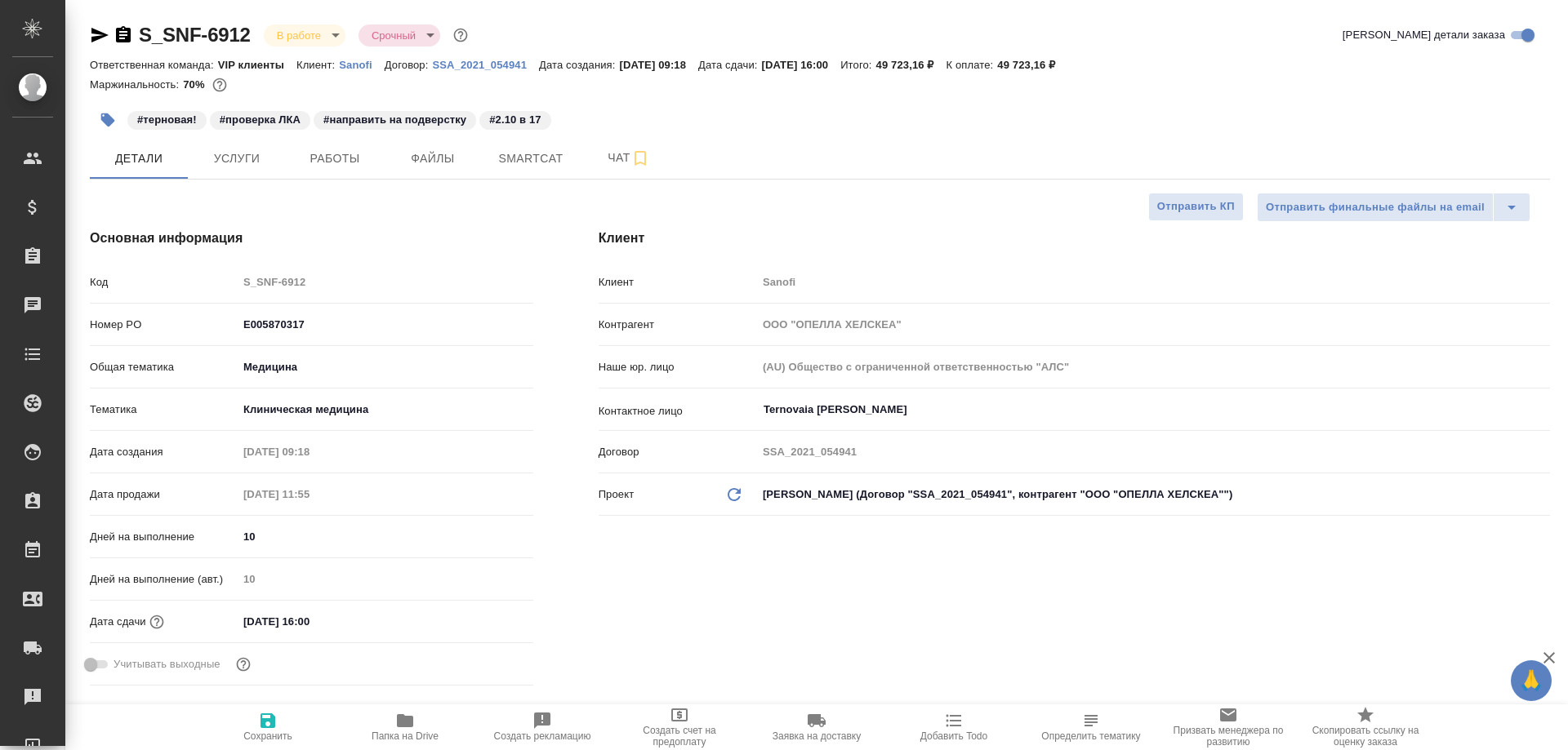
type textarea "x"
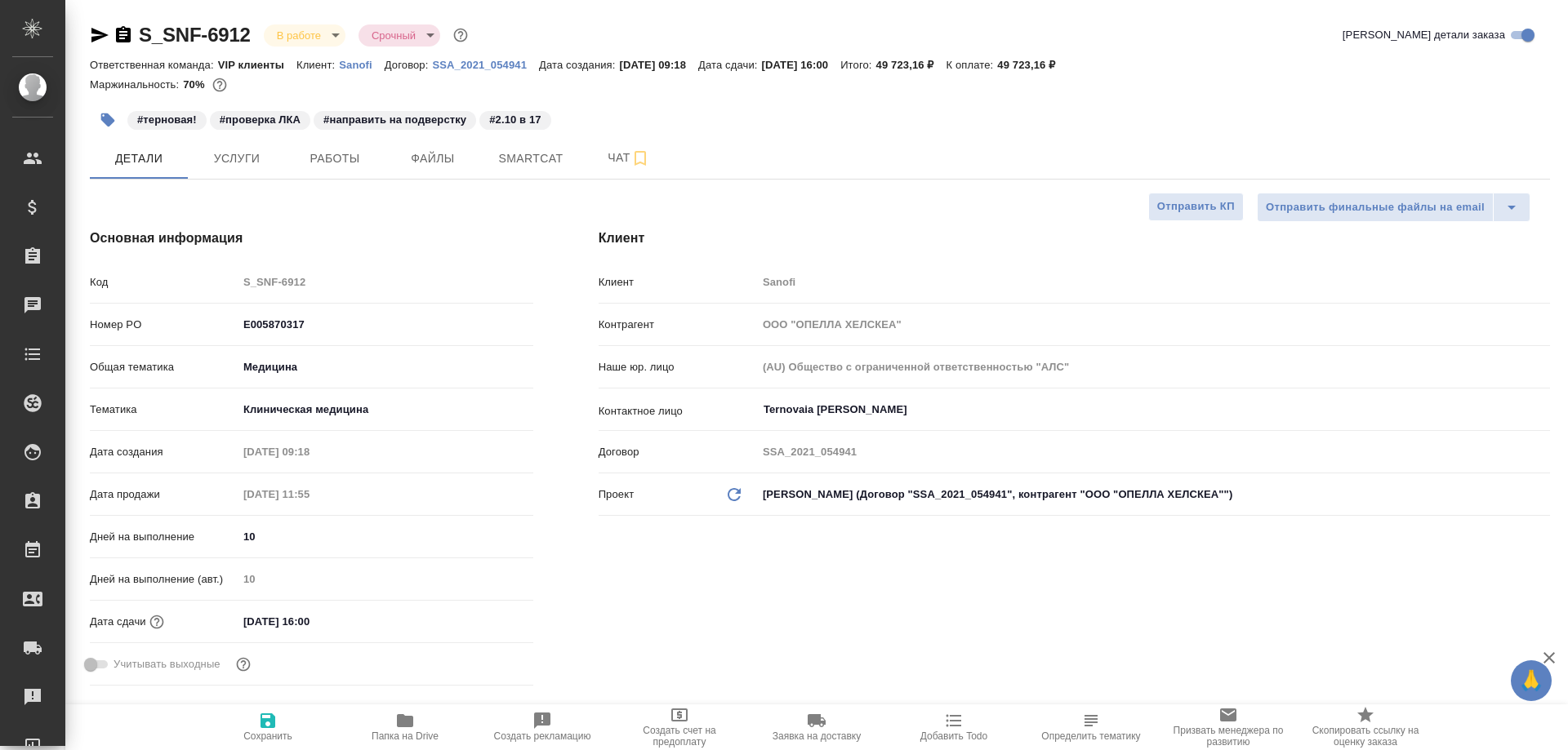
type textarea "x"
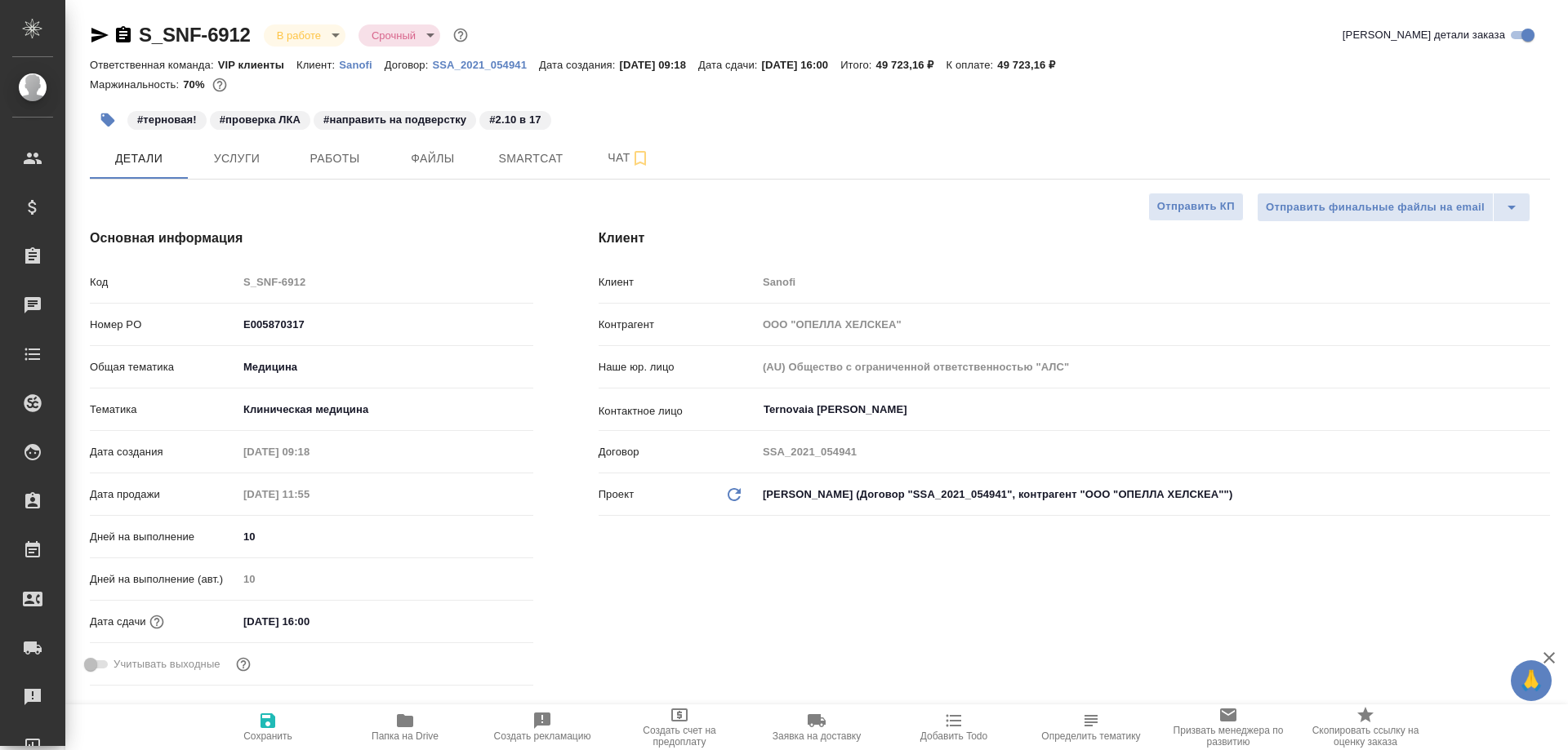
type textarea "x"
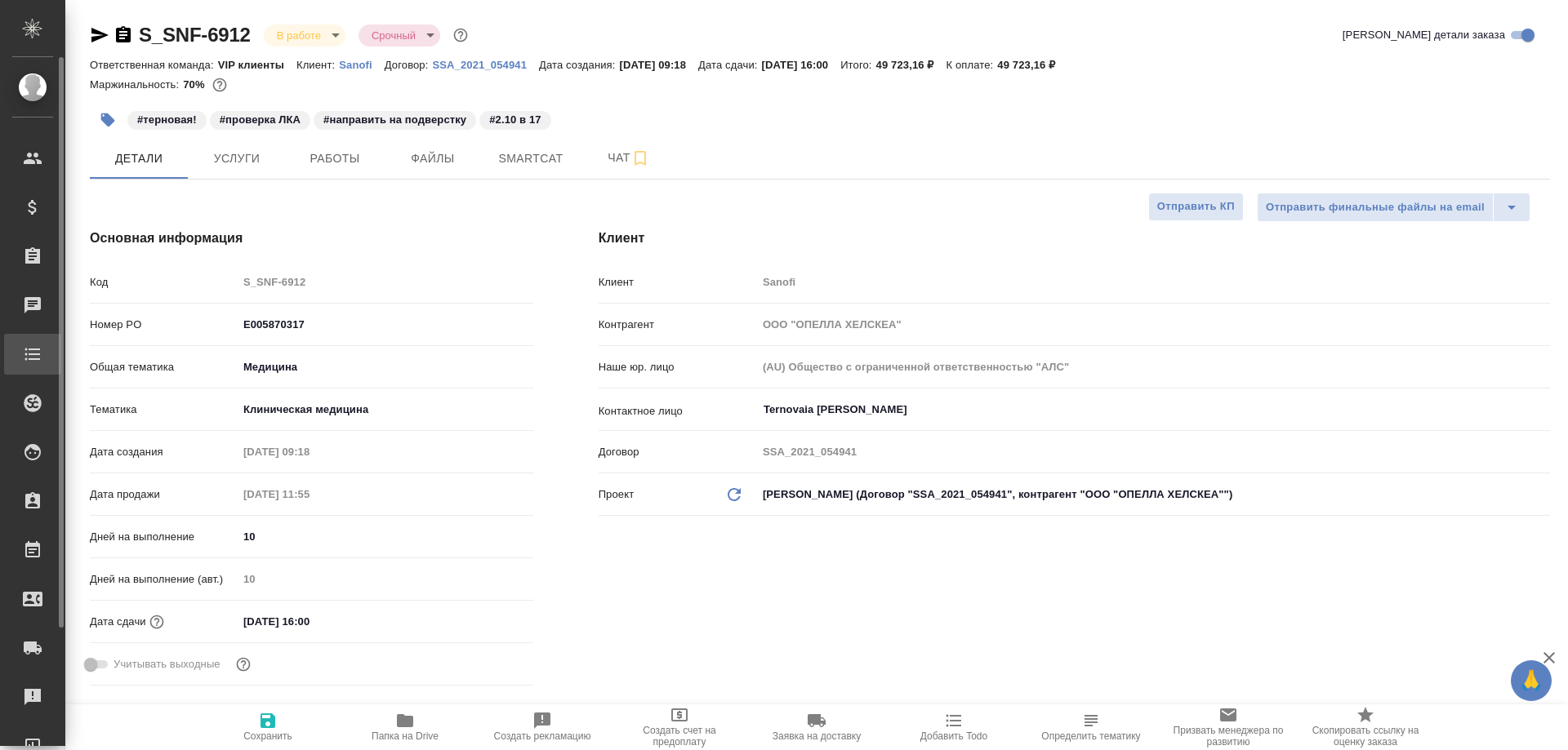
type textarea "x"
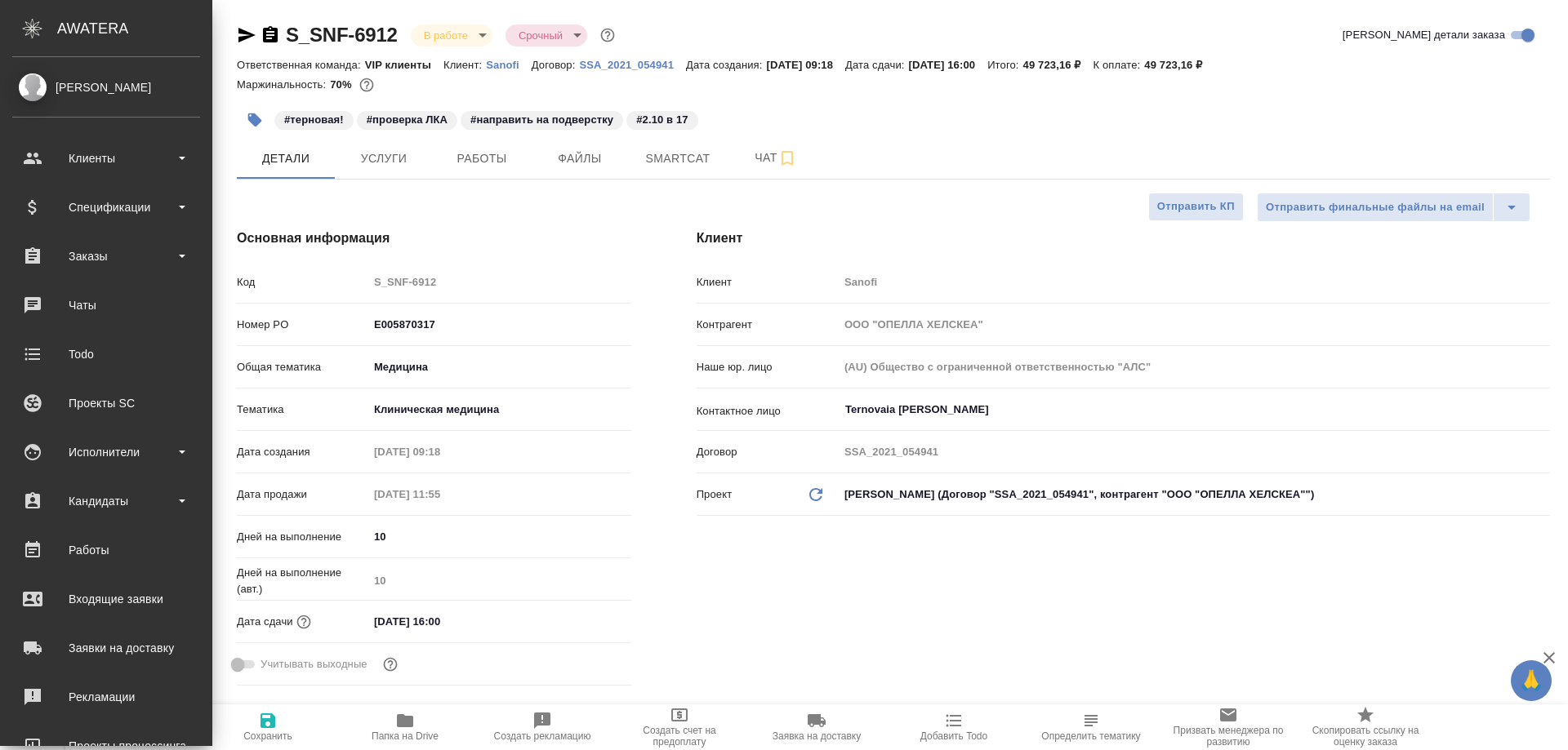
type textarea "x"
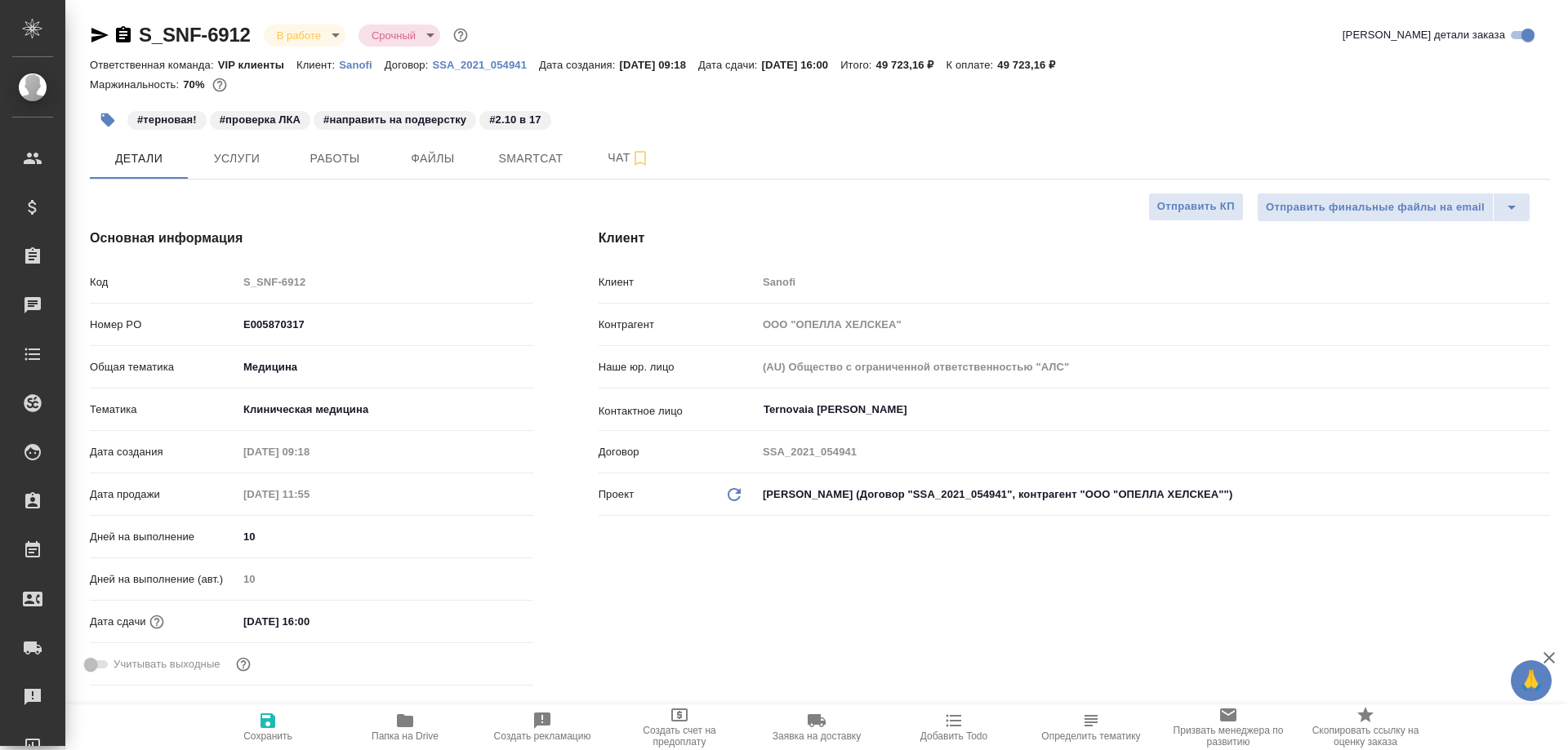
type textarea "x"
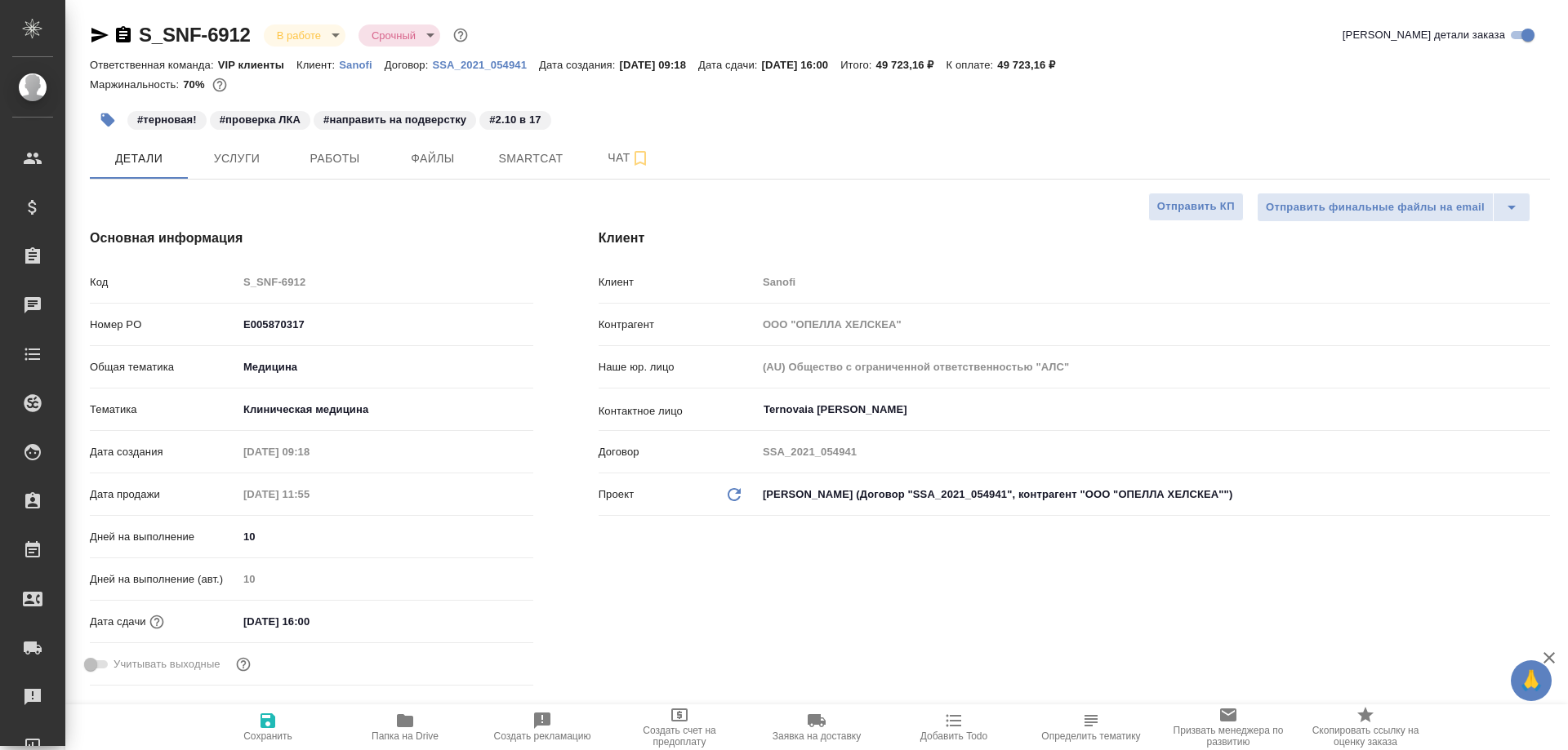
type textarea "x"
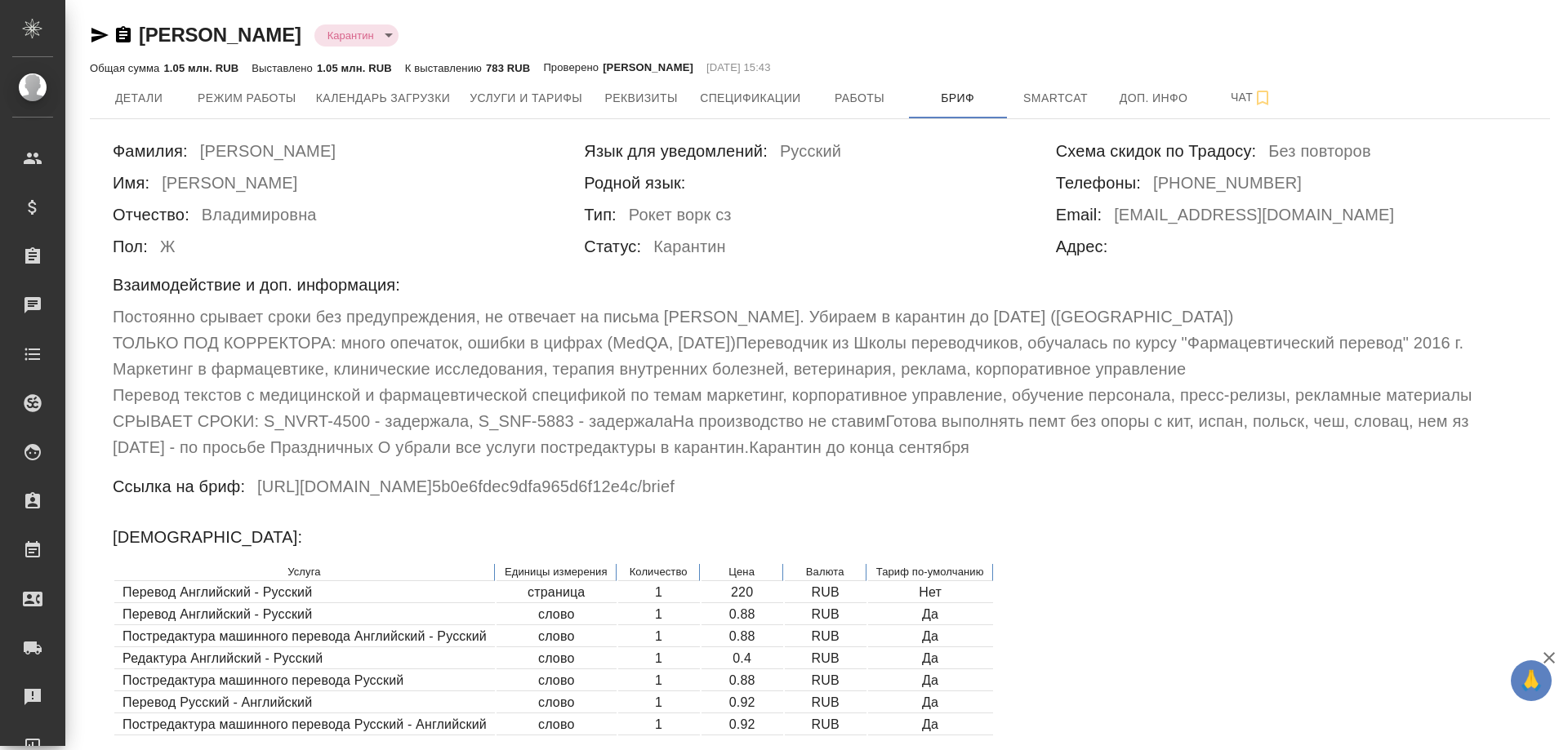
click at [481, 40] on body "🙏 .cls-1 fill:#fff; AWATERA Solovyova Elena Клиенты Спецификации Заказы Чаты To…" at bounding box center [784, 375] width 1568 height 750
click at [933, 470] on div at bounding box center [784, 375] width 1568 height 750
click at [133, 95] on span "Детали" at bounding box center [139, 98] width 78 height 21
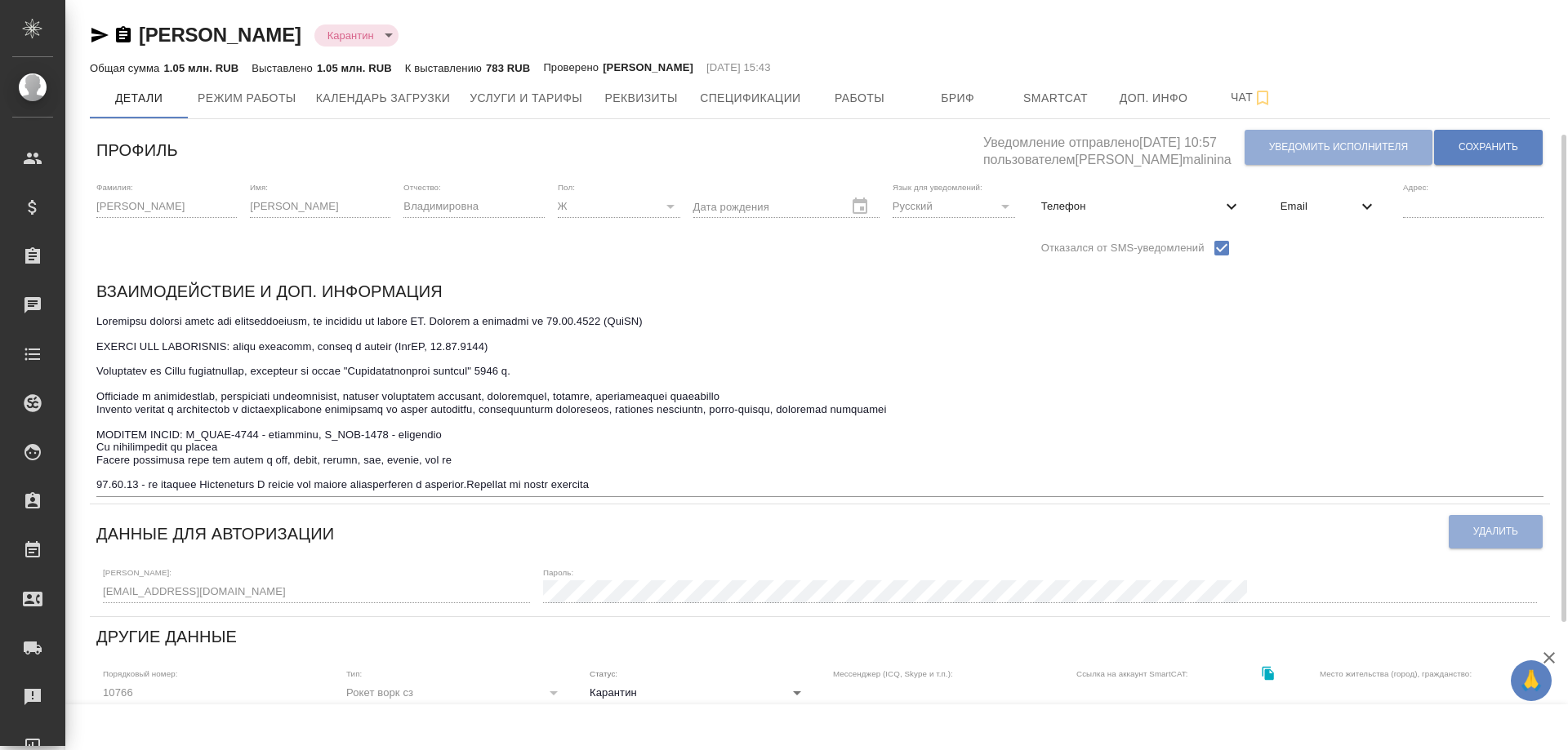
scroll to position [164, 0]
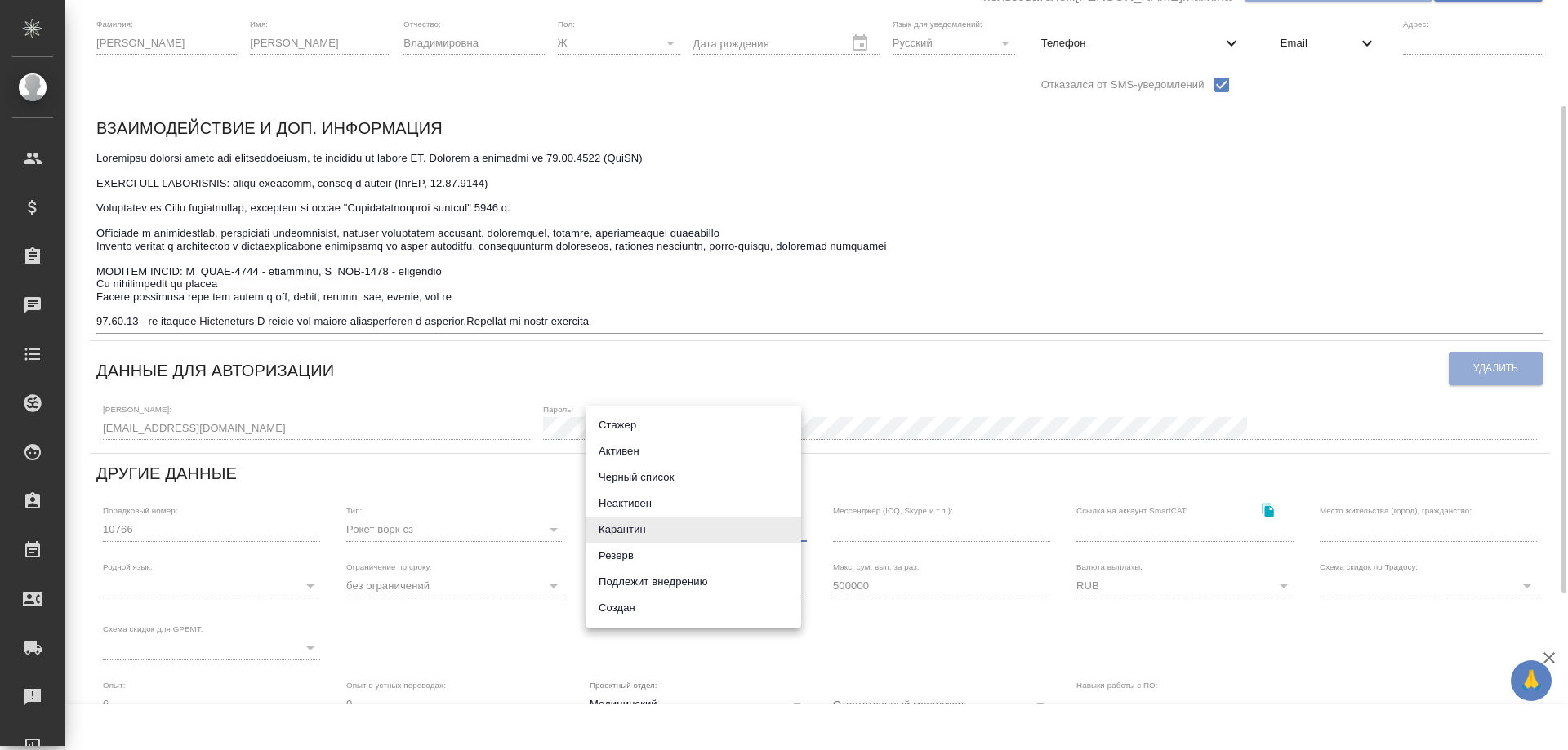
click at [723, 531] on body "🙏 .cls-1 fill:#fff; AWATERA Solovyova Elena Клиенты Спецификации Заказы 0 Чаты …" at bounding box center [784, 375] width 1568 height 750
click at [646, 443] on li "Активен" at bounding box center [693, 451] width 215 height 26
type input "active"
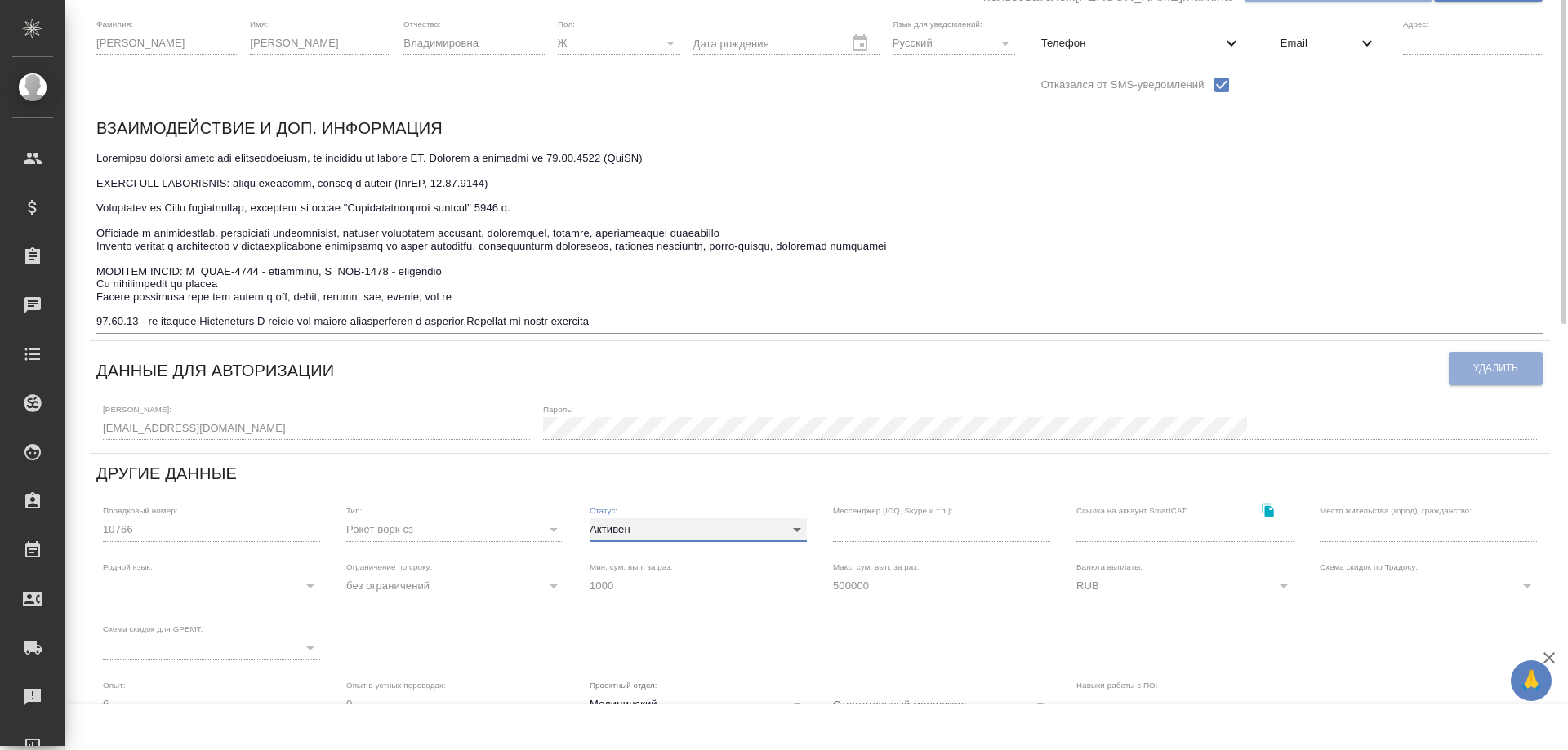
scroll to position [0, 0]
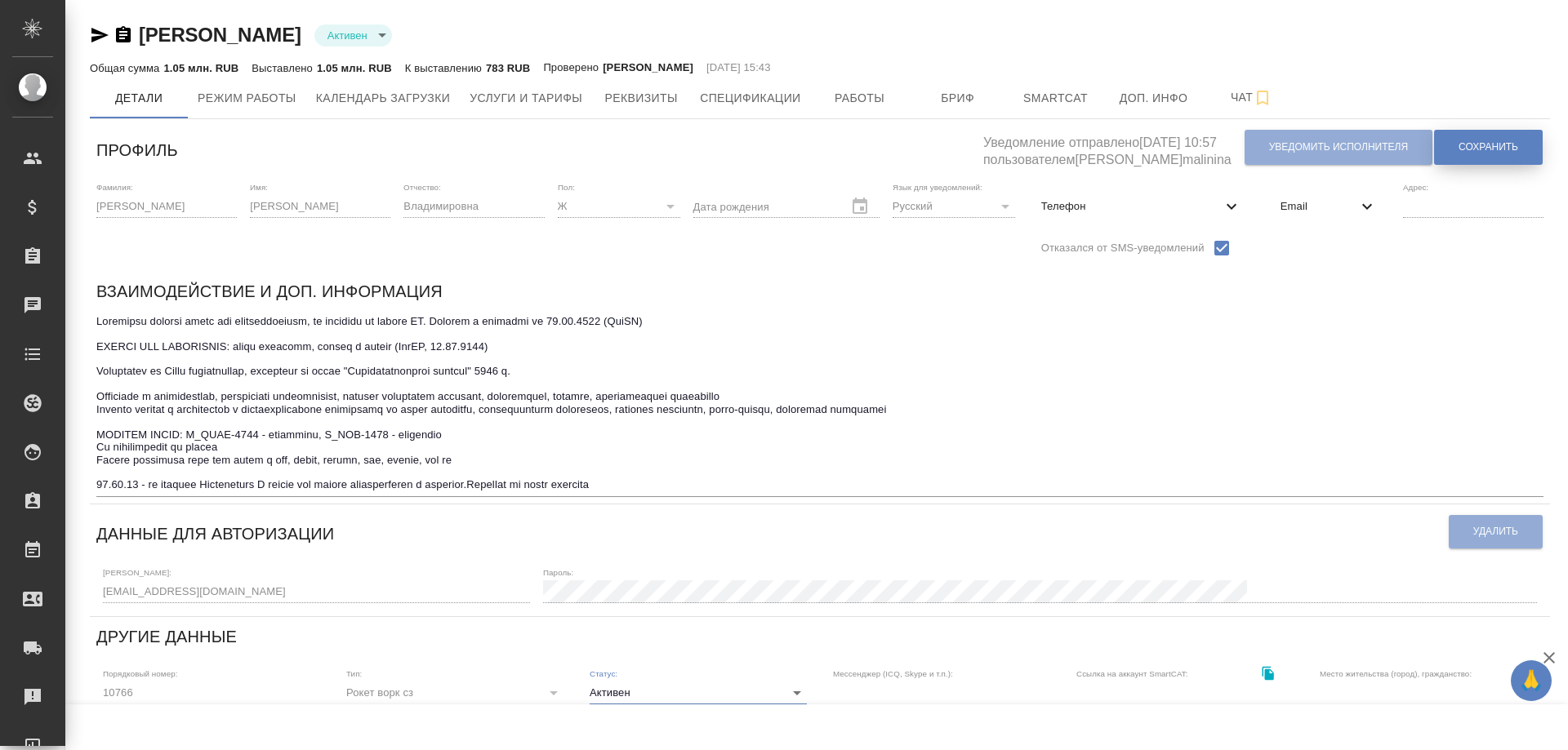
click at [1484, 141] on span "Сохранить" at bounding box center [1488, 147] width 59 height 14
click at [552, 100] on span "Услуги и тарифы" at bounding box center [525, 98] width 113 height 21
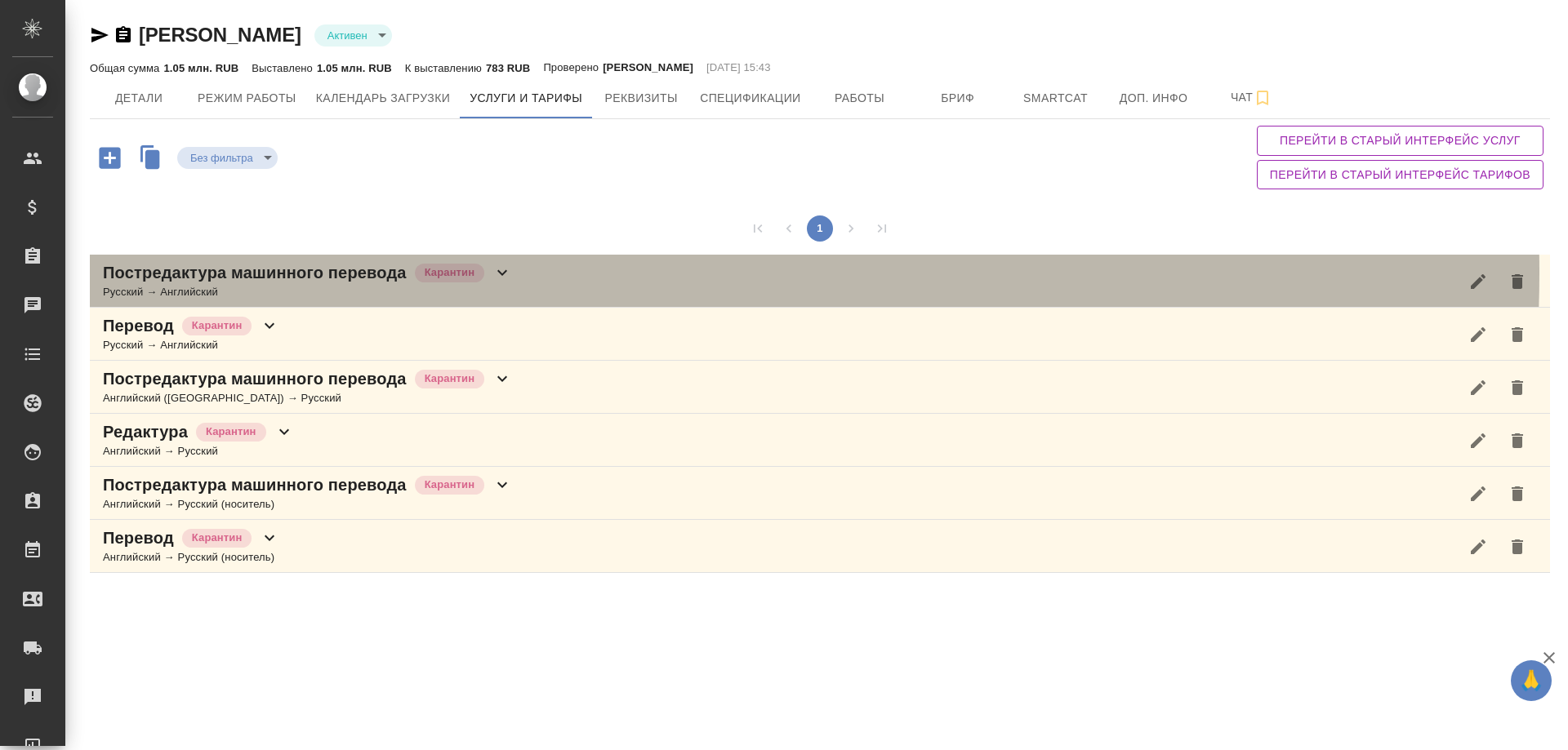
click at [505, 273] on icon at bounding box center [502, 273] width 9 height 6
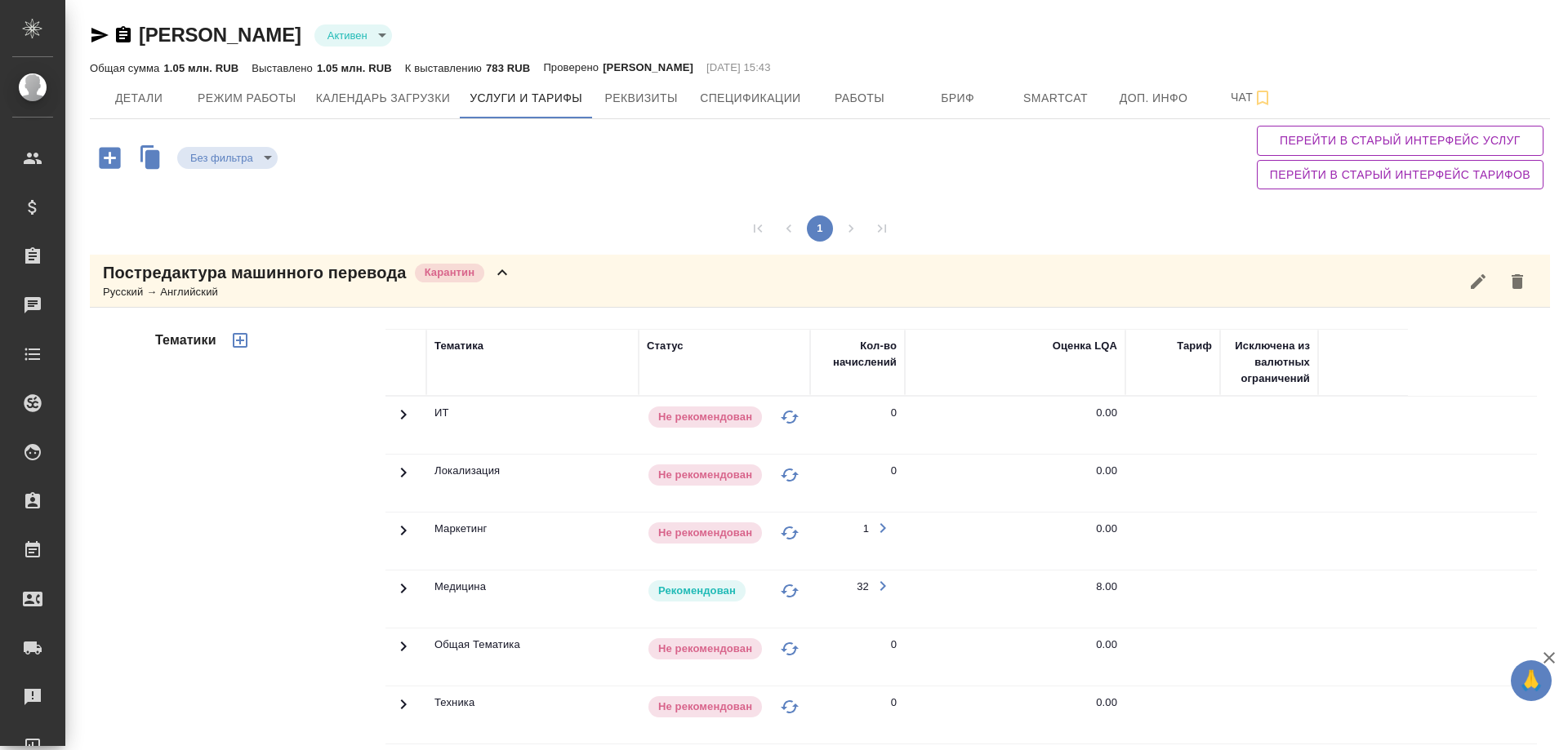
click at [1469, 283] on icon "button" at bounding box center [1478, 282] width 20 height 20
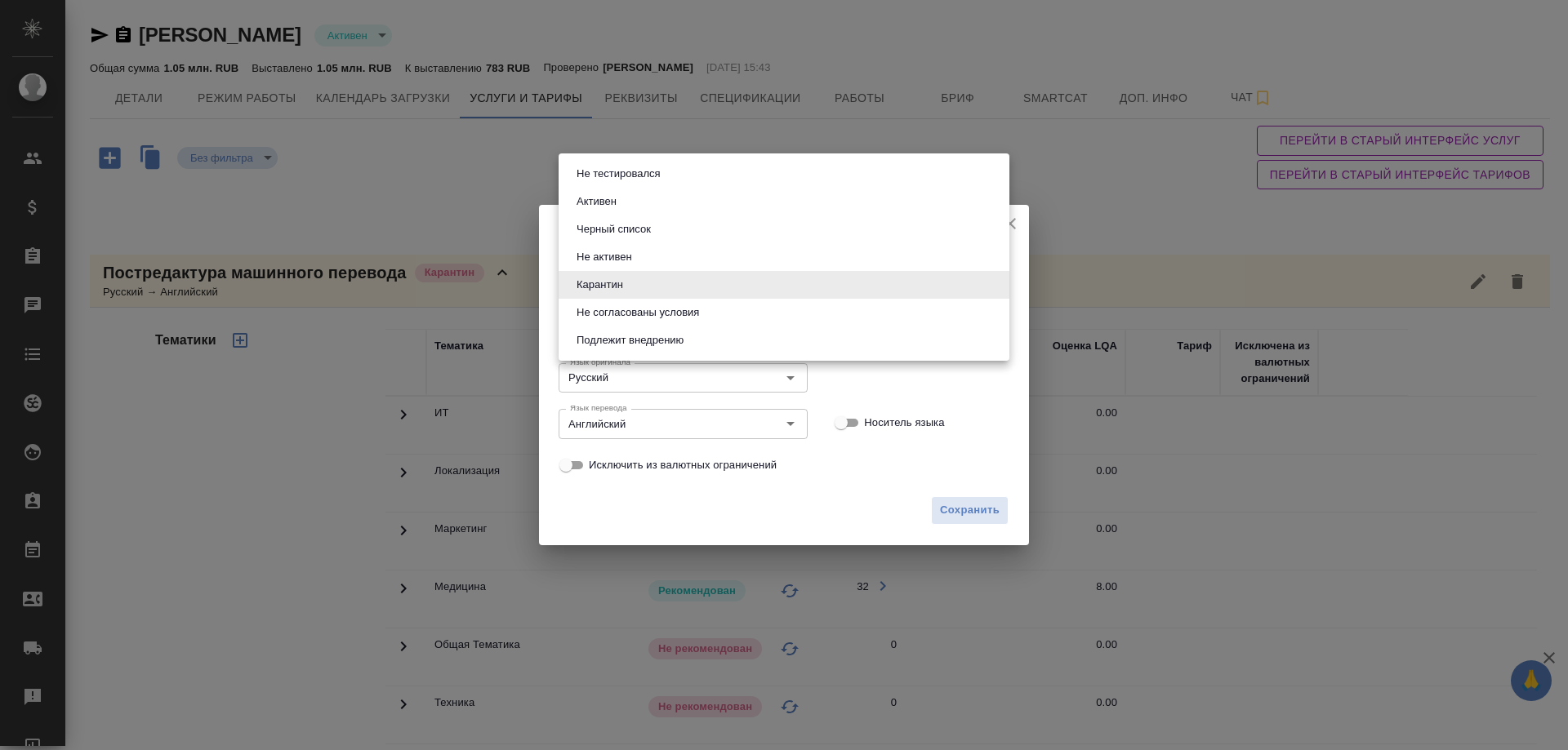
click at [863, 282] on body "🙏 .cls-1 fill:#fff; AWATERA Solovyova Elena Клиенты Спецификации Заказы 0 Чаты …" at bounding box center [784, 375] width 1568 height 750
click at [612, 198] on button "Активен" at bounding box center [597, 201] width 50 height 18
type input "active"
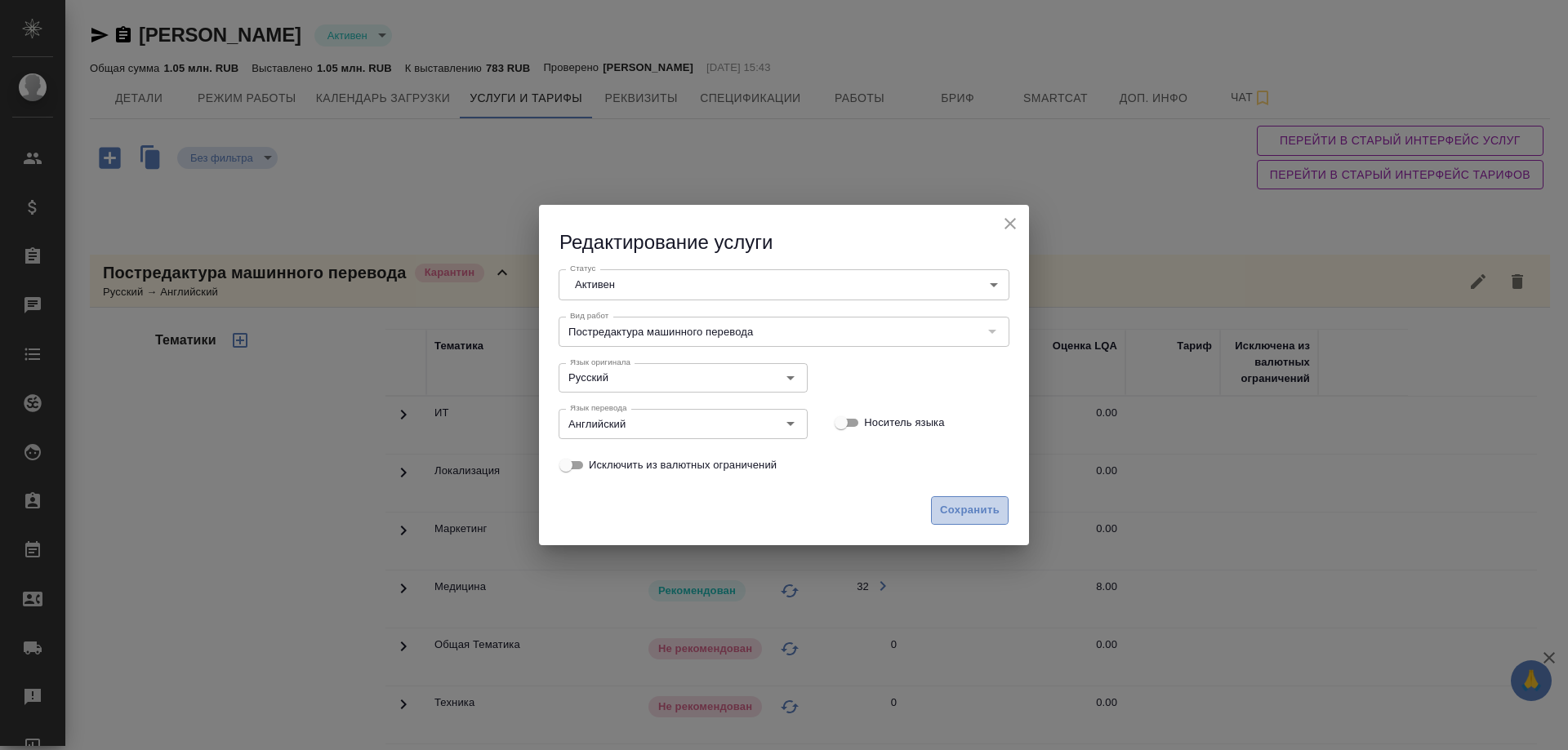
click at [953, 504] on span "Сохранить" at bounding box center [969, 511] width 59 height 19
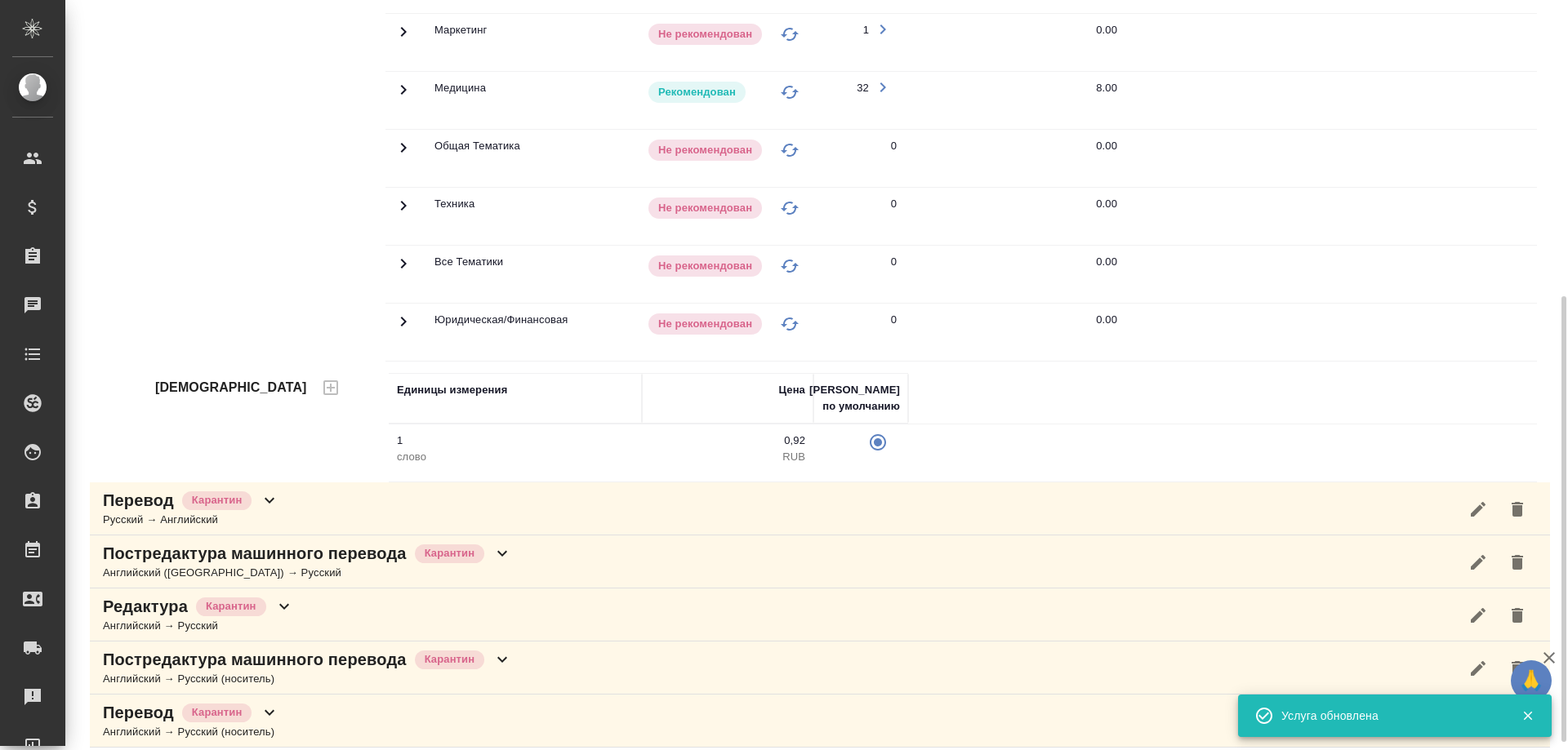
scroll to position [512, 0]
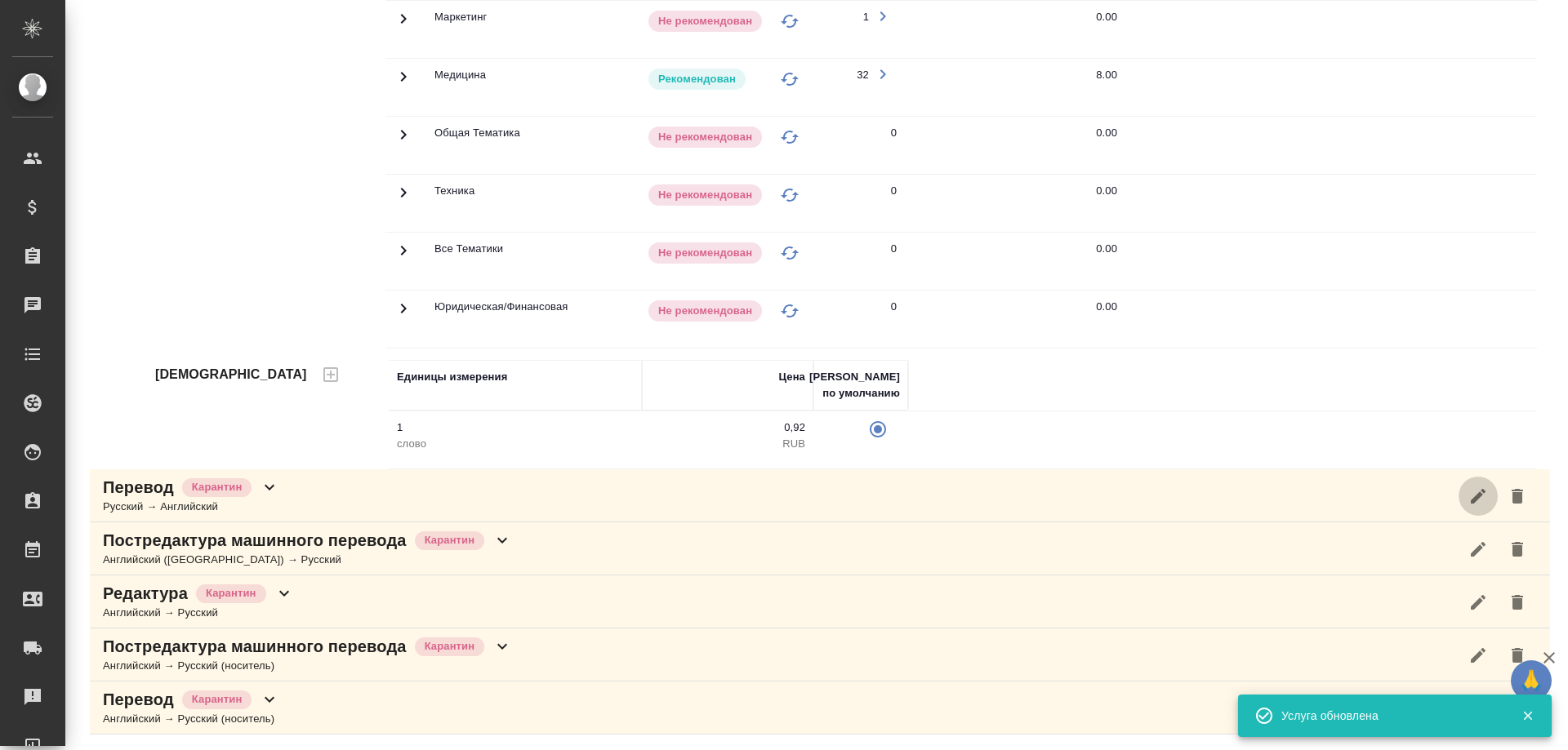
click at [1471, 498] on icon "button" at bounding box center [1478, 495] width 15 height 15
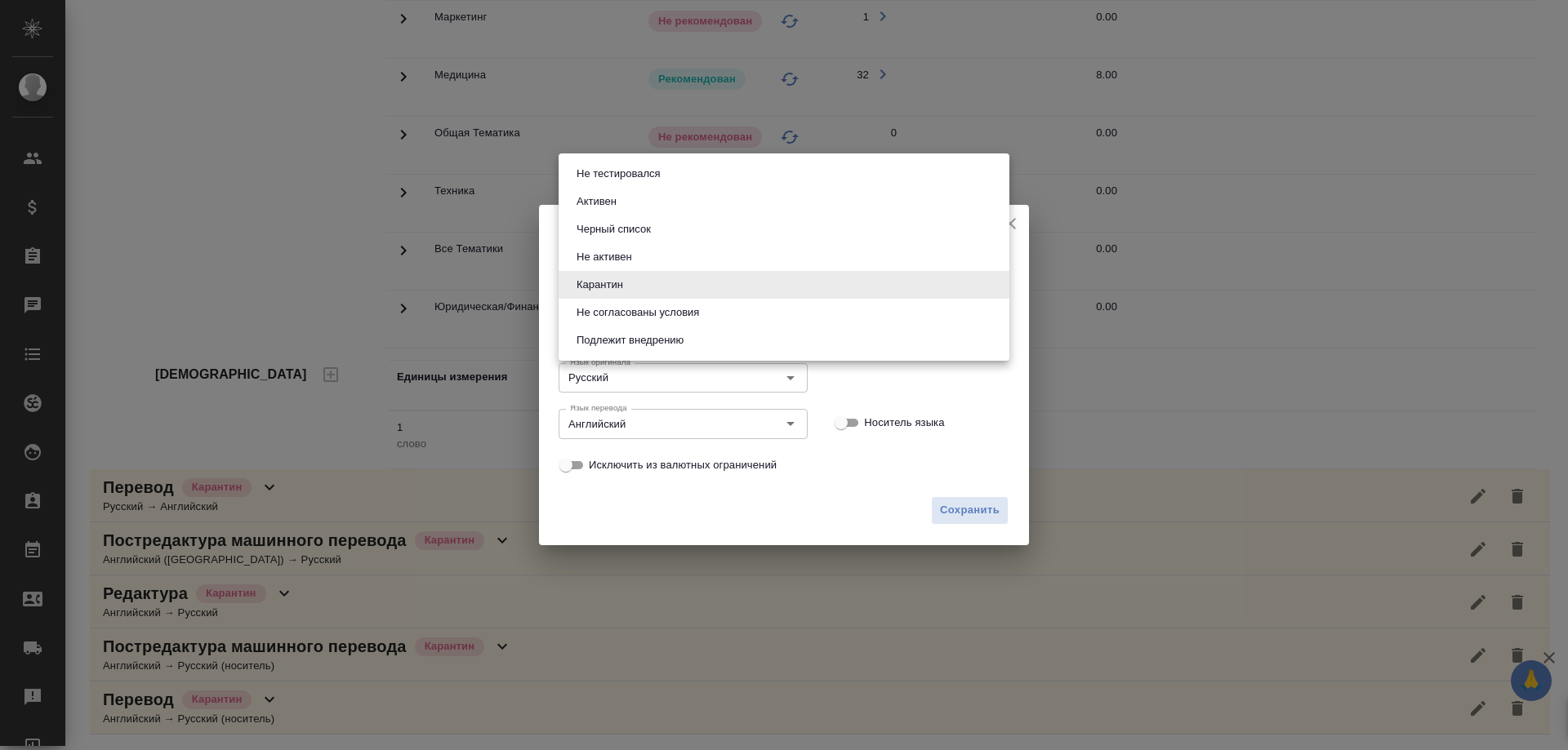
click at [687, 282] on body "🙏 .cls-1 fill:#fff; AWATERA Solovyova Elena Клиенты Спецификации Заказы 0 Чаты …" at bounding box center [784, 375] width 1568 height 750
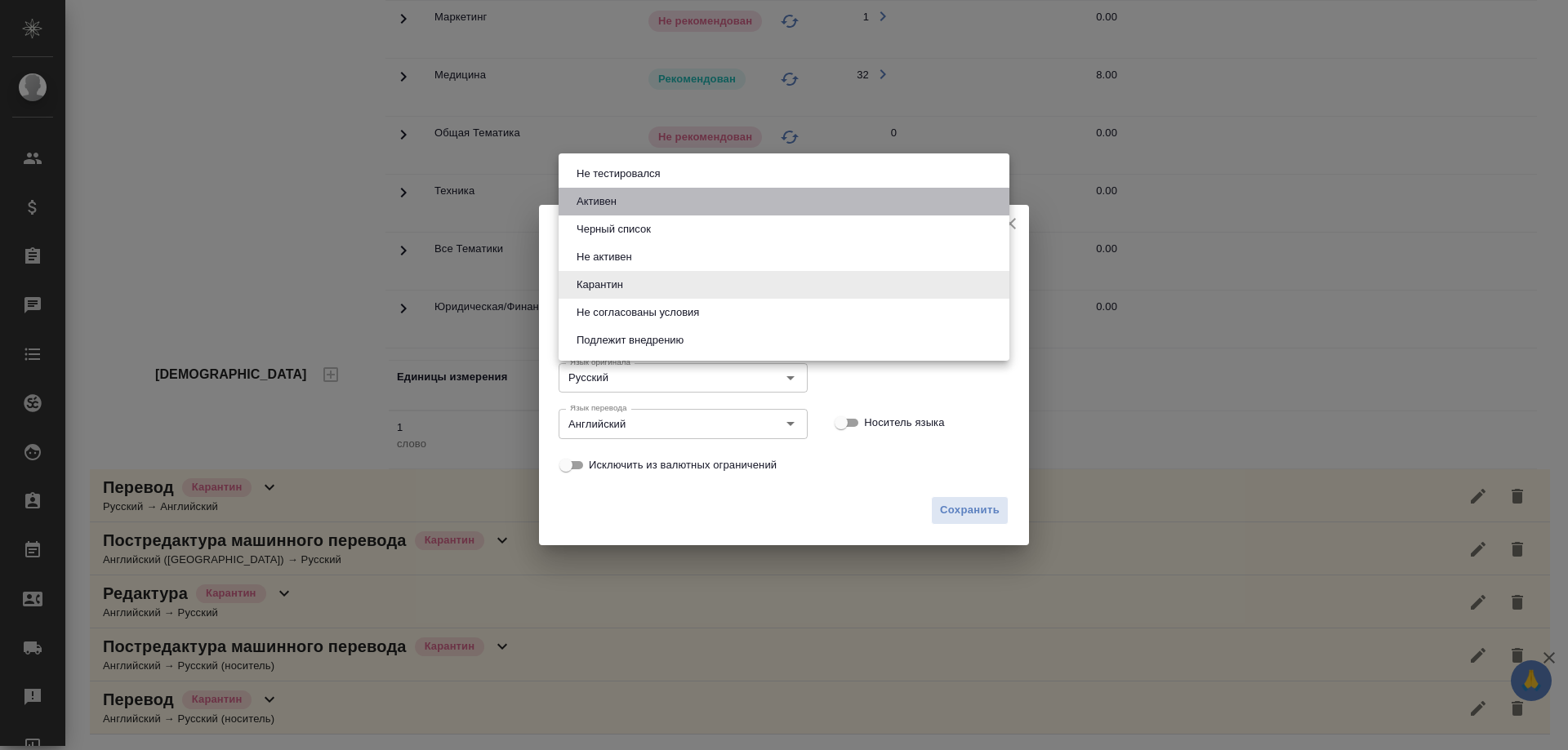
click at [600, 206] on button "Активен" at bounding box center [597, 201] width 50 height 18
type input "active"
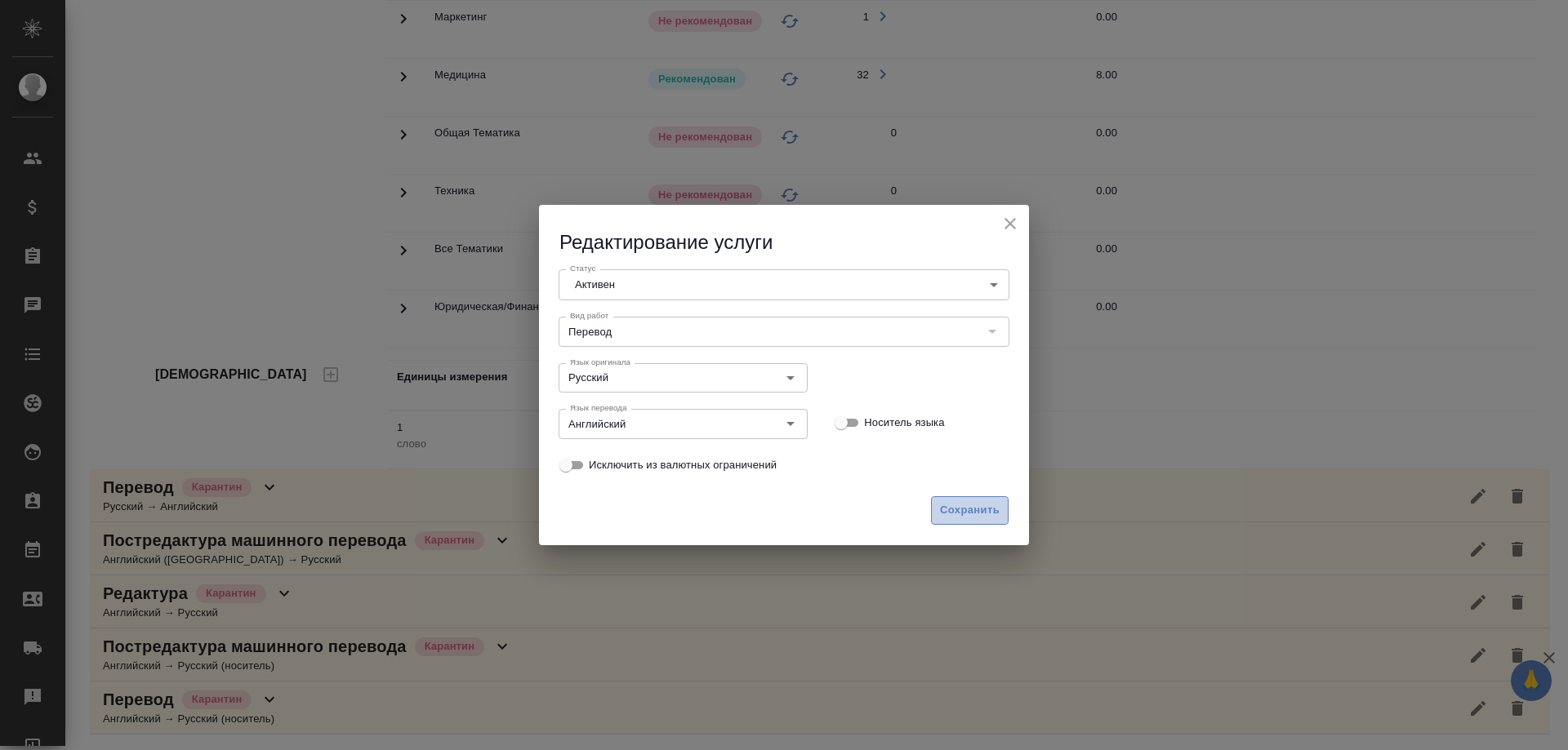
click at [945, 512] on button "Сохранить" at bounding box center [970, 511] width 77 height 28
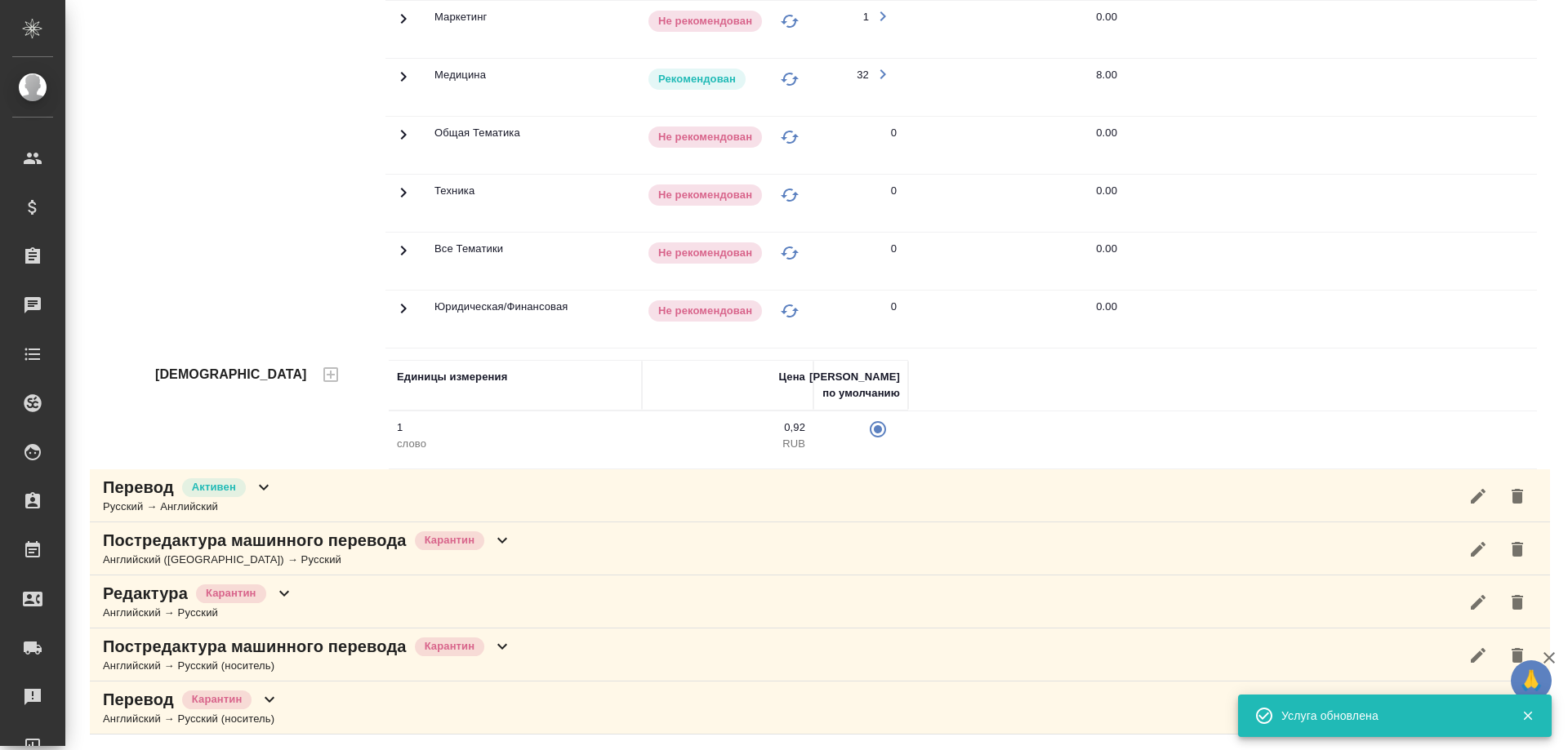
click at [499, 538] on icon at bounding box center [502, 540] width 20 height 20
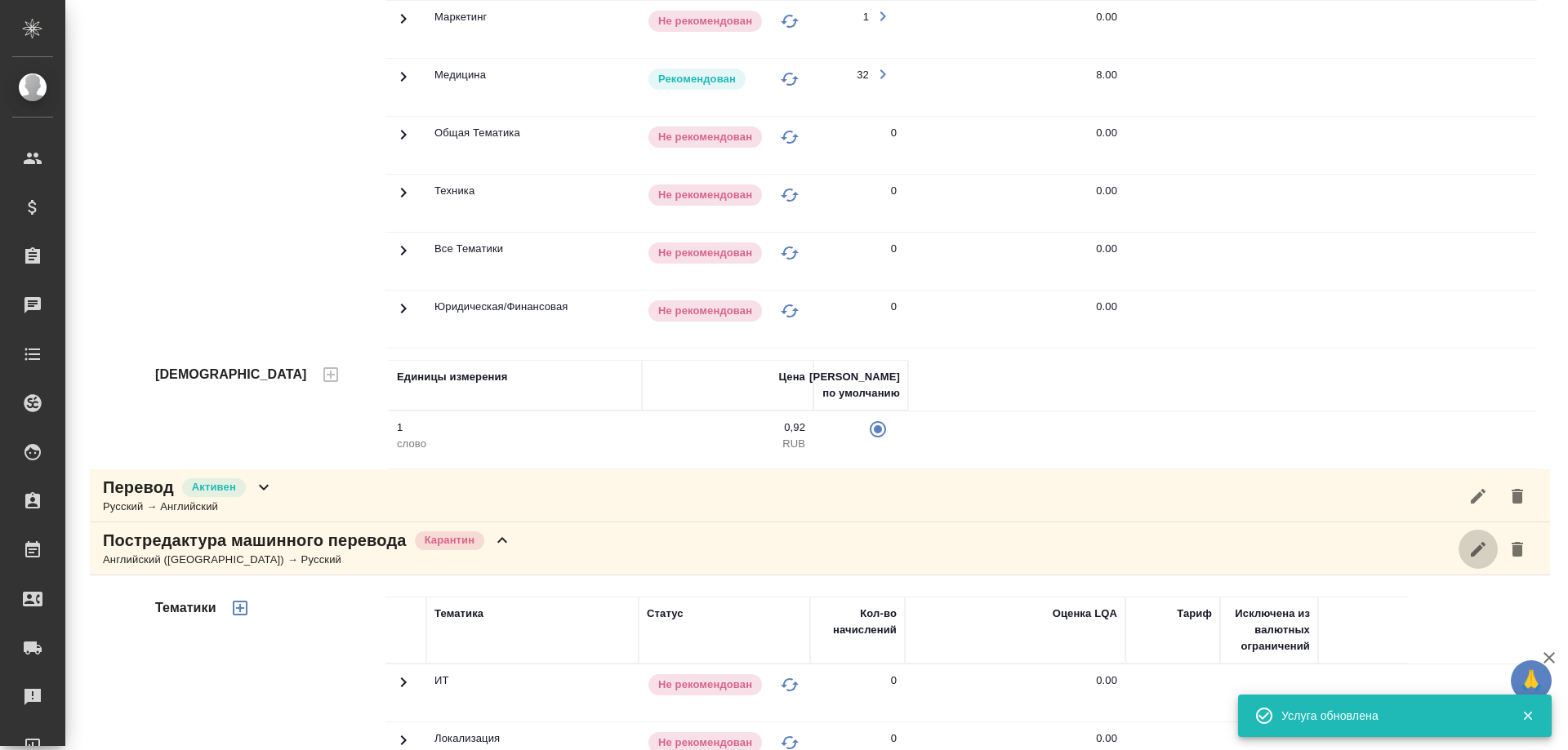
click at [1470, 540] on icon "button" at bounding box center [1478, 549] width 20 height 20
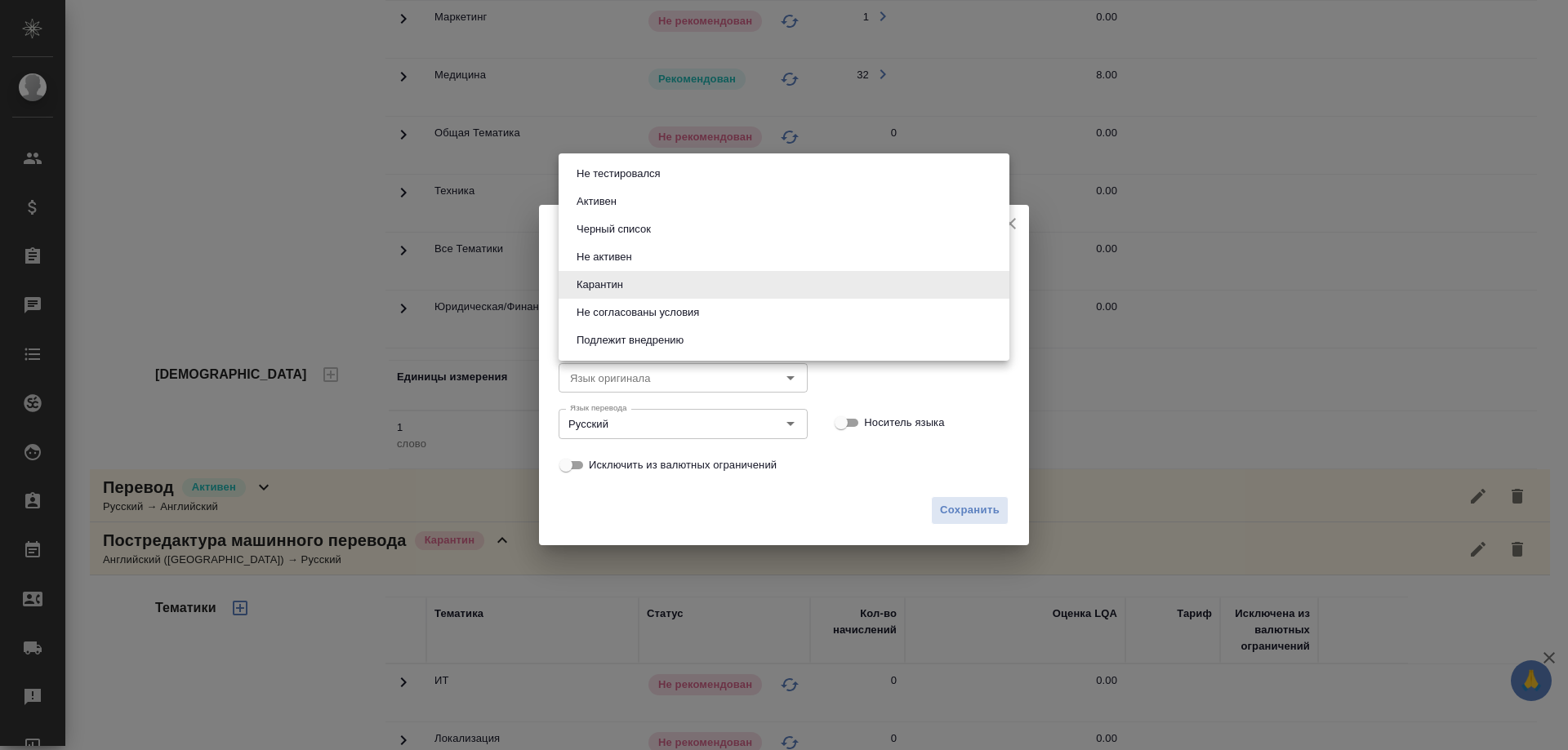
click at [843, 287] on body "🙏 .cls-1 fill:#fff; AWATERA Solovyova Elena Клиенты Спецификации Заказы 0 Чаты …" at bounding box center [784, 375] width 1568 height 750
click at [606, 200] on button "Активен" at bounding box center [597, 201] width 50 height 18
type input "active"
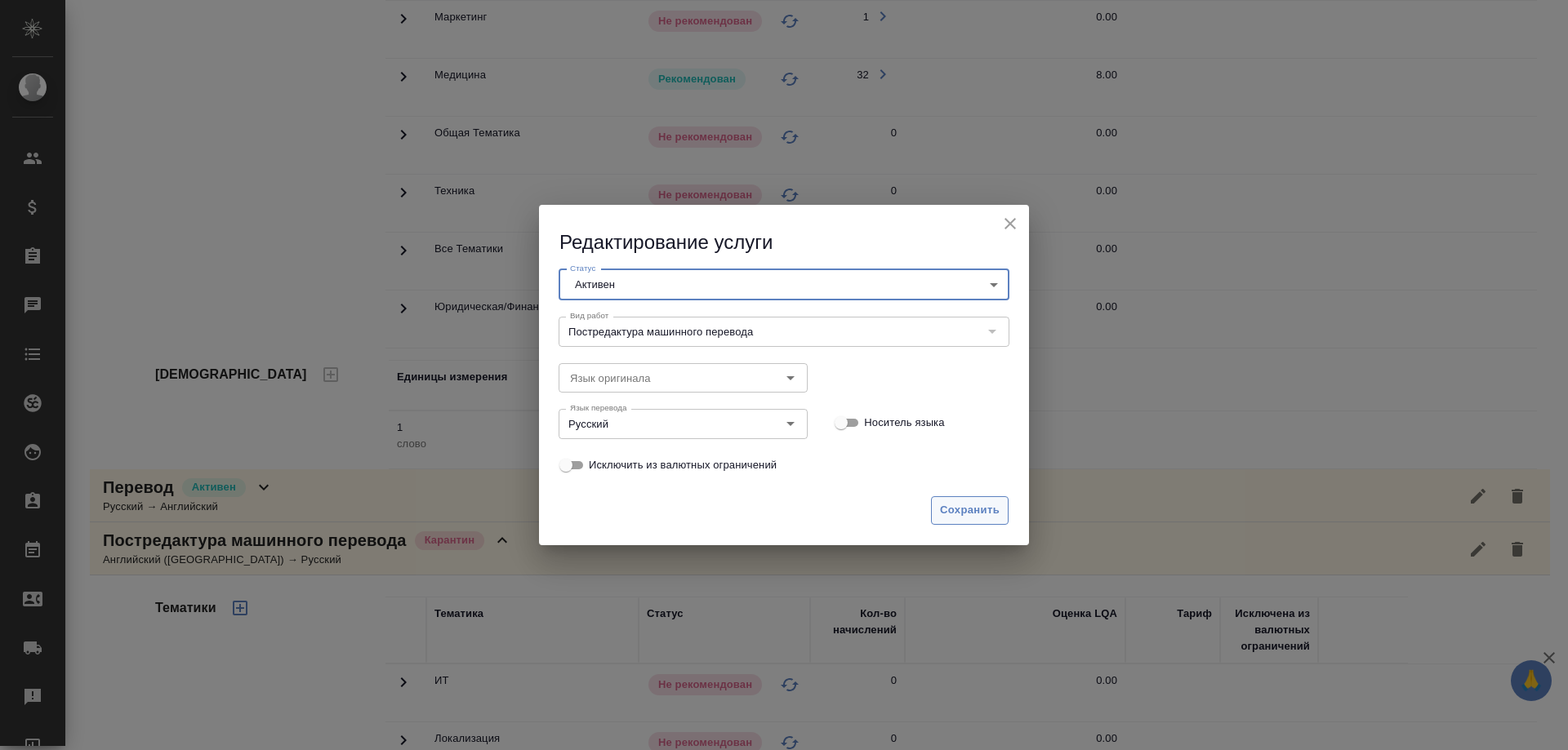
click at [969, 511] on span "Сохранить" at bounding box center [969, 511] width 59 height 19
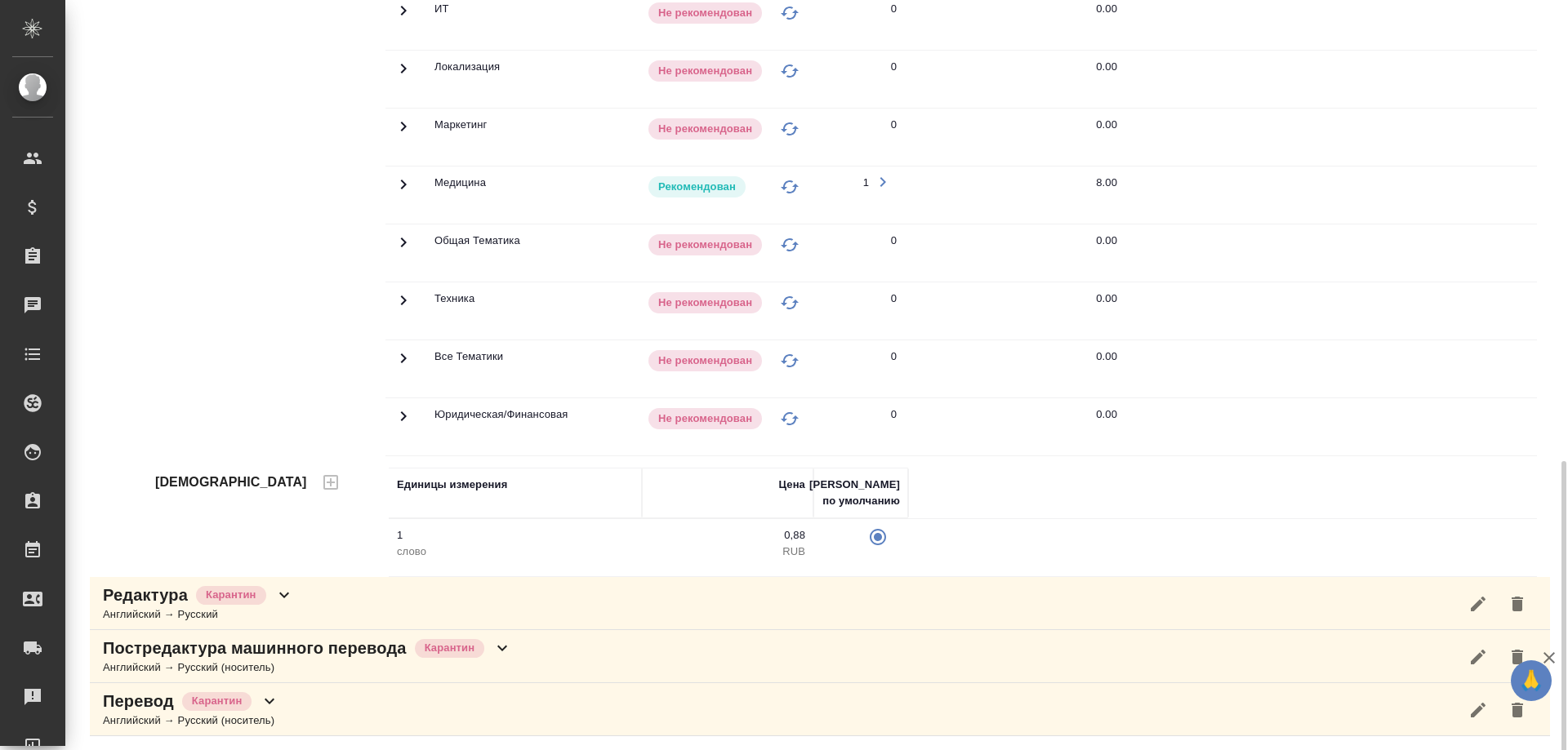
scroll to position [1186, 0]
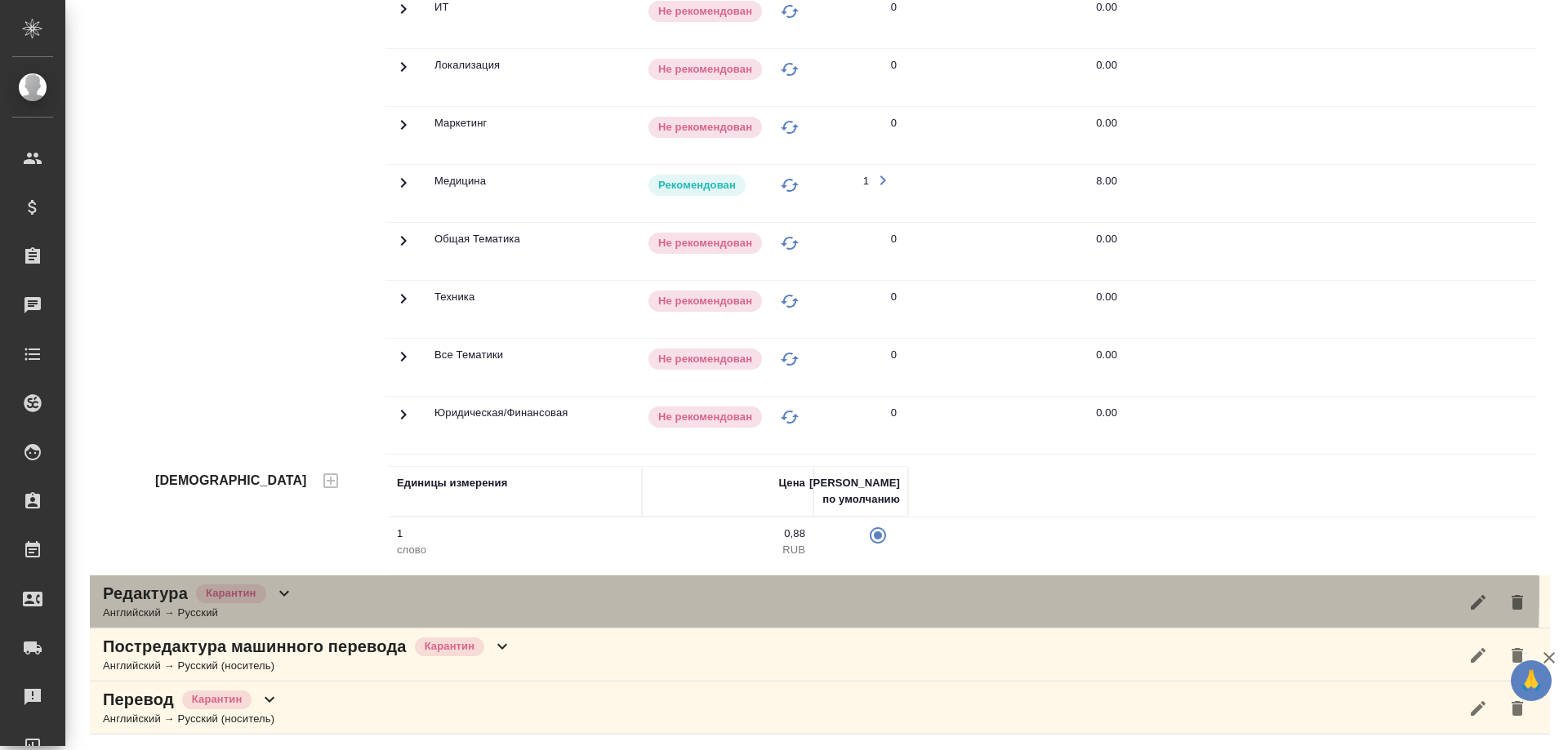
click at [282, 586] on icon at bounding box center [284, 593] width 20 height 20
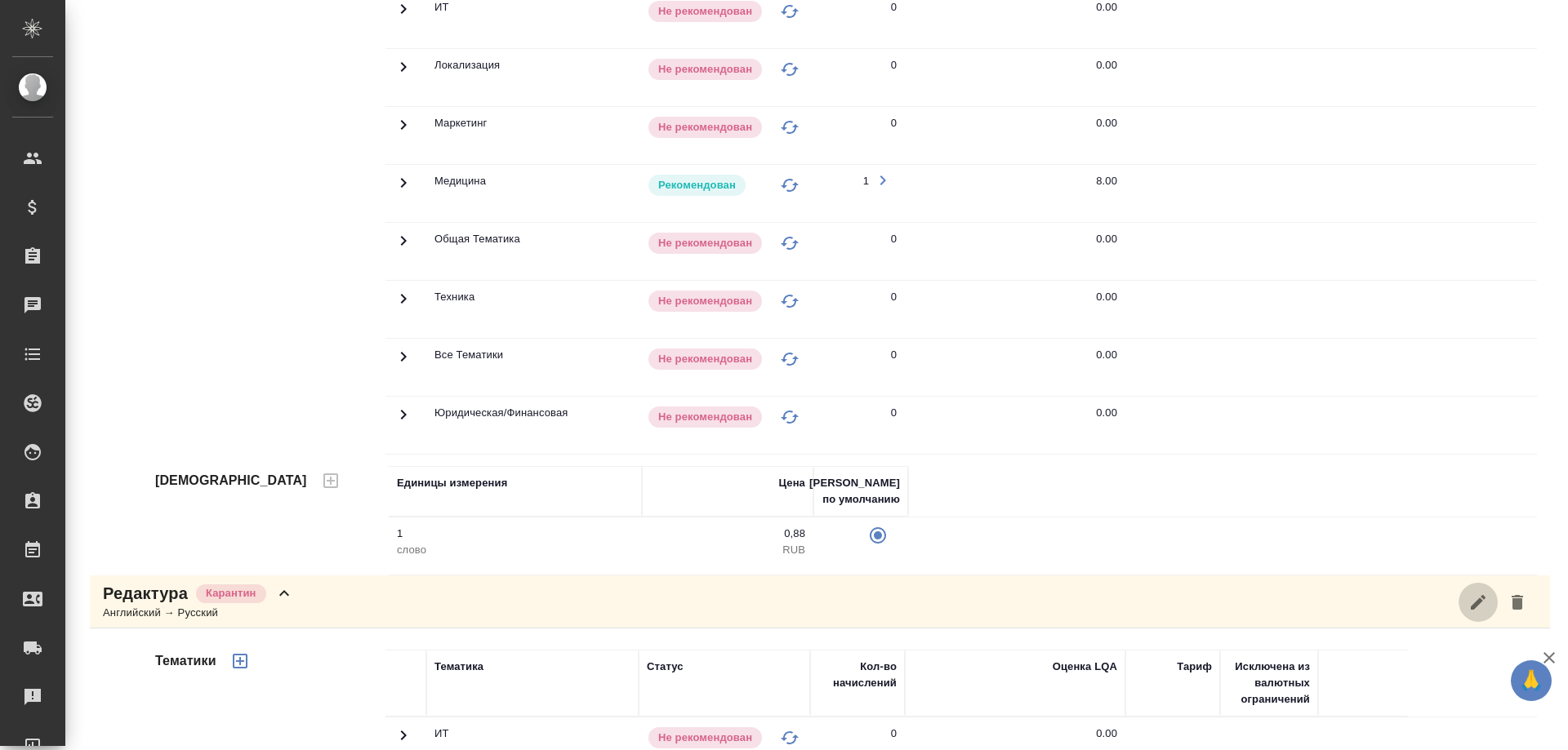
click at [1471, 602] on icon "button" at bounding box center [1478, 601] width 15 height 15
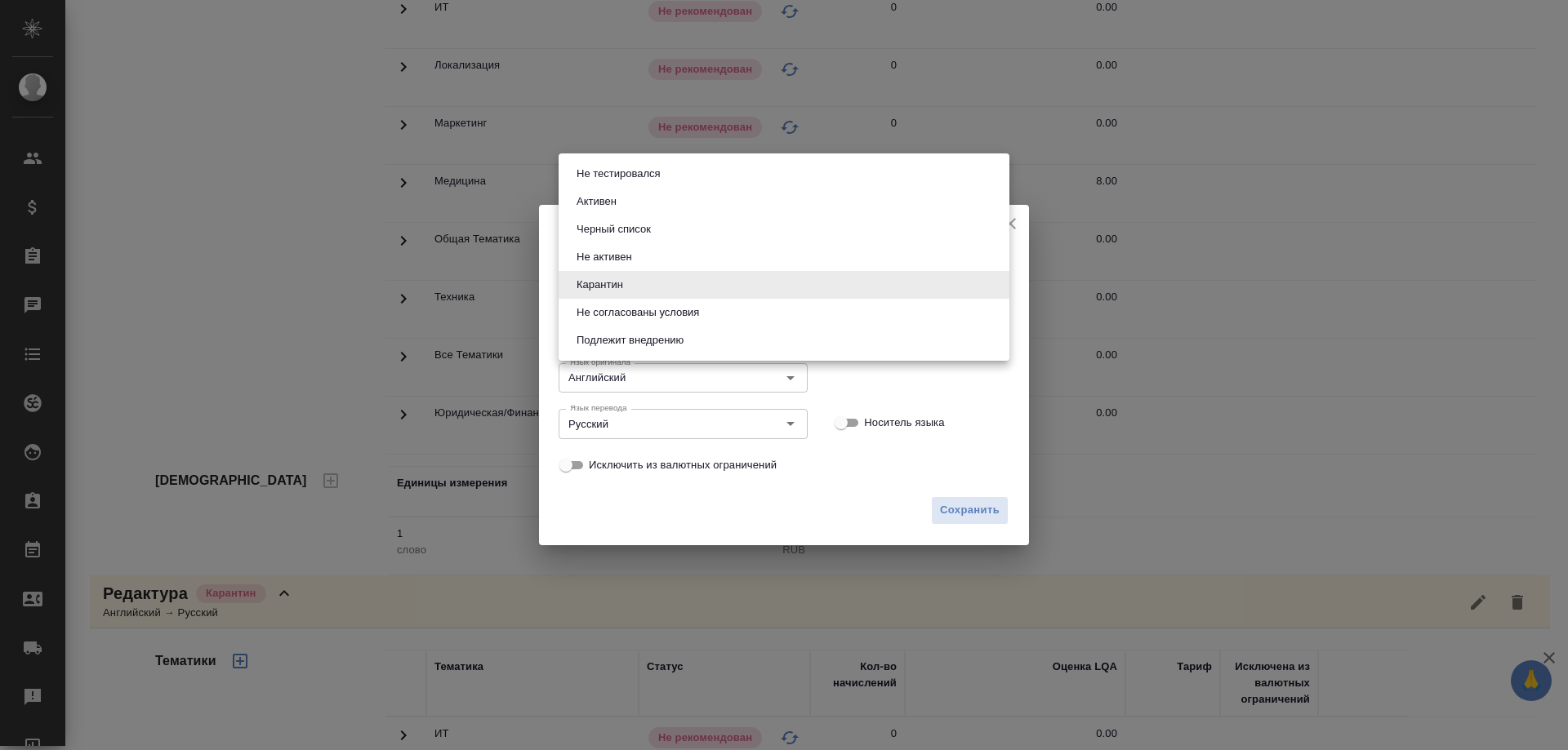
click at [781, 276] on body "🙏 .cls-1 fill:#fff; AWATERA Solovyova Elena Клиенты Спецификации Заказы 0 Чаты …" at bounding box center [784, 375] width 1568 height 750
click at [598, 198] on button "Активен" at bounding box center [597, 201] width 50 height 18
type input "active"
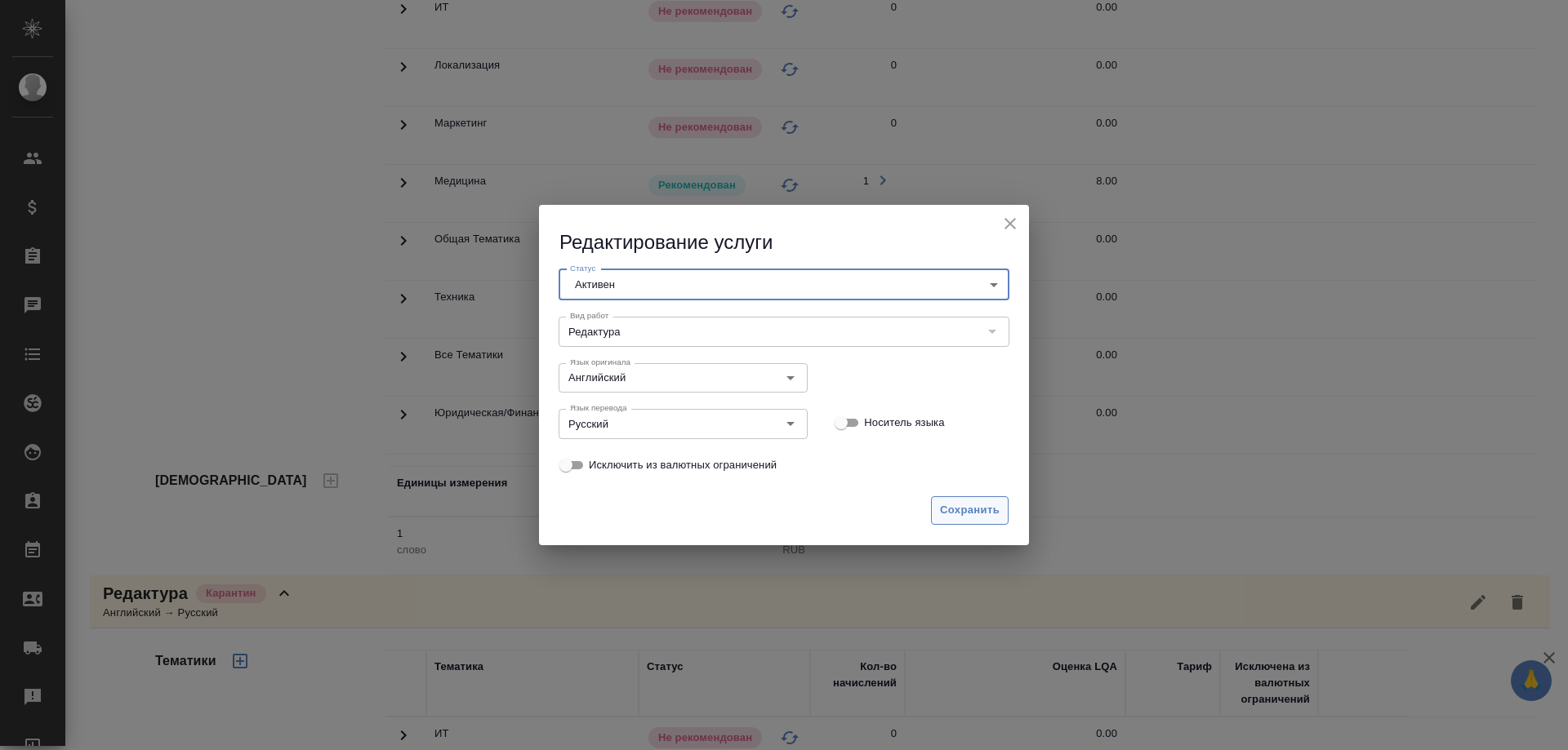
click at [949, 513] on span "Сохранить" at bounding box center [969, 511] width 59 height 19
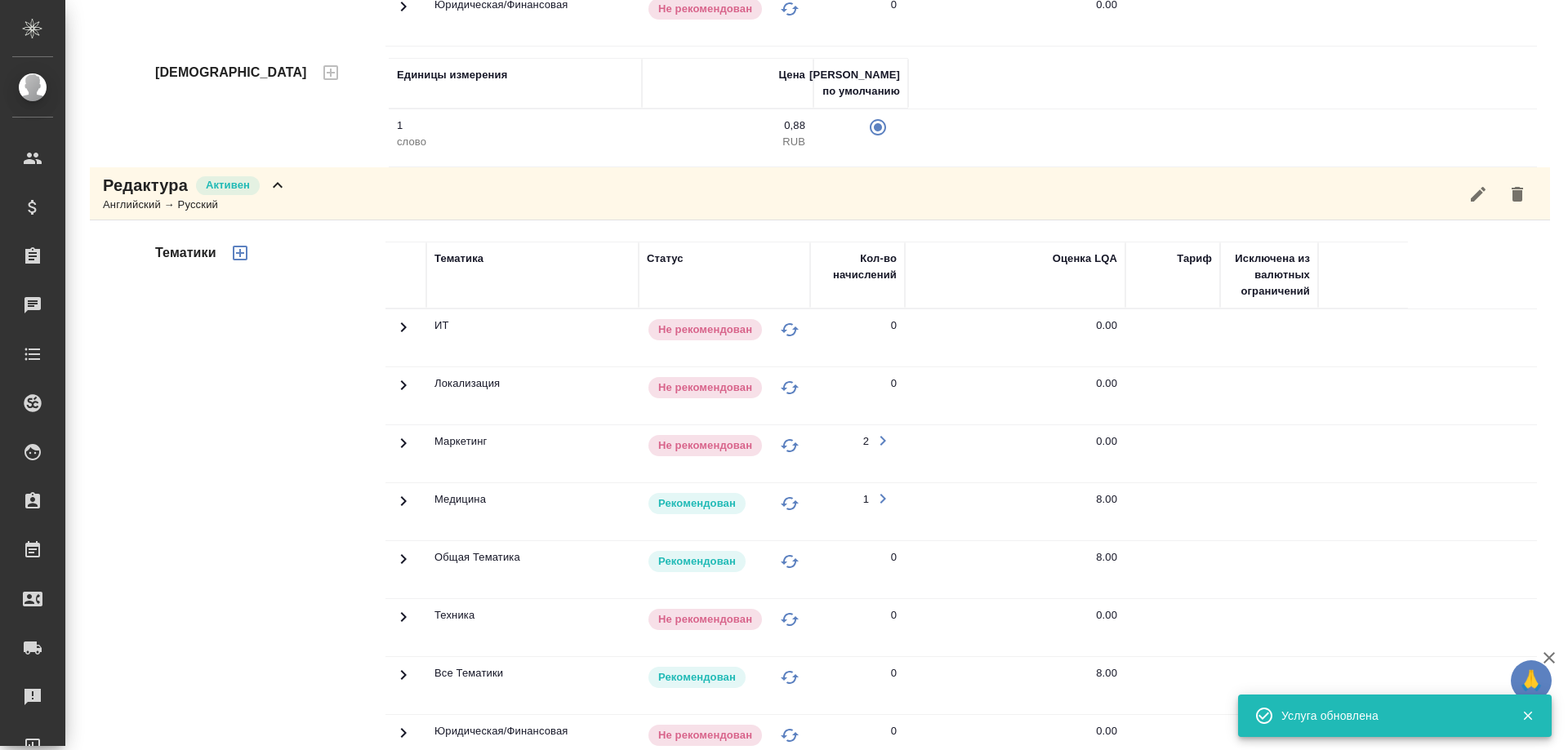
scroll to position [1859, 0]
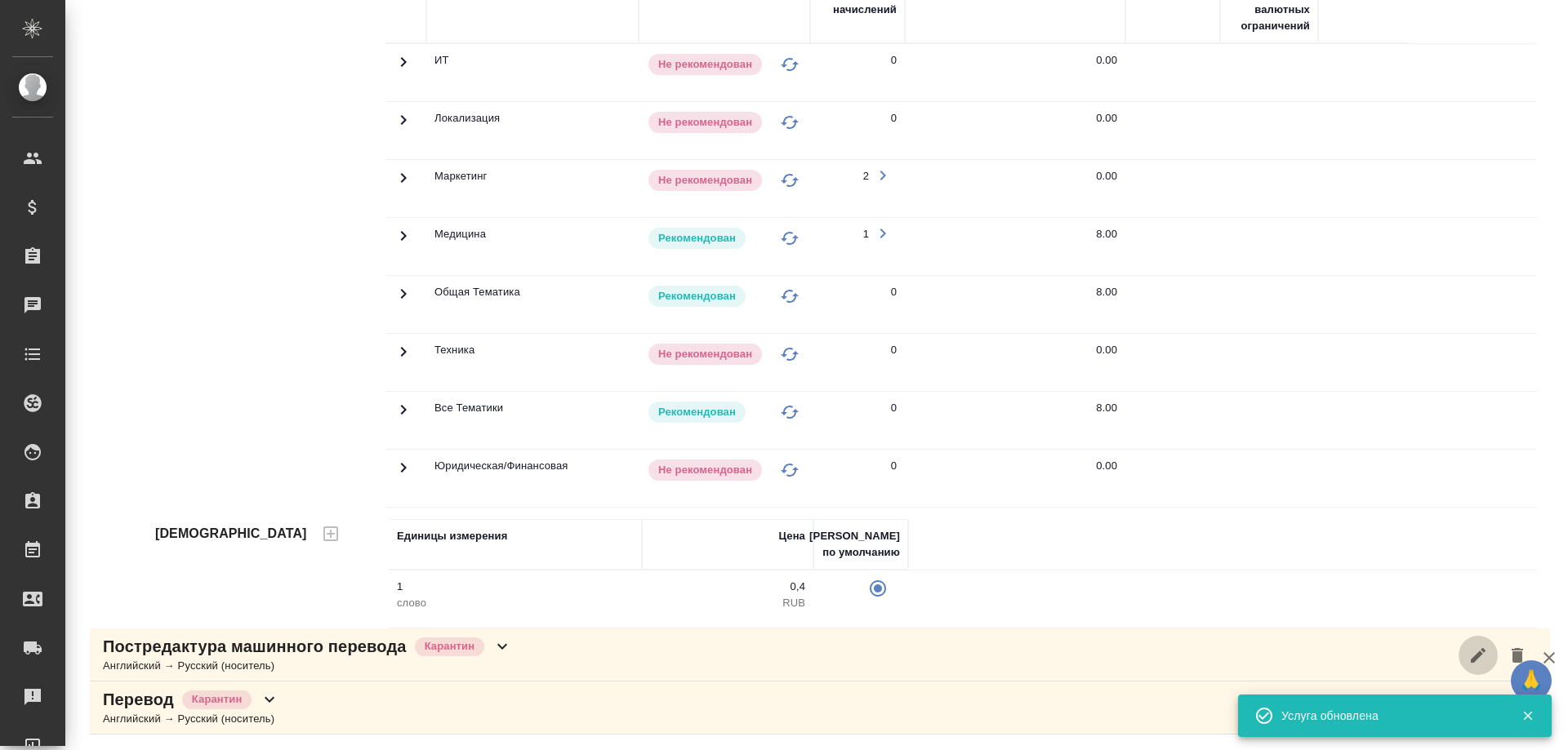
click at [1471, 649] on icon "button" at bounding box center [1478, 654] width 15 height 15
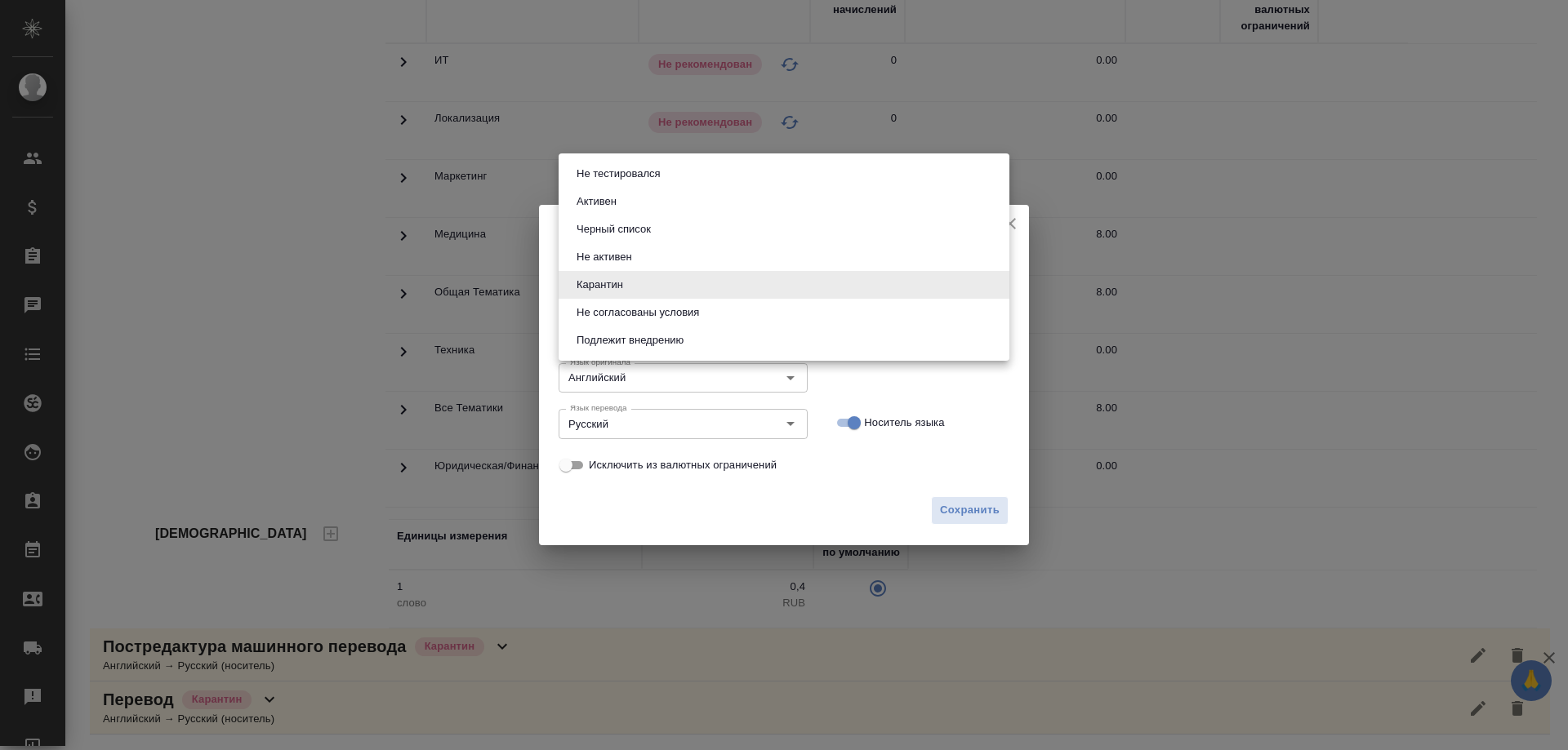
click at [737, 280] on body "🙏 .cls-1 fill:#fff; AWATERA Solovyova Elena Клиенты Спецификации Заказы 0 Чаты …" at bounding box center [784, 375] width 1568 height 750
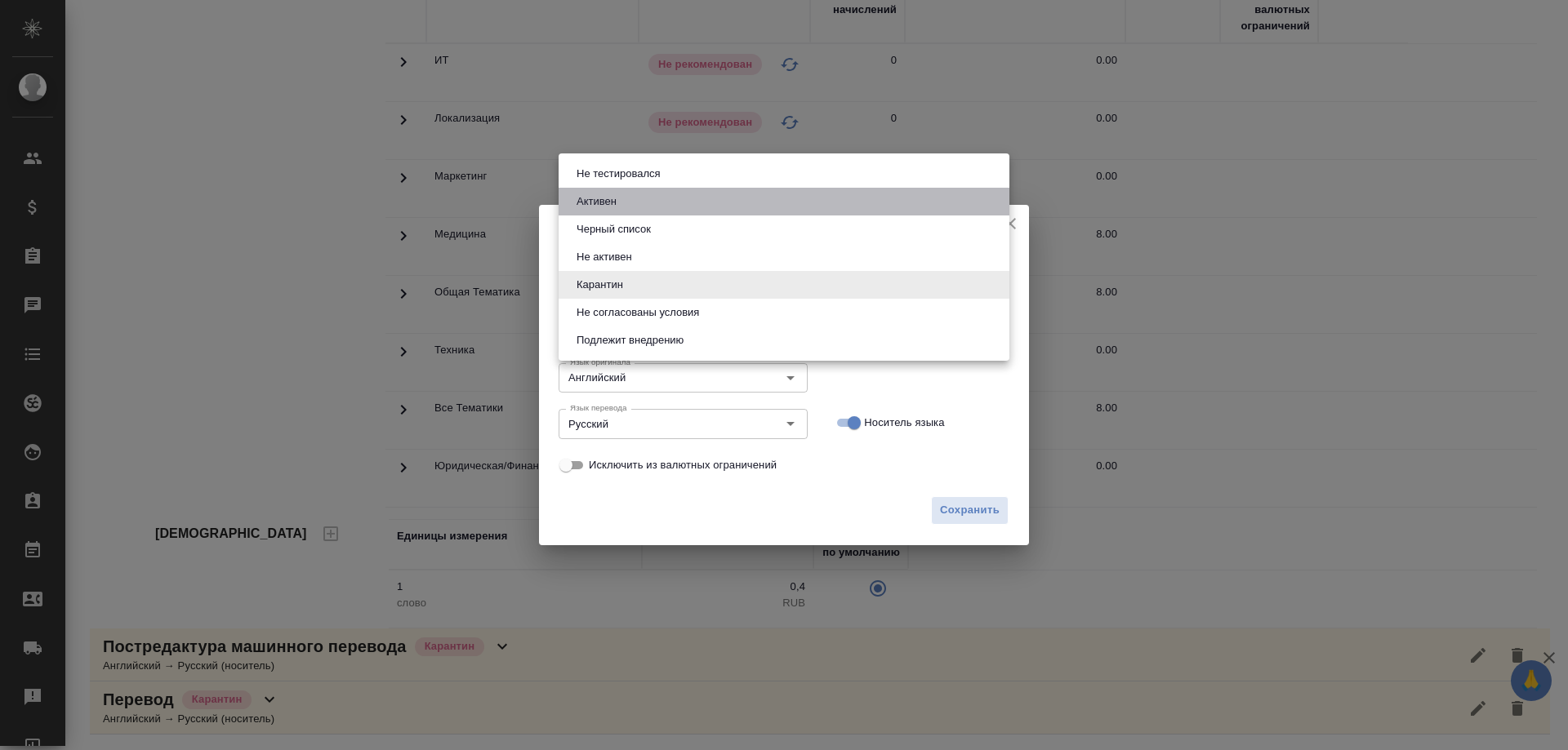
click at [620, 202] on button "Активен" at bounding box center [597, 201] width 50 height 18
type input "active"
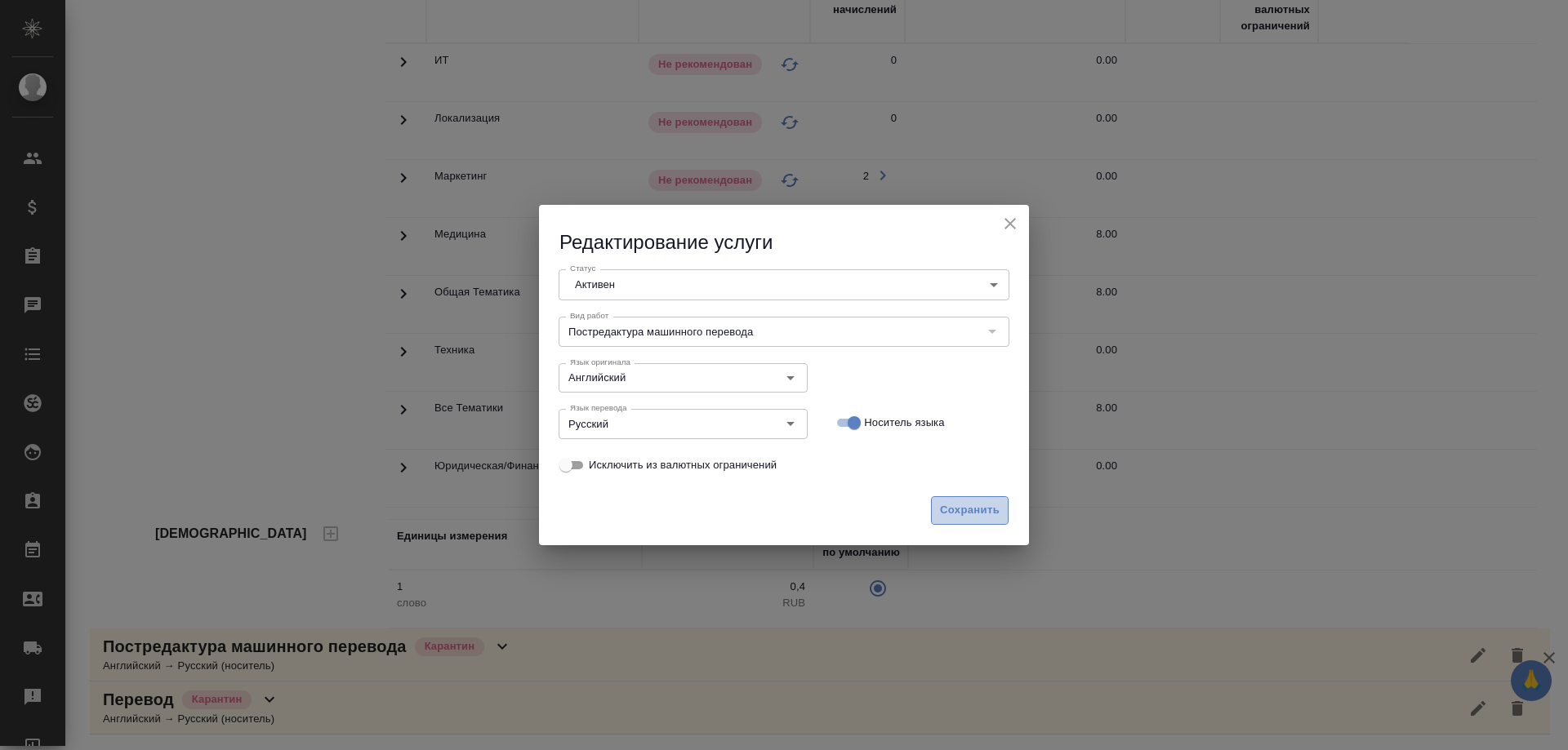
click at [975, 513] on span "Сохранить" at bounding box center [969, 511] width 59 height 19
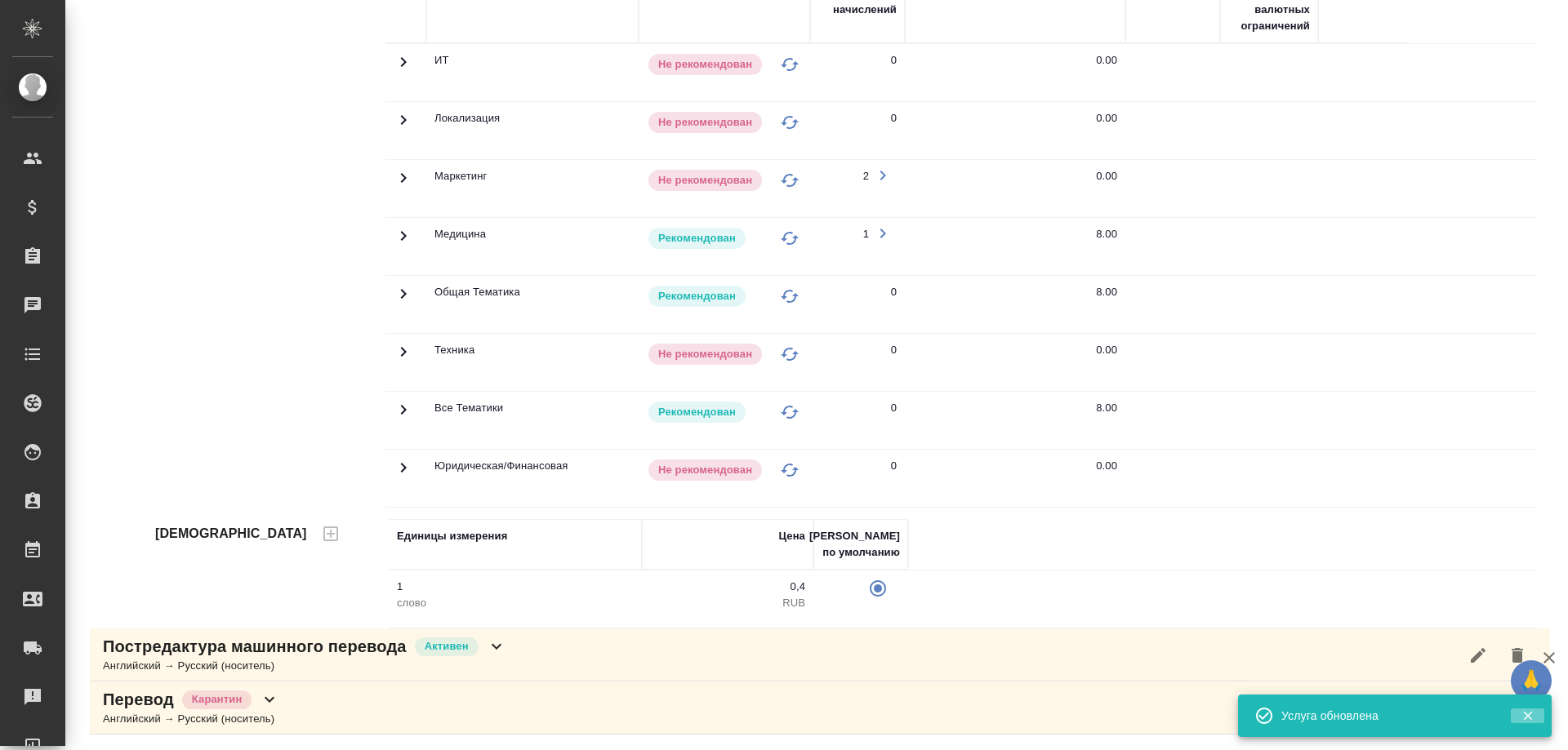
click at [1528, 717] on icon "button" at bounding box center [1528, 716] width 9 height 9
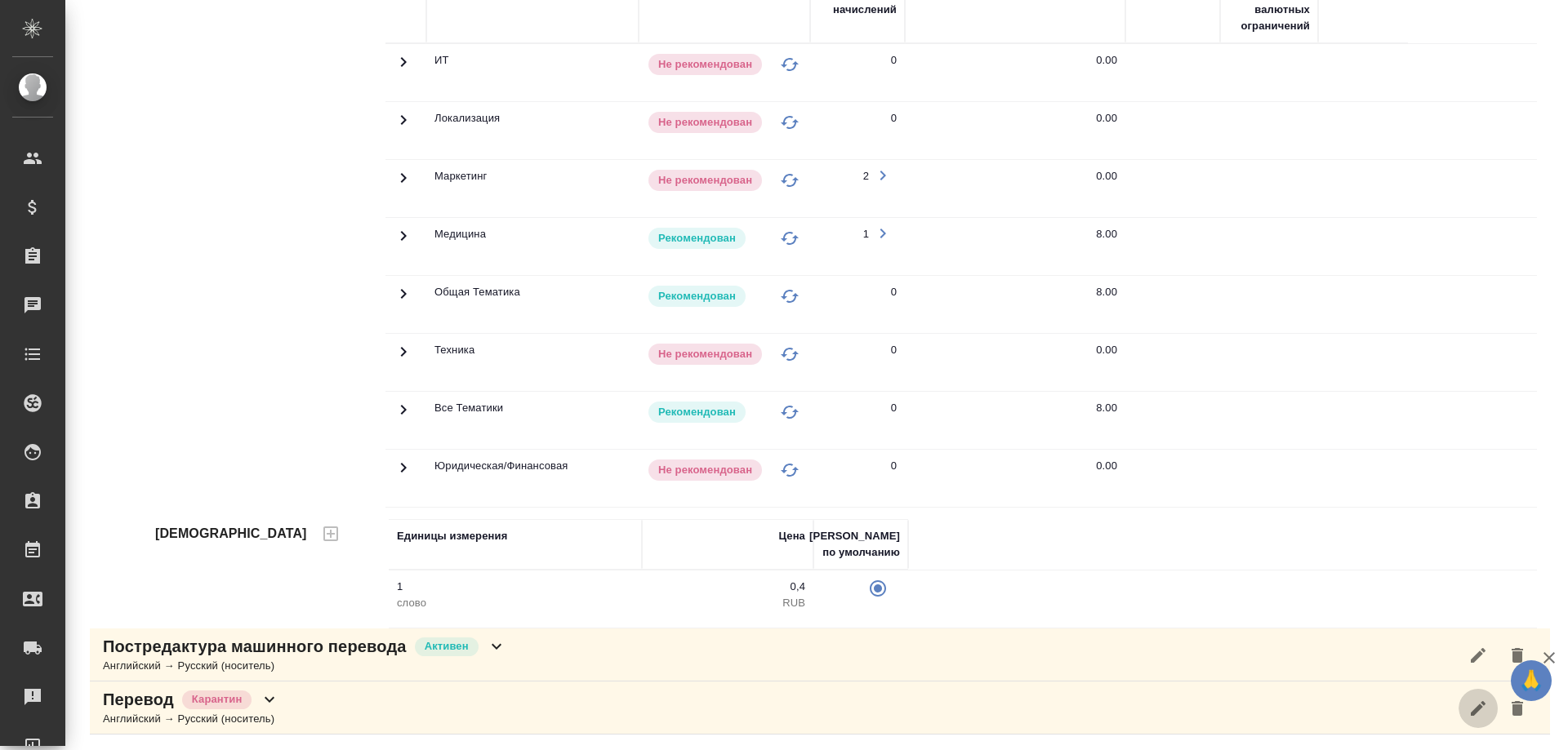
click at [1468, 710] on icon "button" at bounding box center [1478, 709] width 20 height 20
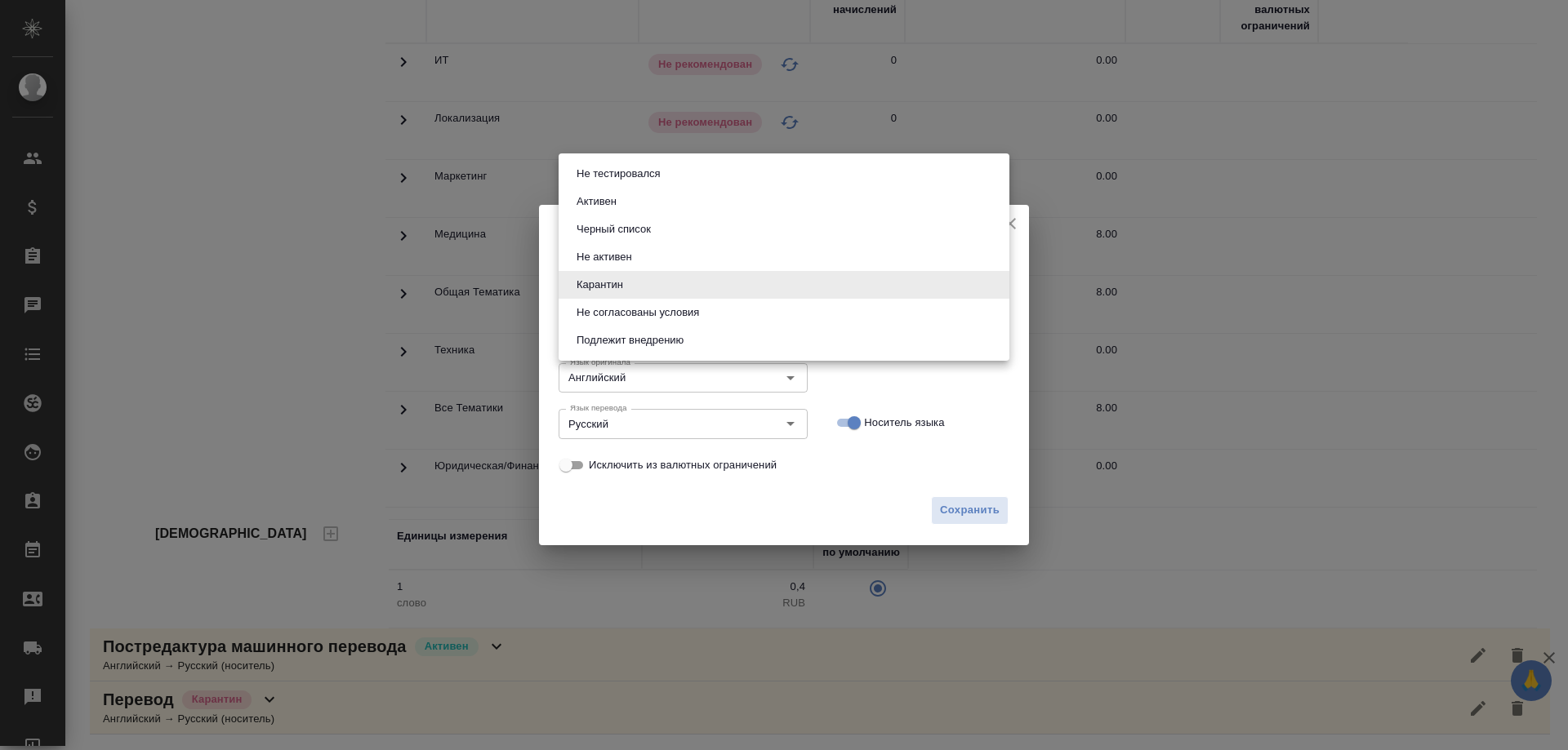
click at [659, 284] on body "🙏 .cls-1 fill:#fff; AWATERA Solovyova Elena Клиенты Спецификации Заказы 0 Чаты …" at bounding box center [784, 375] width 1568 height 750
click at [621, 204] on button "Активен" at bounding box center [597, 201] width 50 height 18
type input "active"
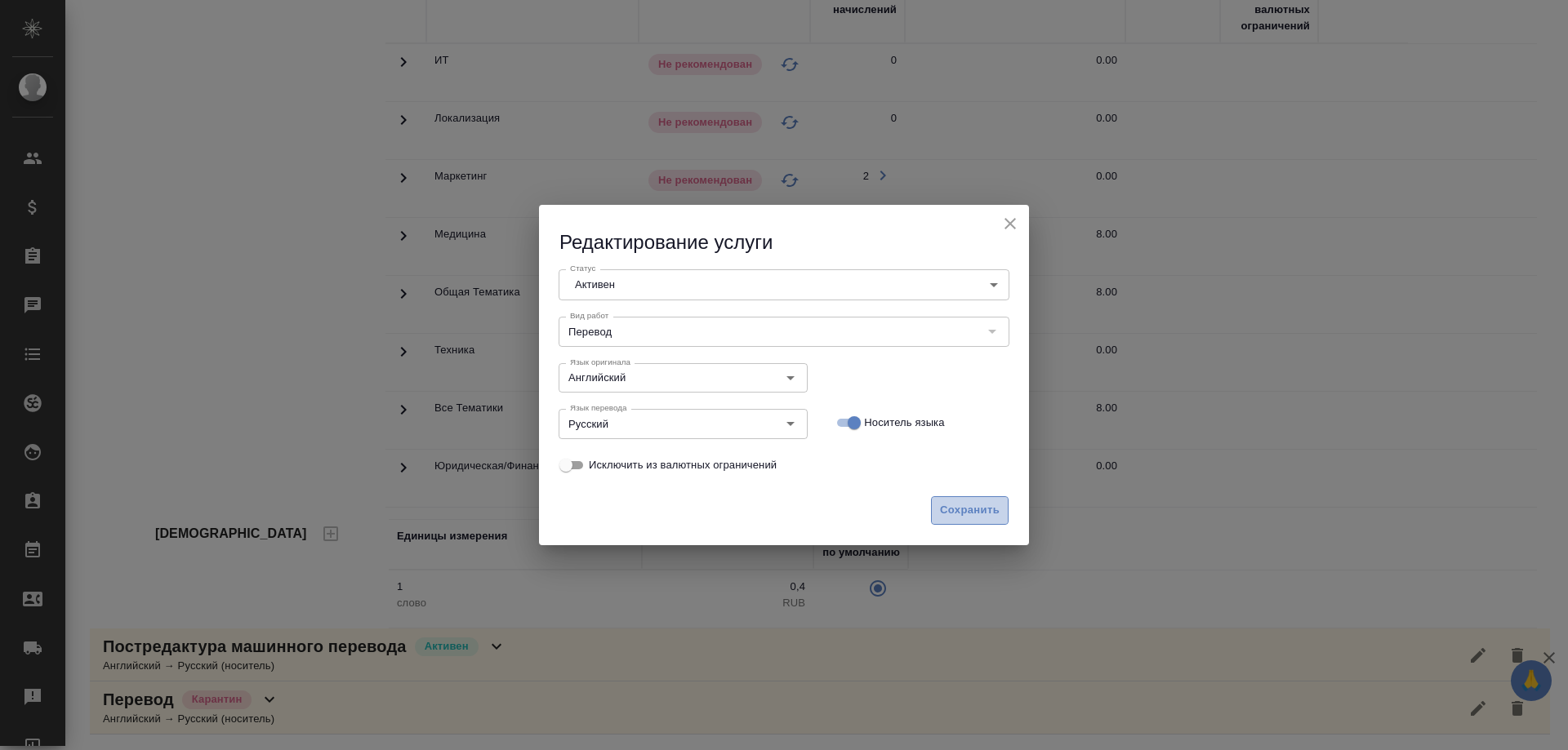
click at [976, 511] on span "Сохранить" at bounding box center [969, 511] width 59 height 19
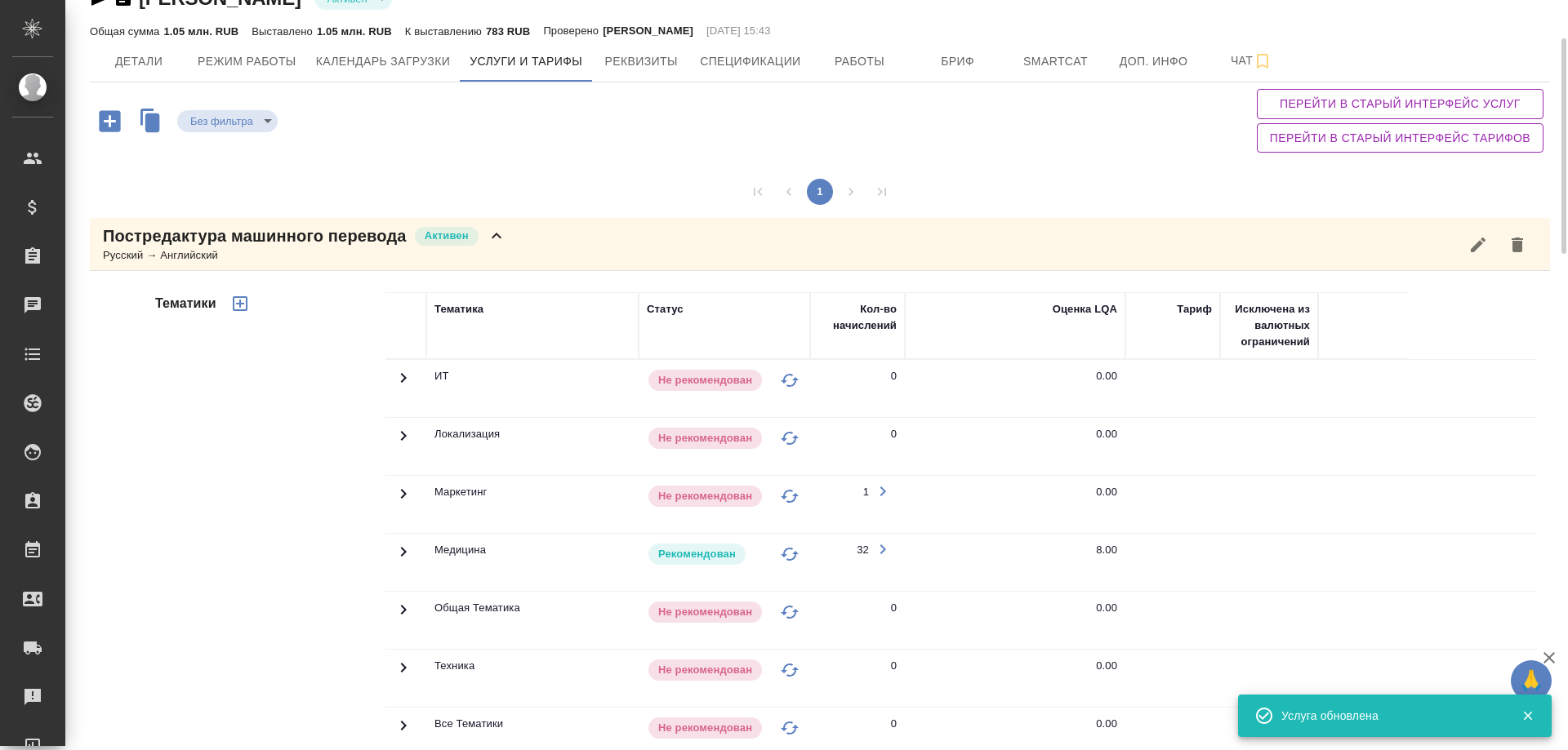
scroll to position [0, 0]
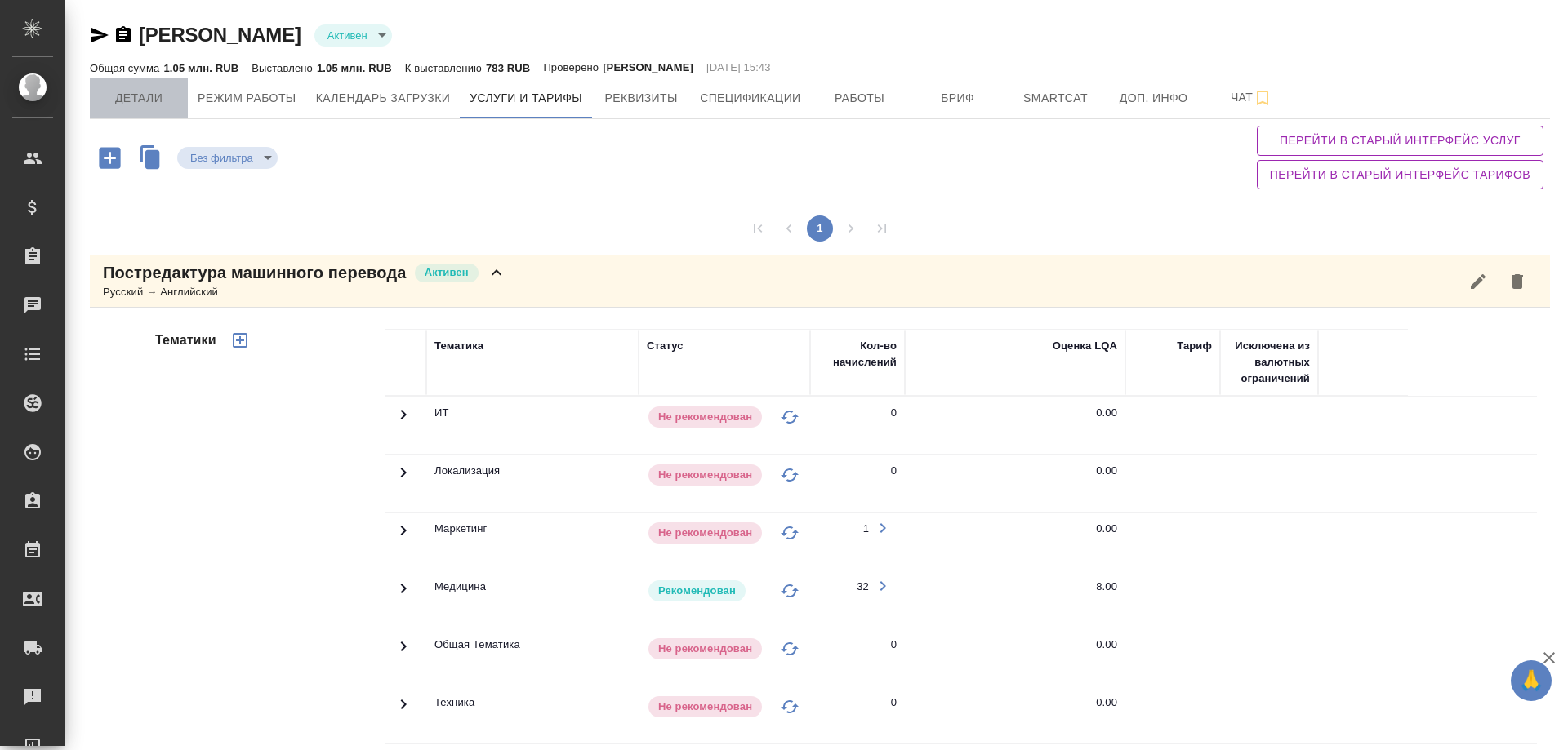
click at [125, 100] on span "Детали" at bounding box center [139, 98] width 78 height 21
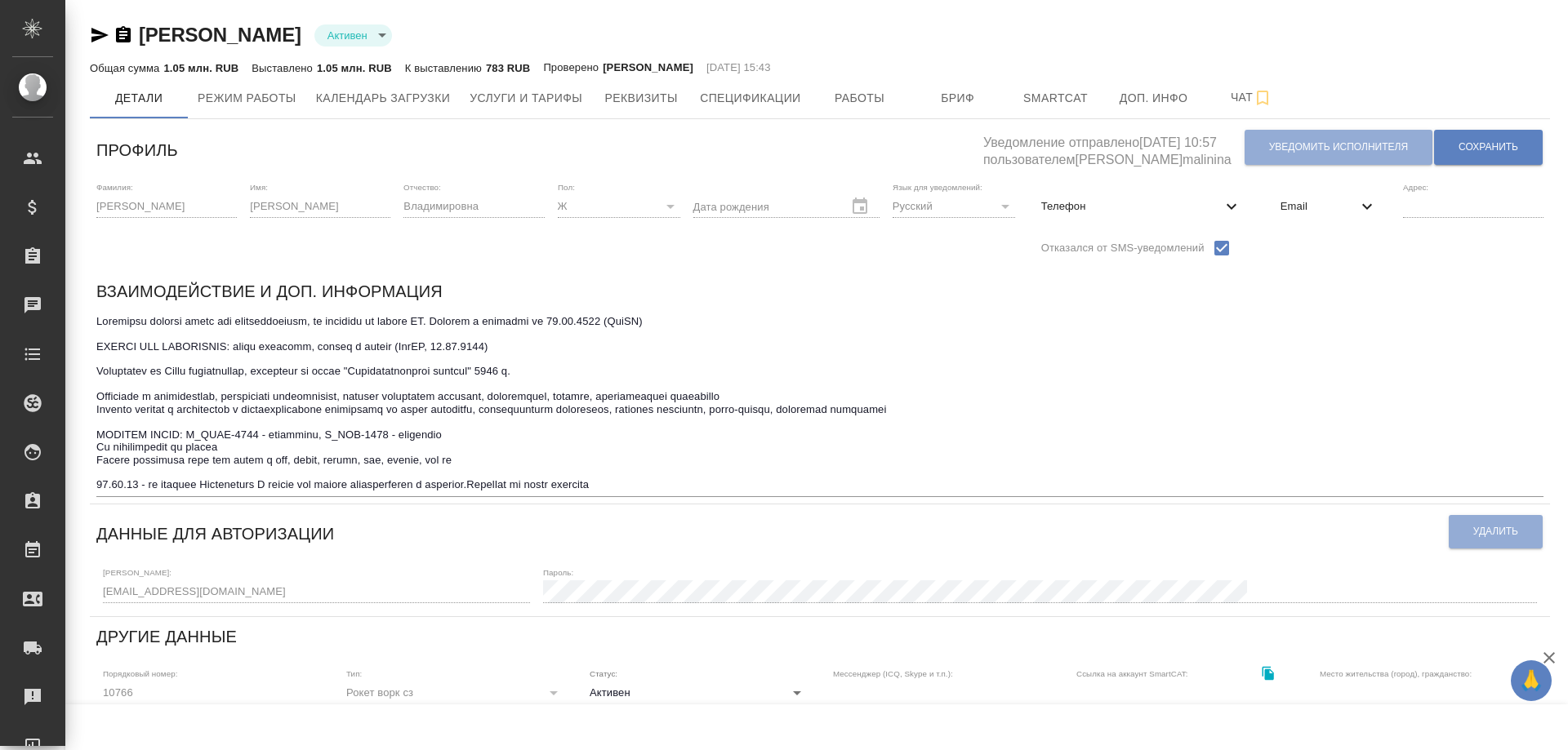
click at [672, 489] on textarea at bounding box center [820, 403] width 1447 height 177
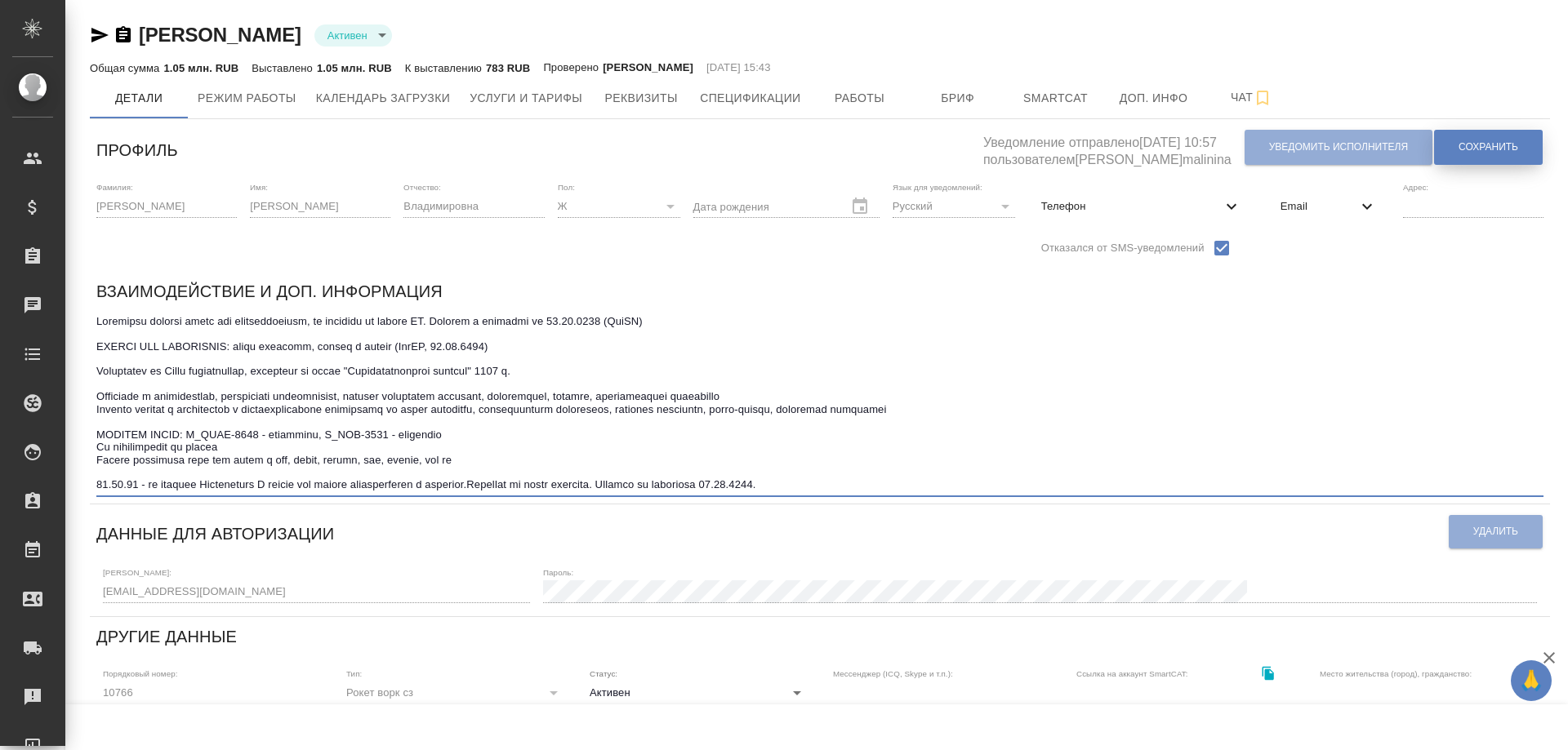
type textarea "Постоянно срывает сроки без предупреждения, не отвечает на письма ПМ. Убираем в…"
click at [1459, 143] on span "Сохранить" at bounding box center [1488, 147] width 59 height 14
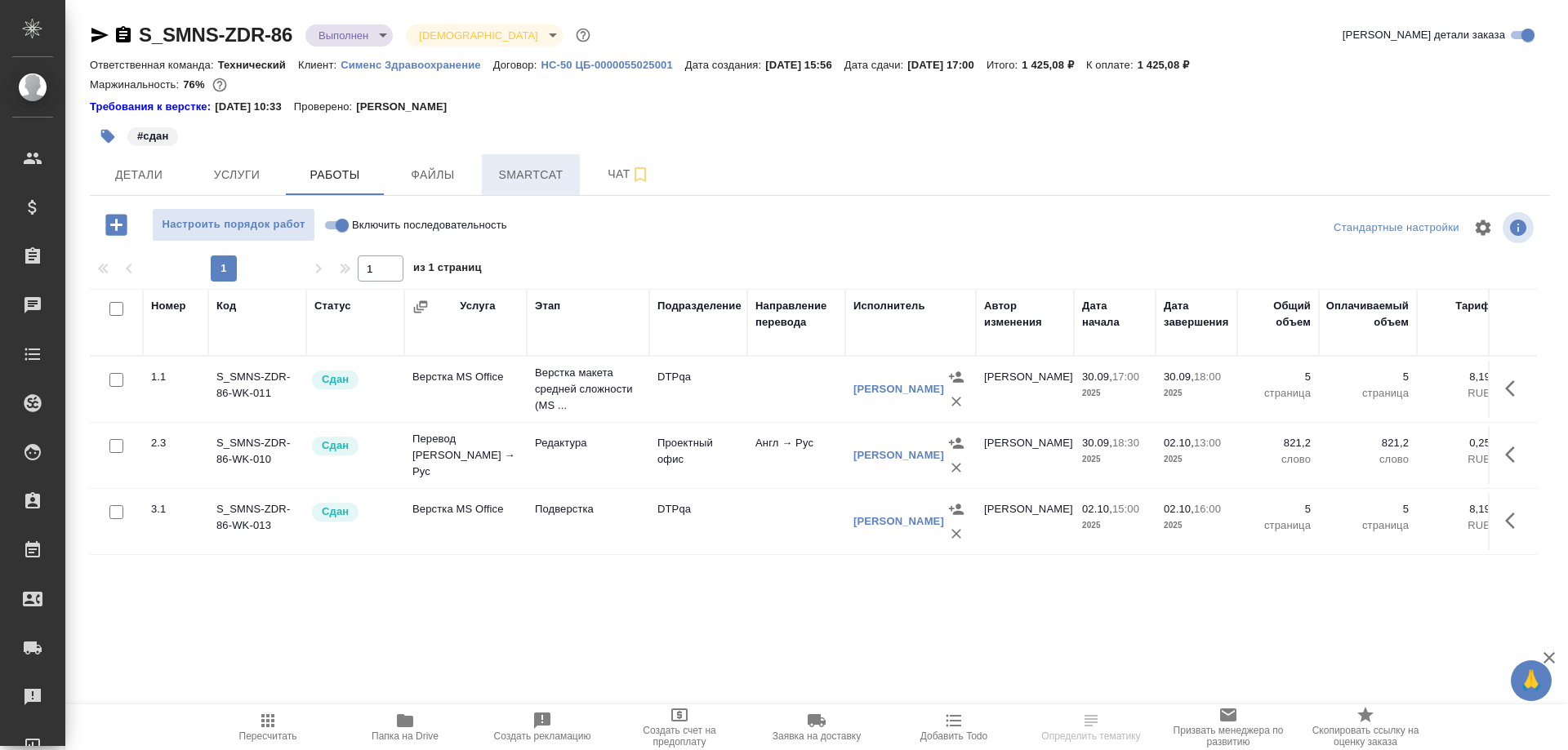
click at [530, 177] on span "Smartcat" at bounding box center [530, 176] width 78 height 21
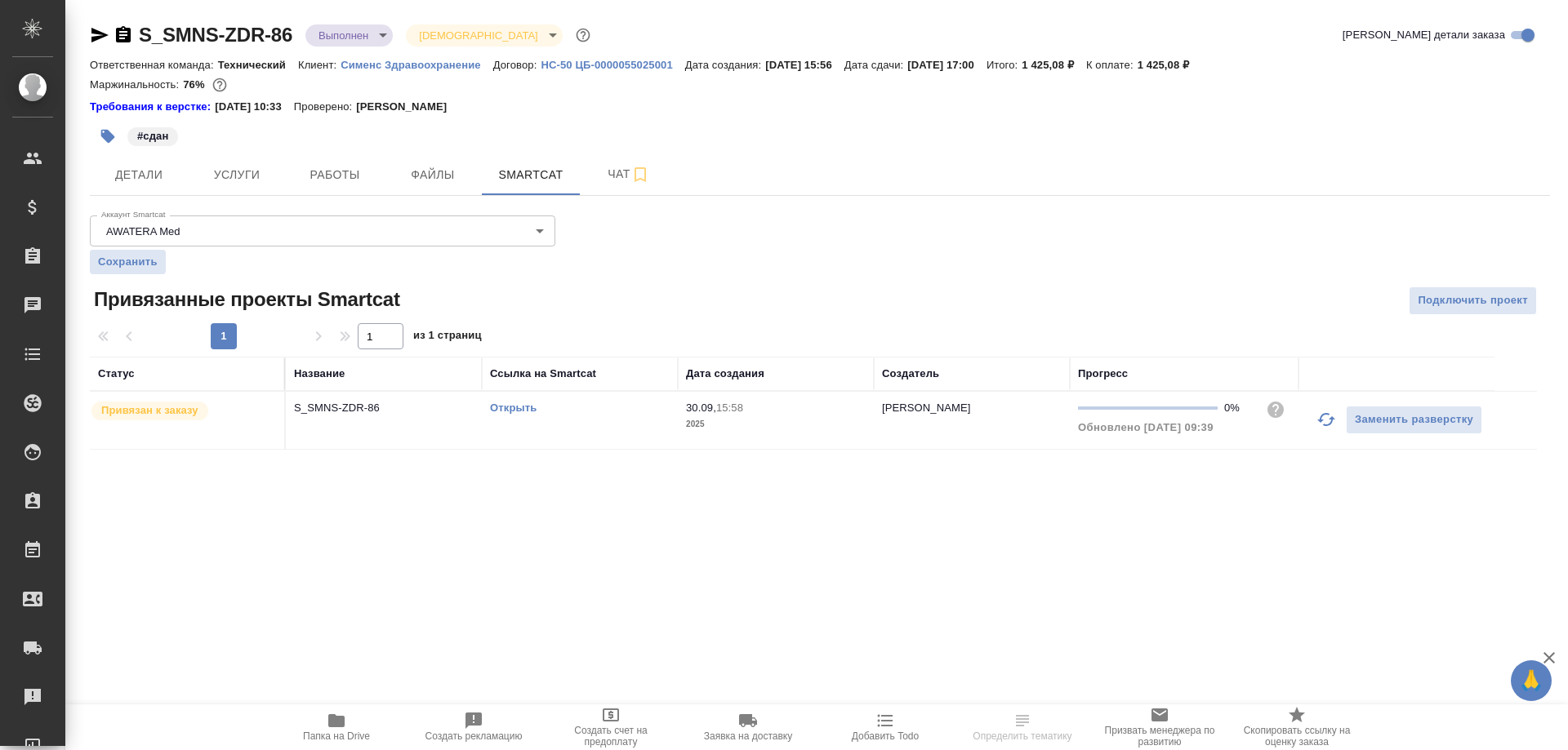
click at [517, 405] on link "Открыть" at bounding box center [513, 408] width 46 height 12
click at [507, 407] on link "Открыть" at bounding box center [513, 408] width 46 height 12
click at [124, 34] on icon "button" at bounding box center [123, 34] width 15 height 16
click at [125, 28] on icon "button" at bounding box center [123, 34] width 15 height 16
